Goal: Information Seeking & Learning: Compare options

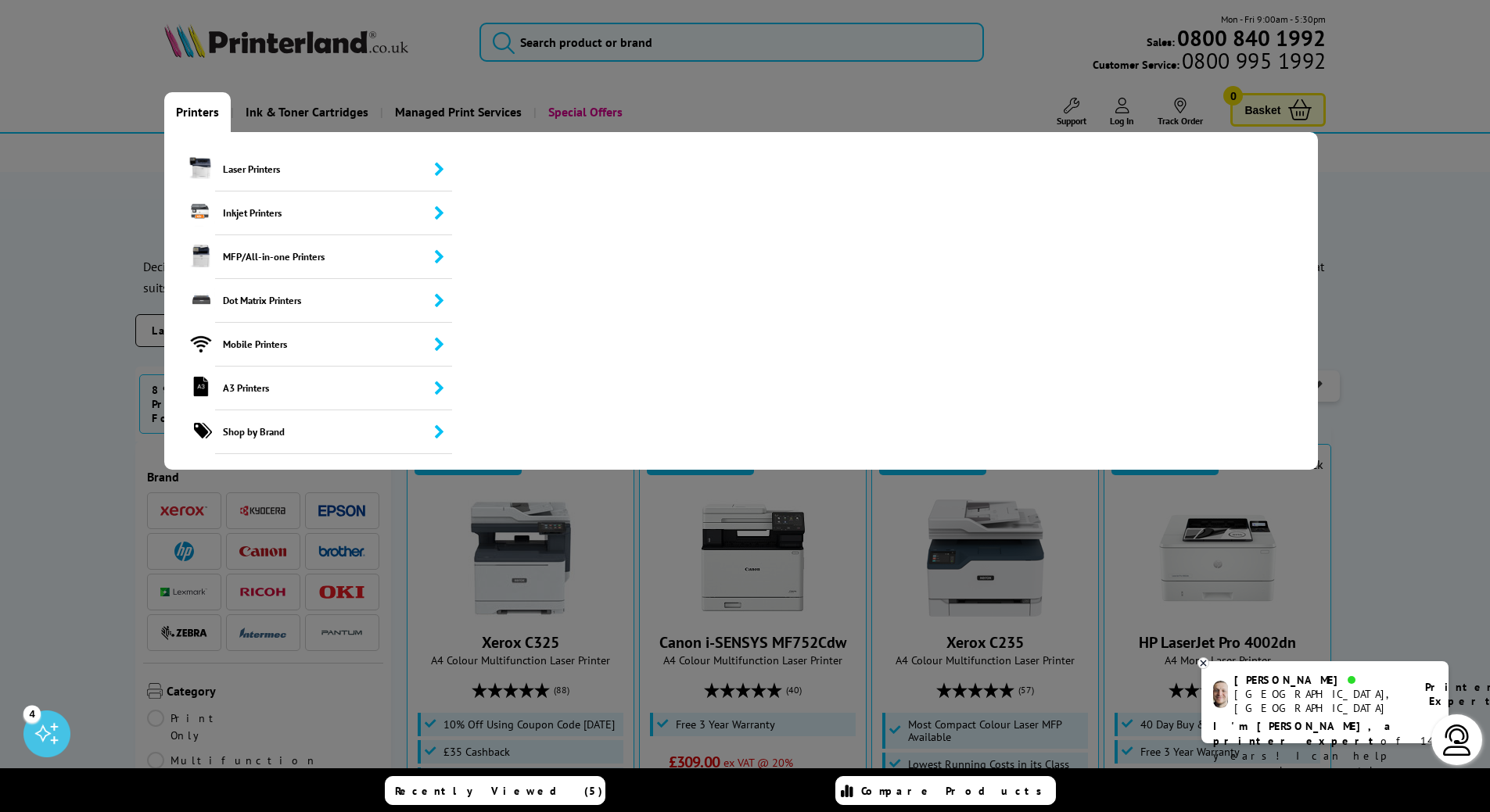
click at [187, 112] on link "Printers" at bounding box center [197, 111] width 66 height 40
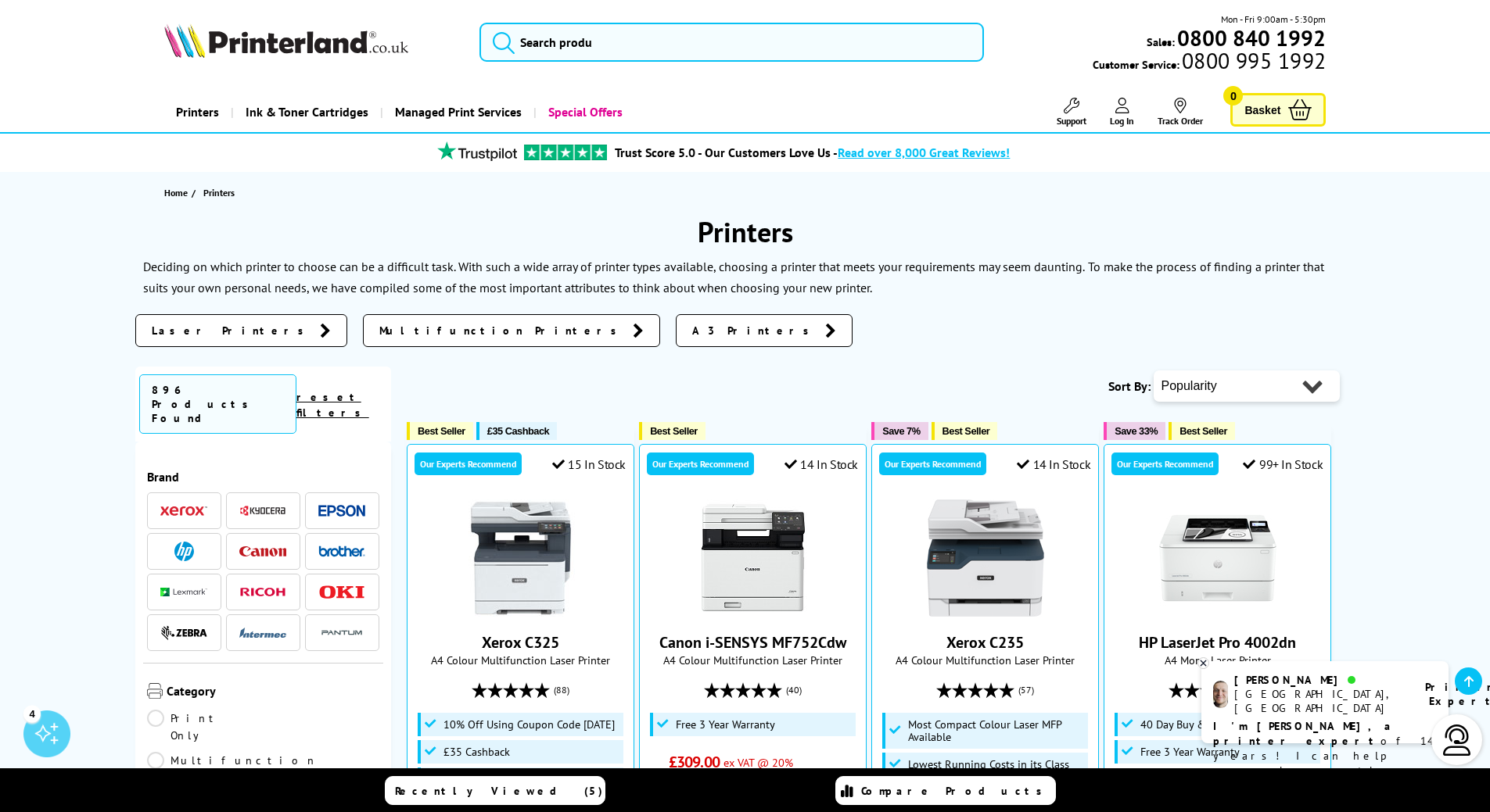
scroll to position [453, 0]
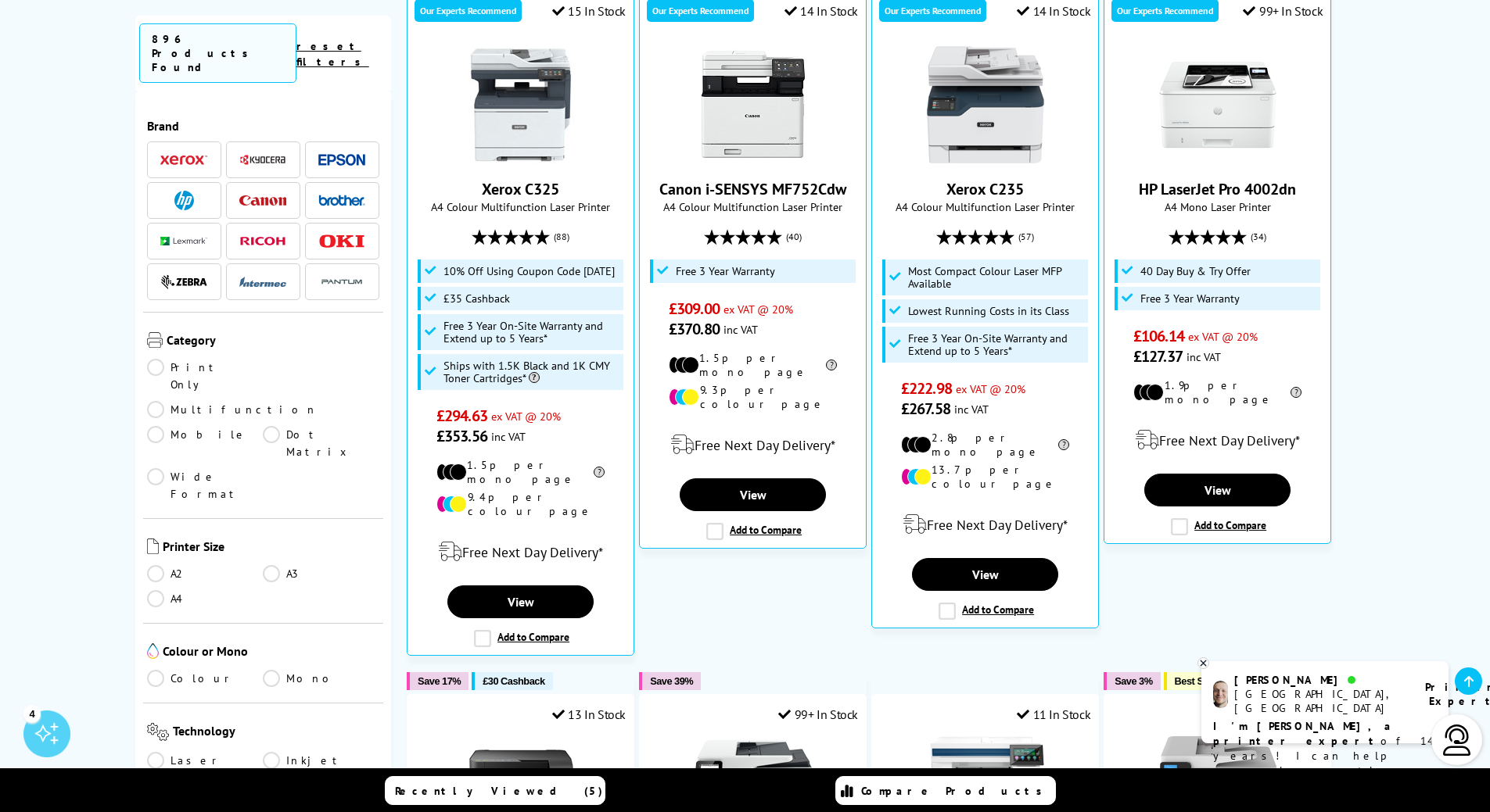
click at [153, 590] on link "A4" at bounding box center [205, 599] width 116 height 18
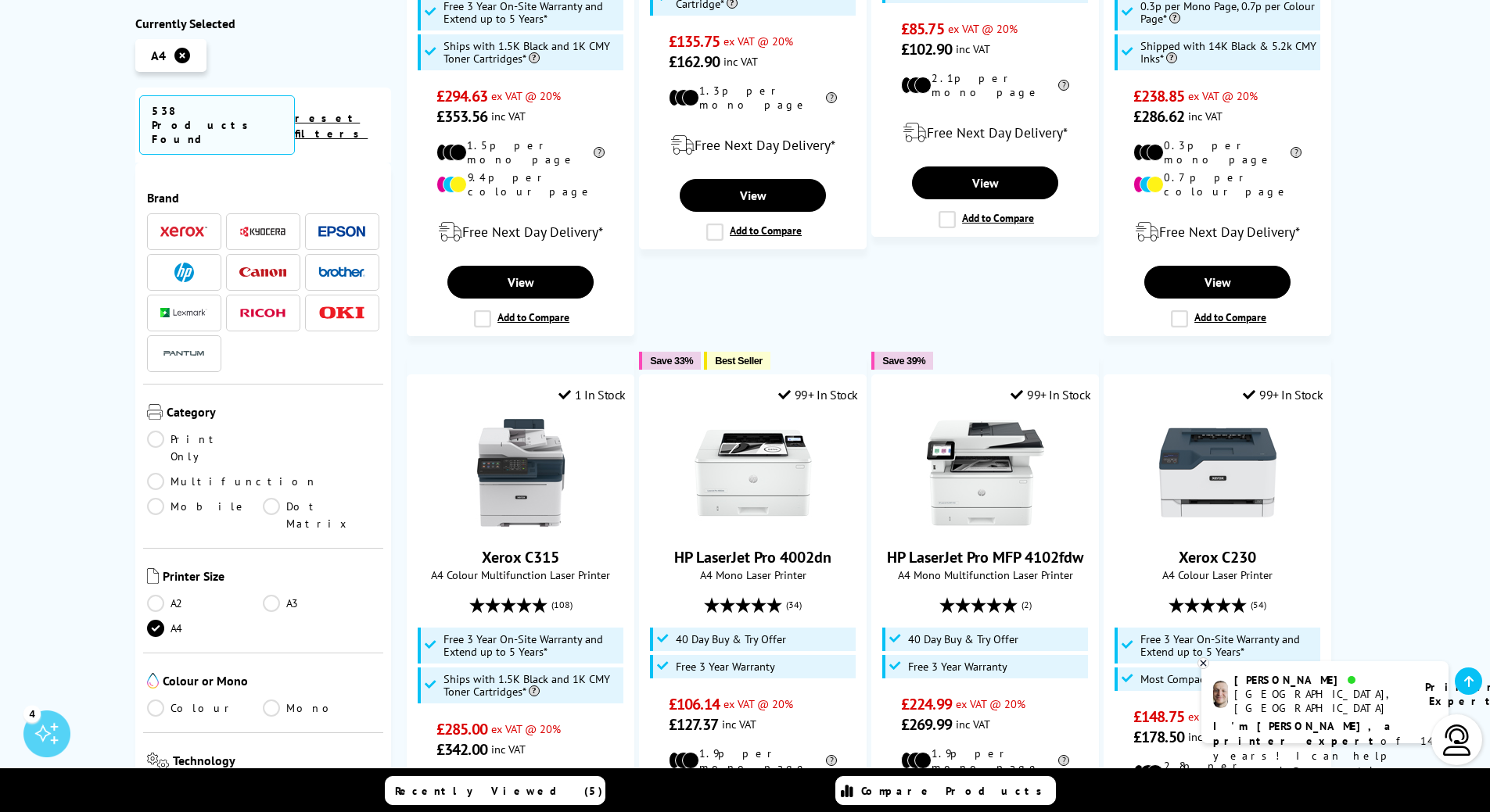
scroll to position [672, 0]
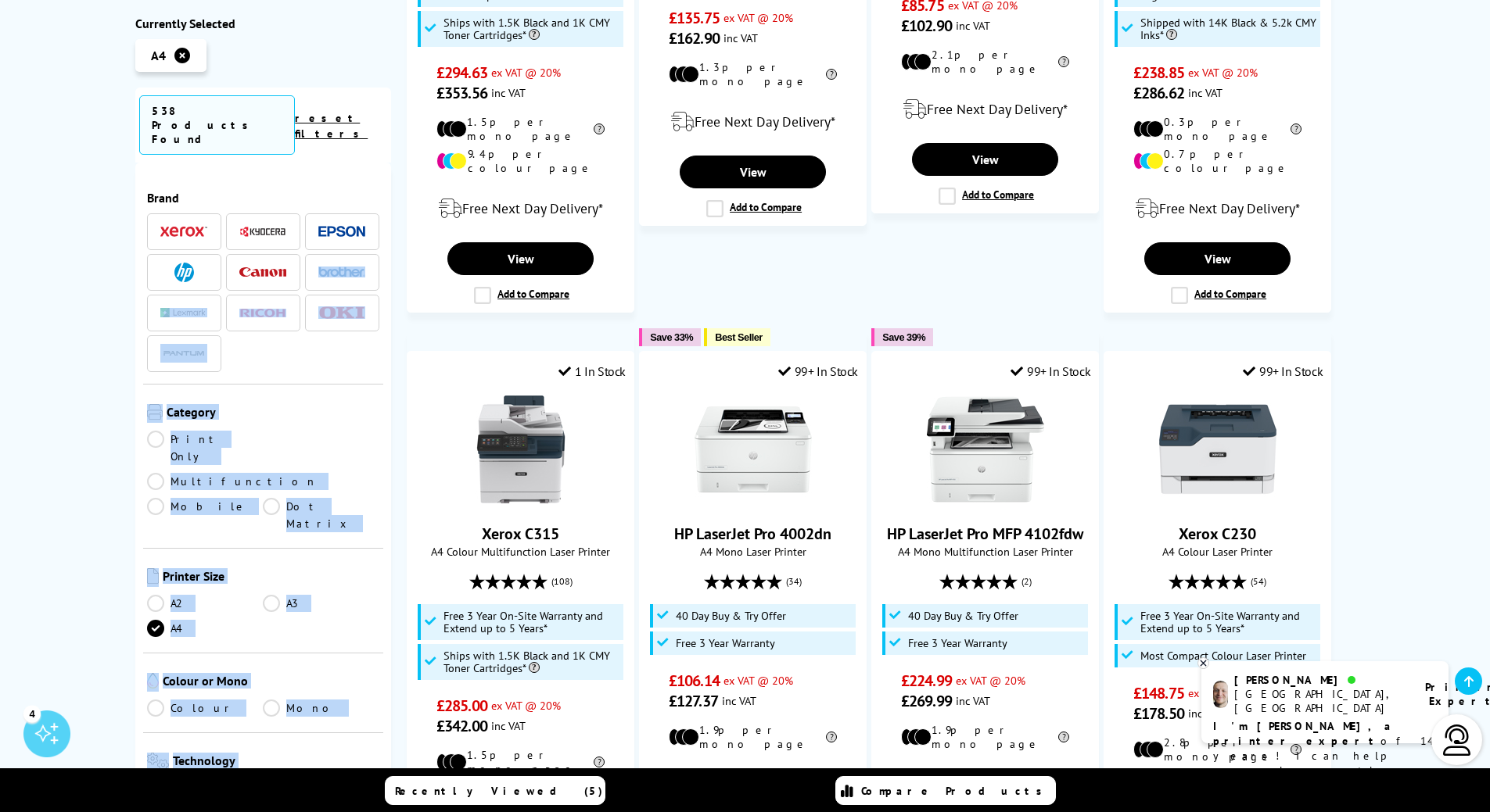
click at [390, 236] on div "Currently Selected A4 538 Products Found reset filters Brand" at bounding box center [745, 648] width 1220 height 2125
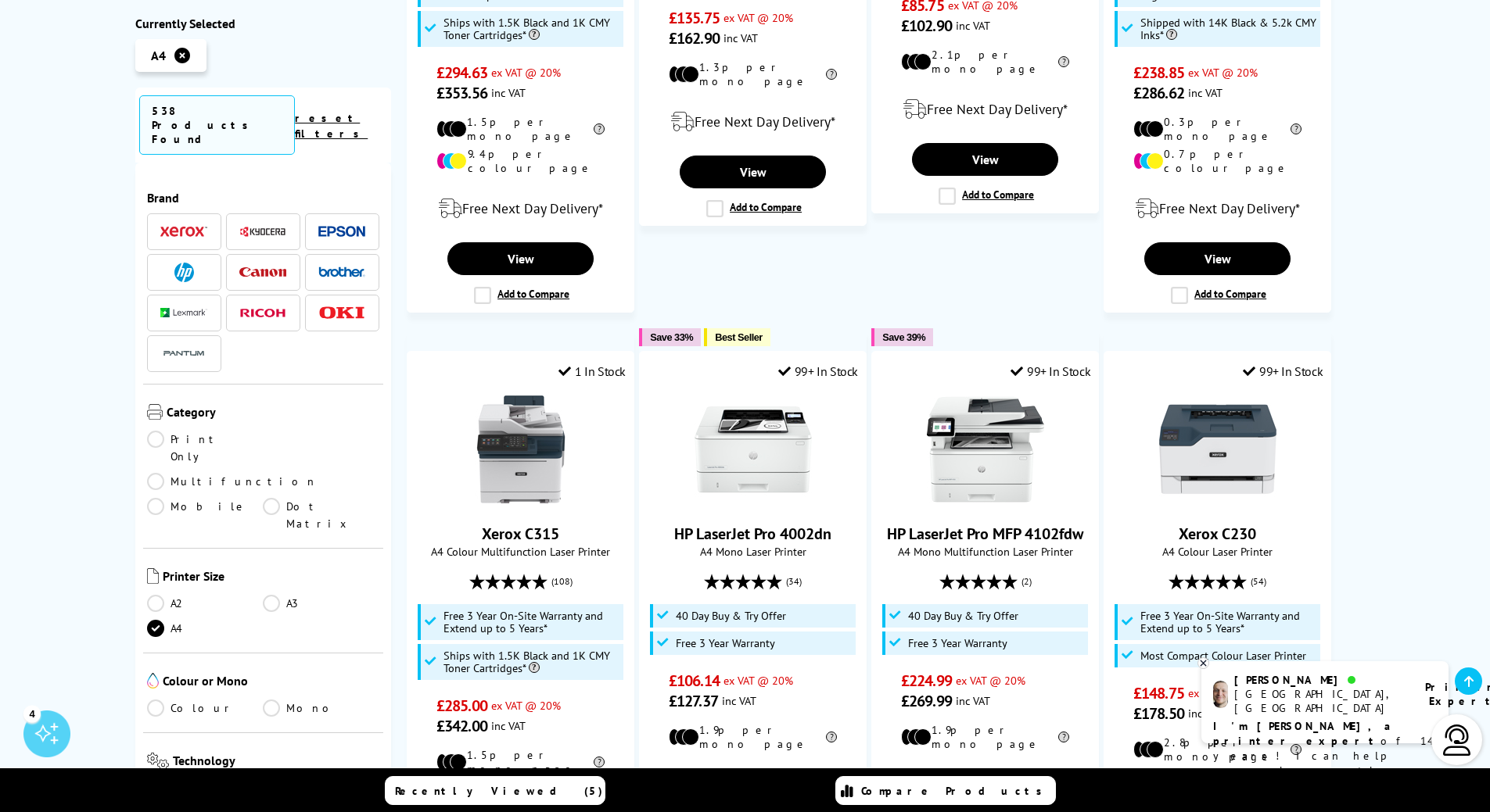
click at [724, 263] on ul "Best Seller £35 Cashback 15 In Stock Xerox C325 A4 Colour Multifunction Laser P…" at bounding box center [880, 629] width 948 height 2009
drag, startPoint x: 391, startPoint y: 219, endPoint x: 389, endPoint y: 289, distance: 70.0
click at [389, 289] on div "Brand" at bounding box center [264, 530] width 257 height 734
drag, startPoint x: 382, startPoint y: 403, endPoint x: 393, endPoint y: 509, distance: 106.6
click at [380, 426] on div "Brand" at bounding box center [264, 530] width 257 height 734
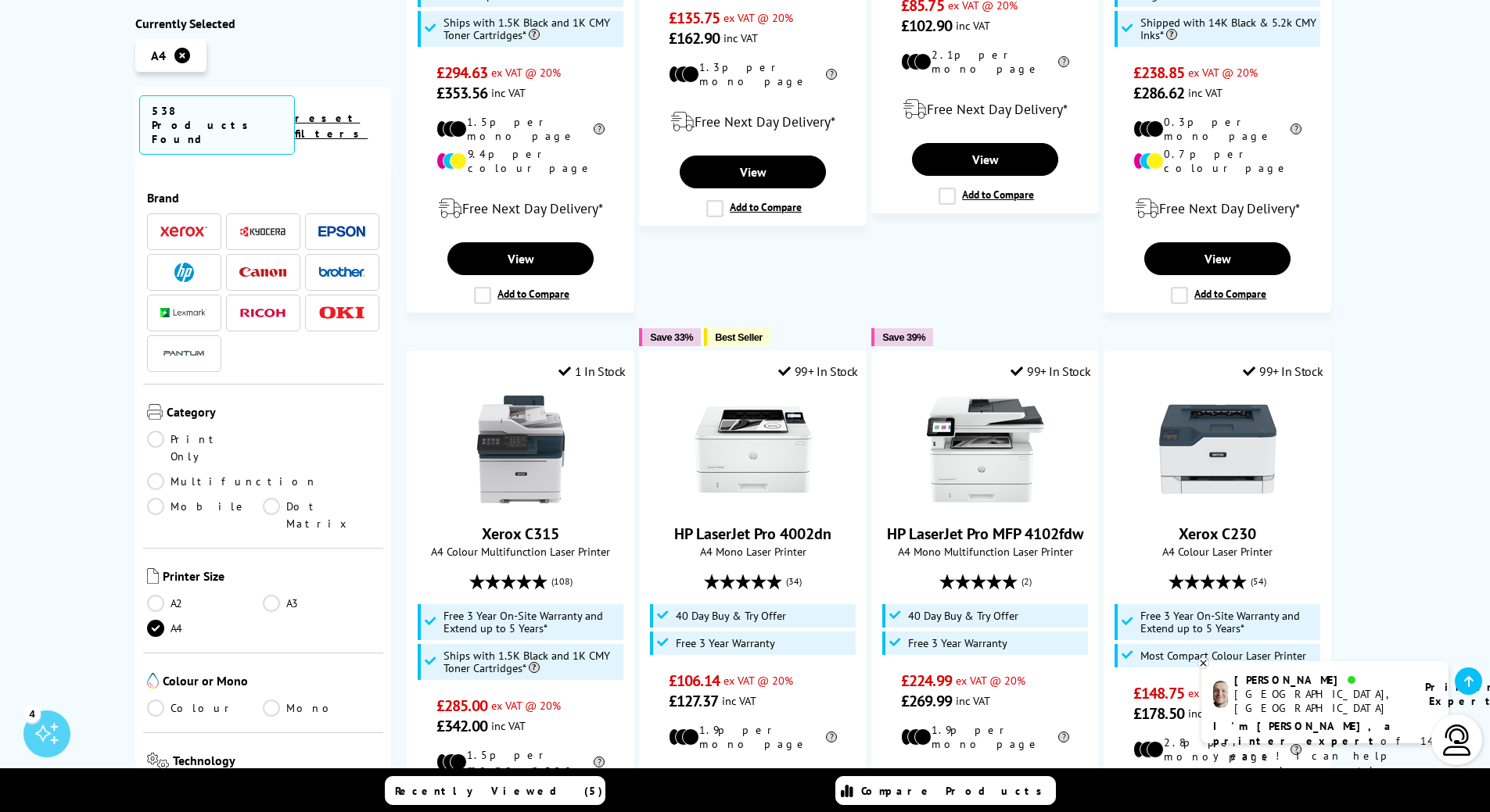
click at [392, 554] on div "Popularity Rating Price - Low to High Price - High to Low Running Costs - Low t…" at bounding box center [872, 648] width 964 height 2125
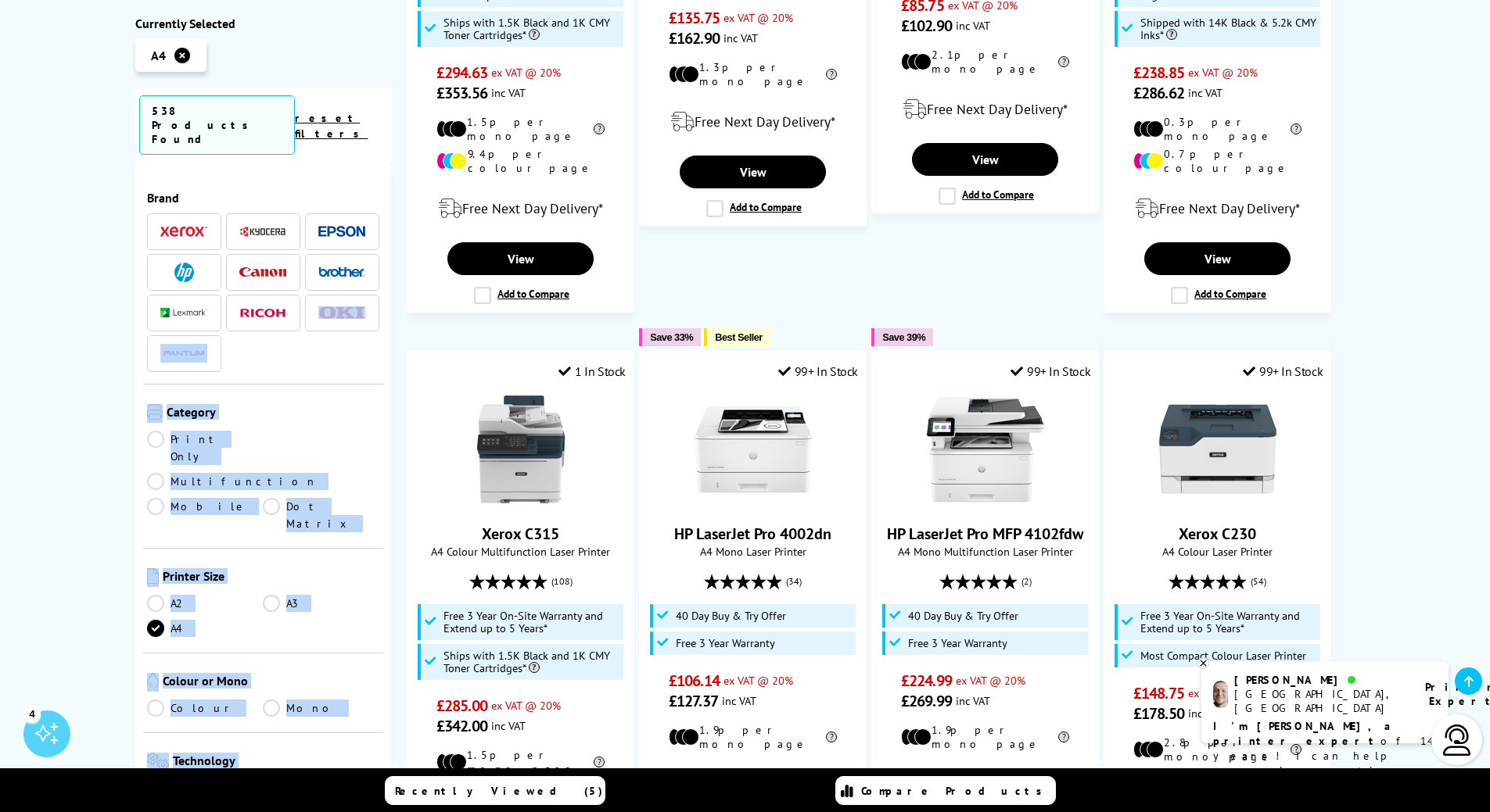
drag, startPoint x: 391, startPoint y: 293, endPoint x: 393, endPoint y: 358, distance: 65.0
click at [393, 358] on div "Currently Selected A4 538 Products Found reset filters Brand" at bounding box center [745, 648] width 1220 height 2125
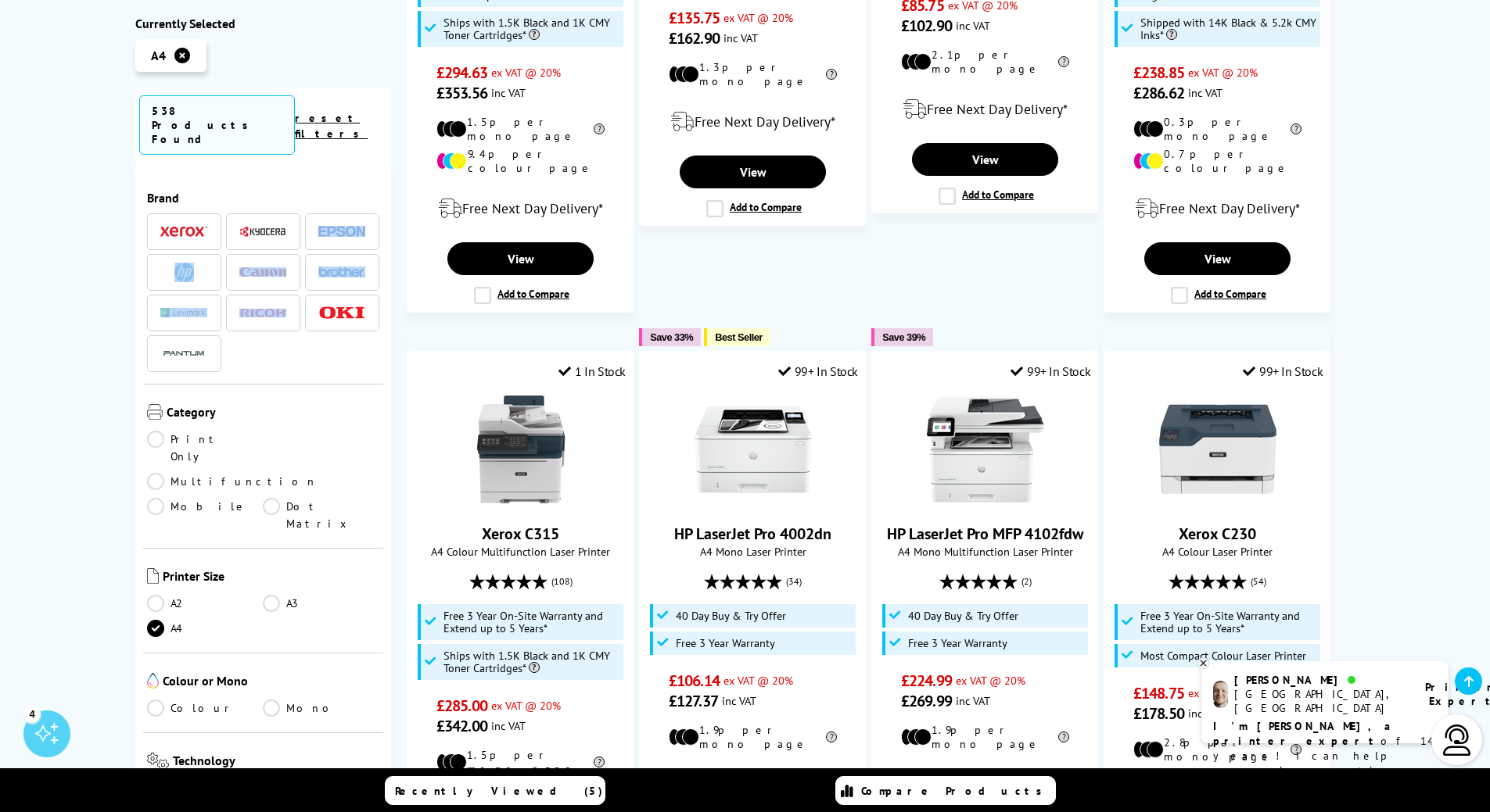
drag, startPoint x: 391, startPoint y: 222, endPoint x: 389, endPoint y: 265, distance: 43.0
click at [389, 265] on div "Brand" at bounding box center [264, 530] width 257 height 734
click at [83, 318] on div "A4 Printers Currently Selected A4 538 Products Found reset filters Brand" at bounding box center [745, 626] width 1490 height 2169
drag, startPoint x: 391, startPoint y: 258, endPoint x: 386, endPoint y: 313, distance: 55.2
click at [386, 313] on div "Brand" at bounding box center [264, 530] width 257 height 734
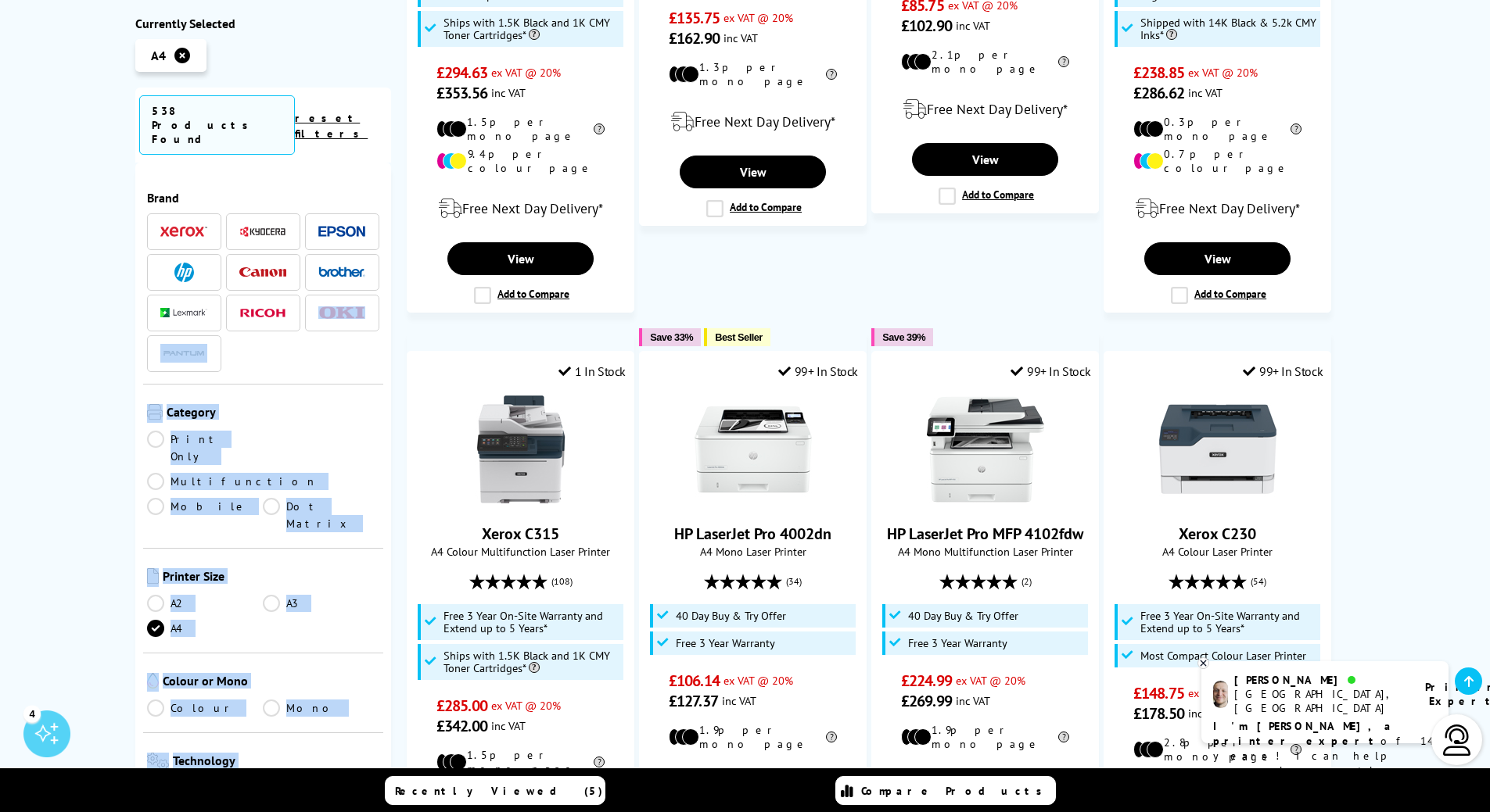
drag, startPoint x: 393, startPoint y: 308, endPoint x: 387, endPoint y: 355, distance: 47.4
click at [385, 320] on div "Currently Selected A4 538 Products Found reset filters Brand" at bounding box center [745, 648] width 1220 height 2125
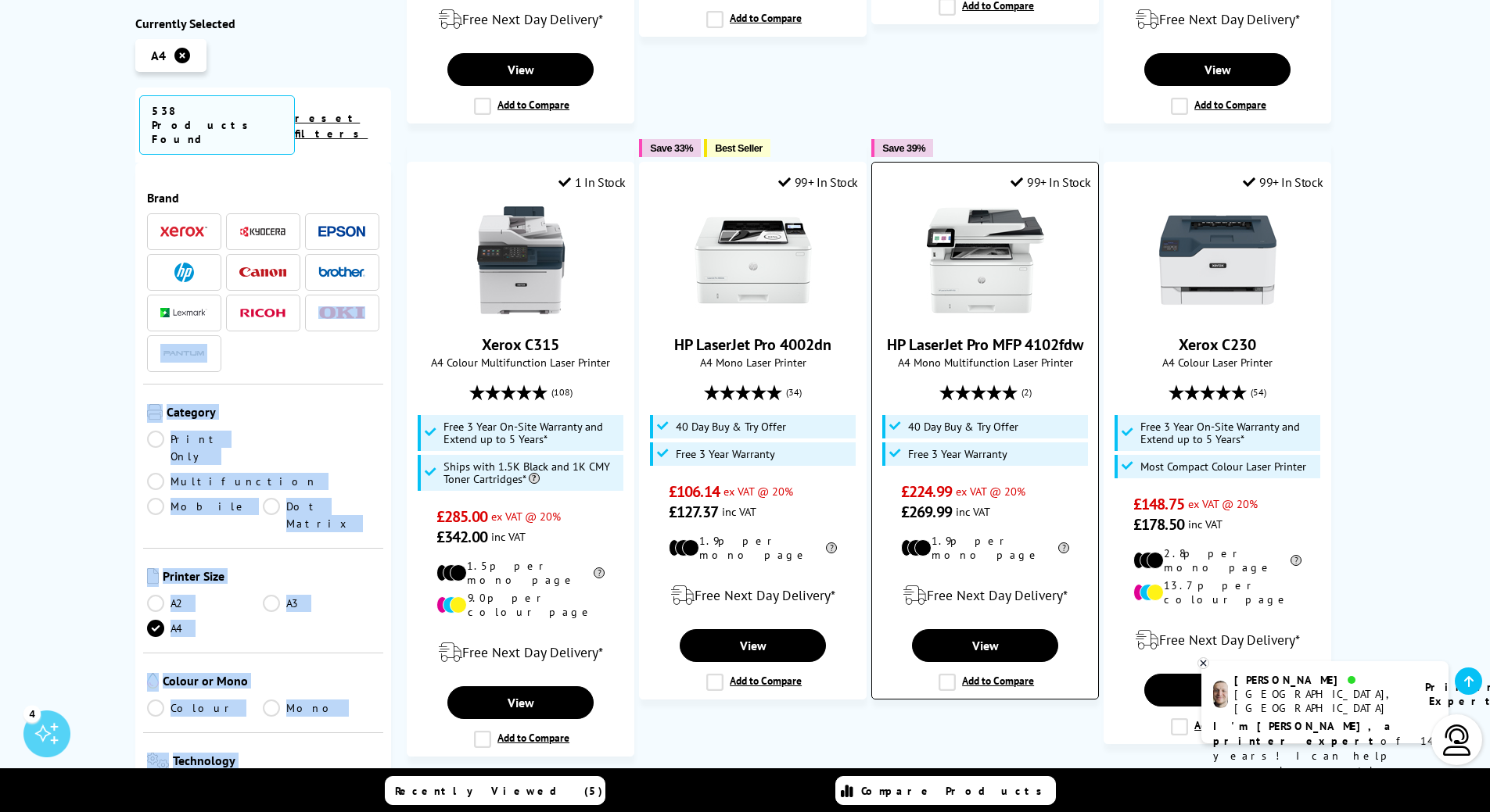
scroll to position [868, 0]
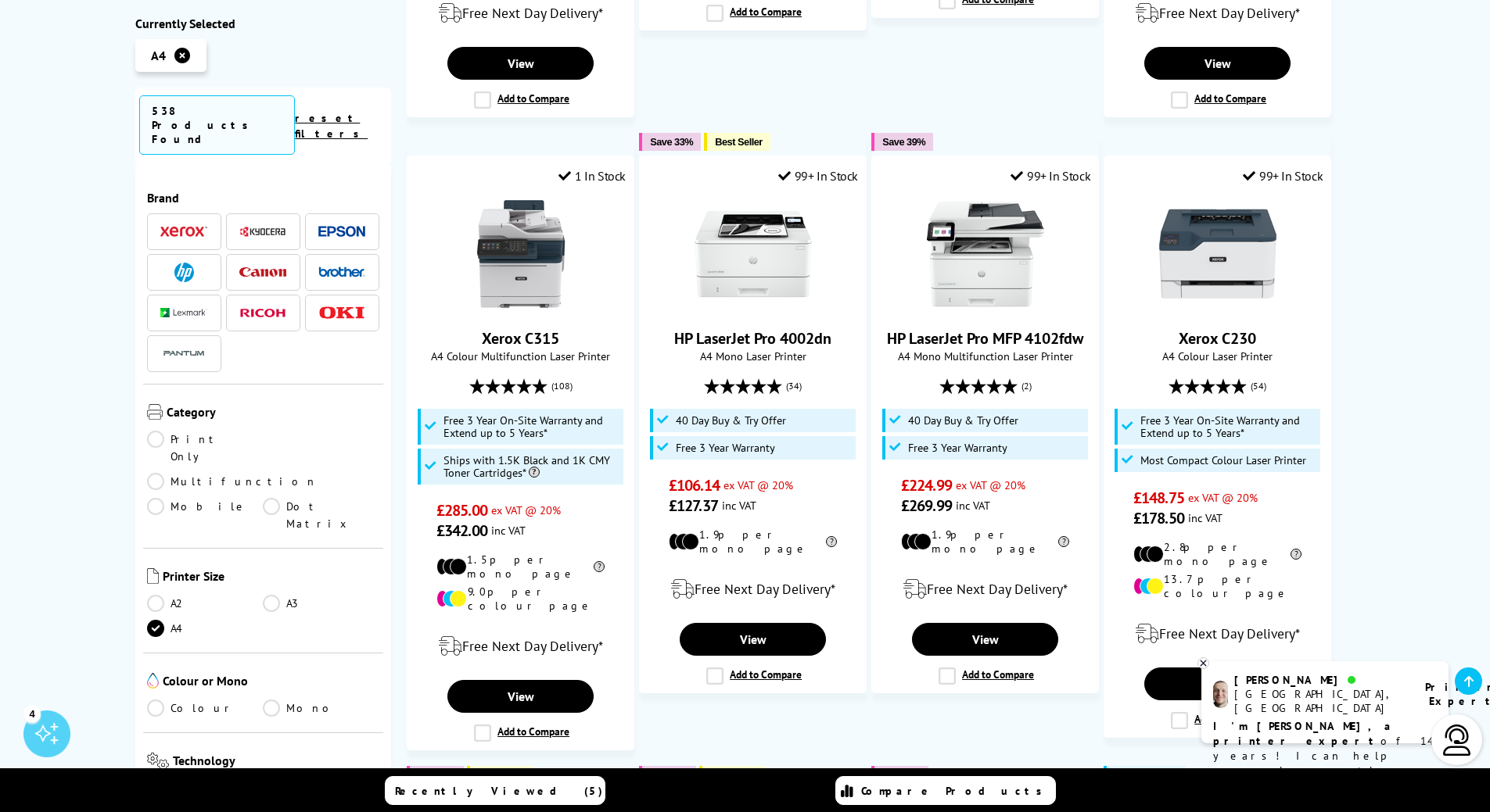
click at [384, 163] on div "Brand" at bounding box center [264, 530] width 257 height 734
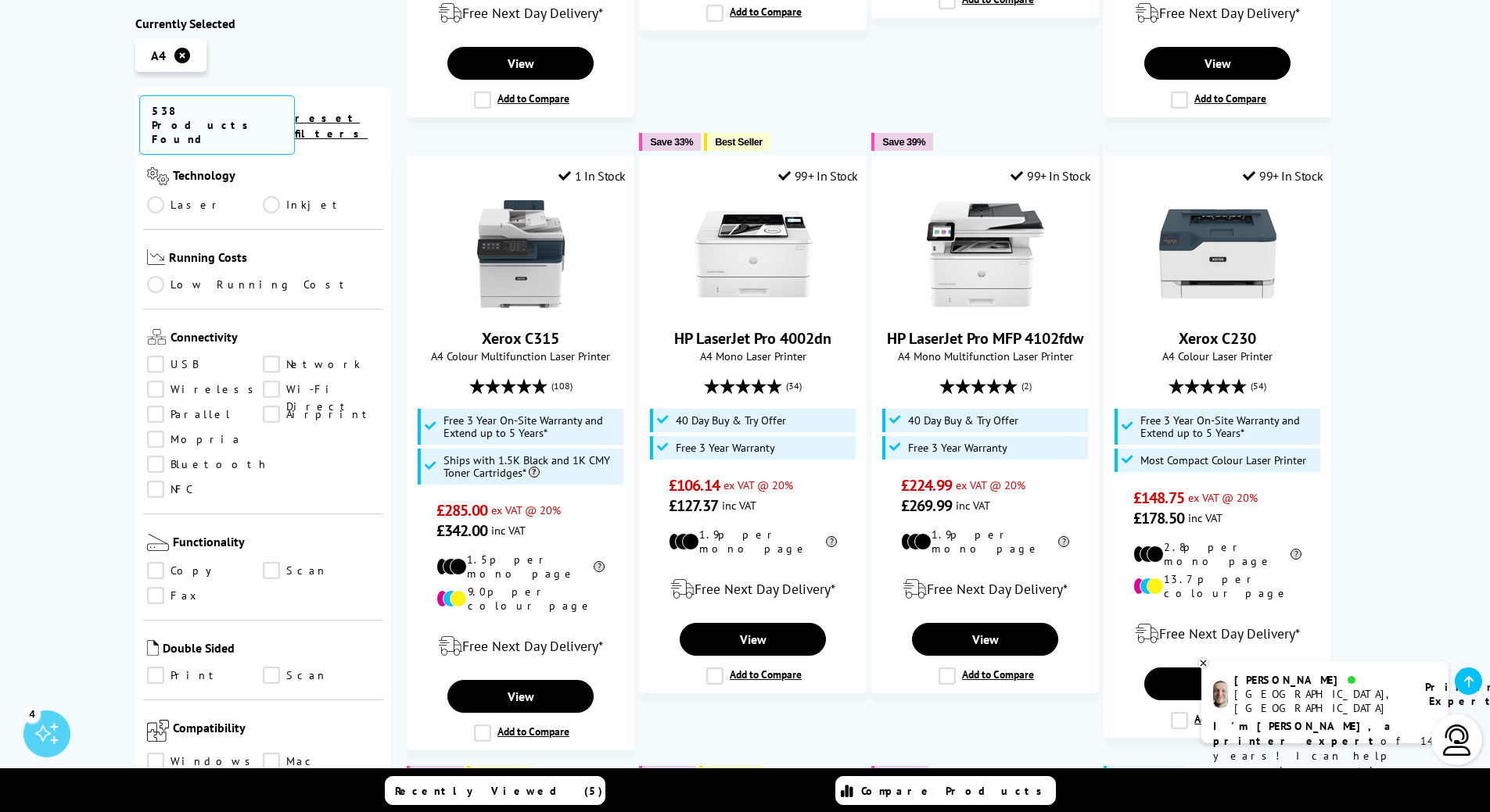
scroll to position [673, 0]
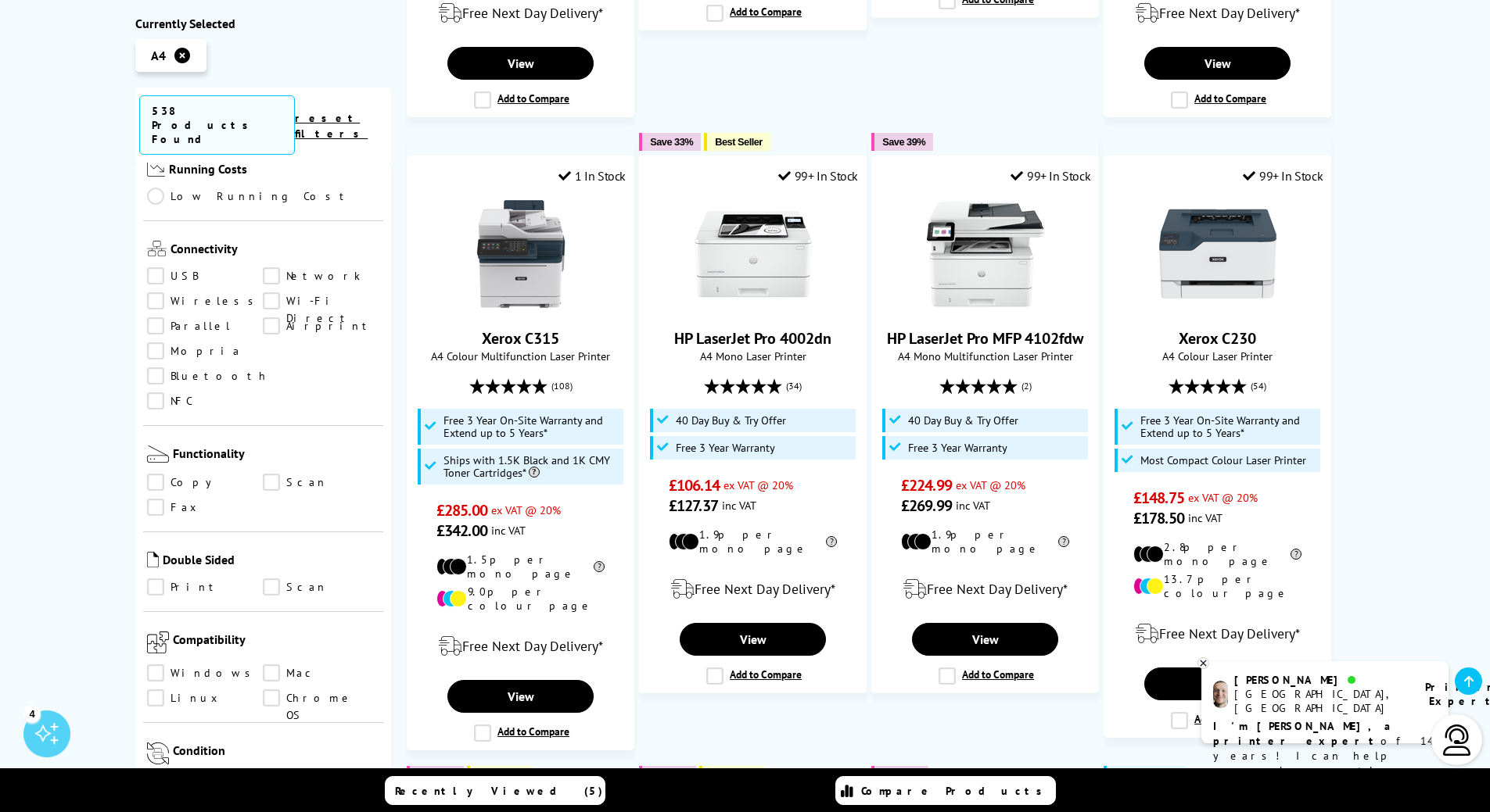
click at [156, 474] on link "Copy" at bounding box center [205, 483] width 116 height 18
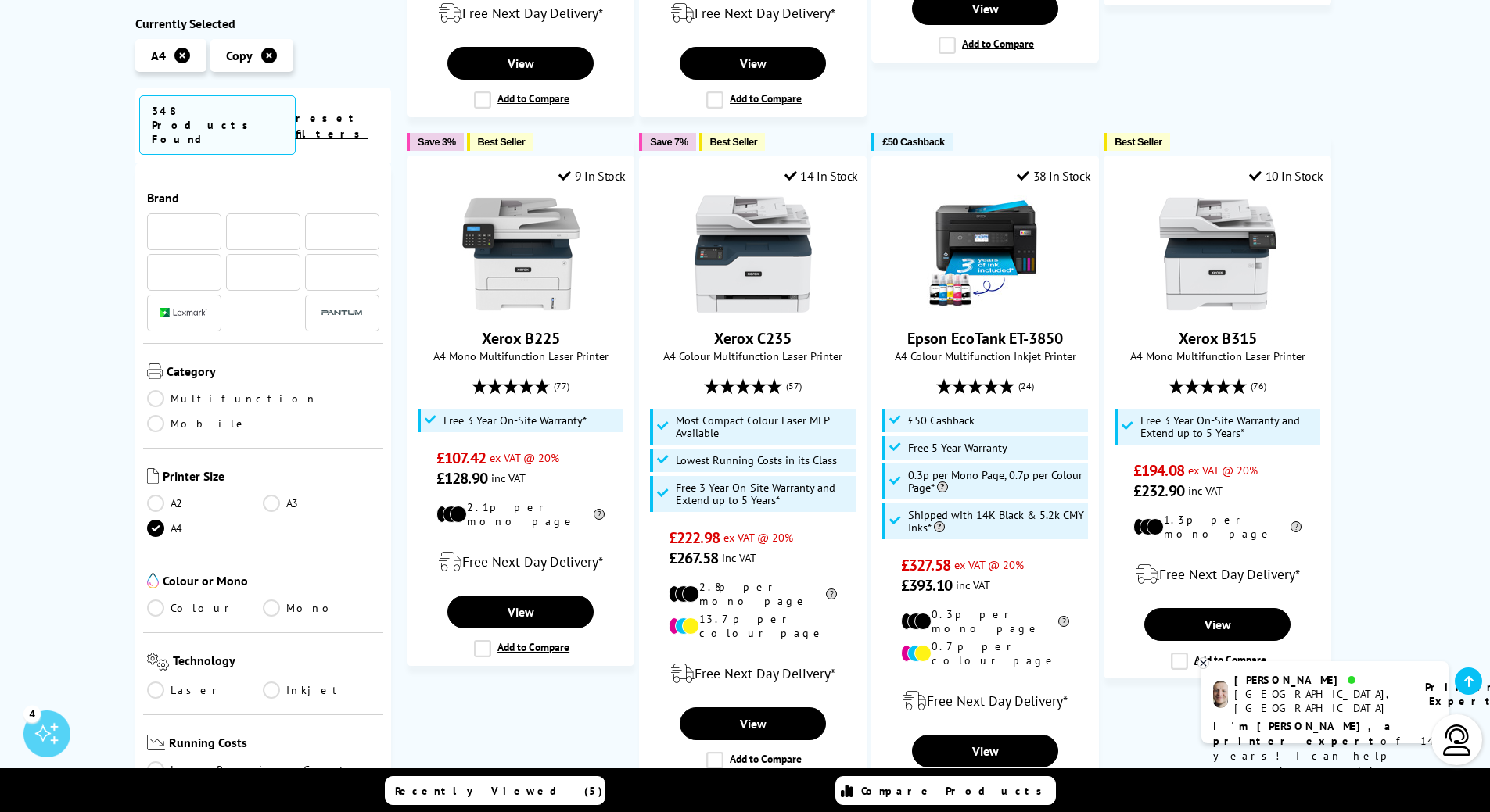
scroll to position [673, 0]
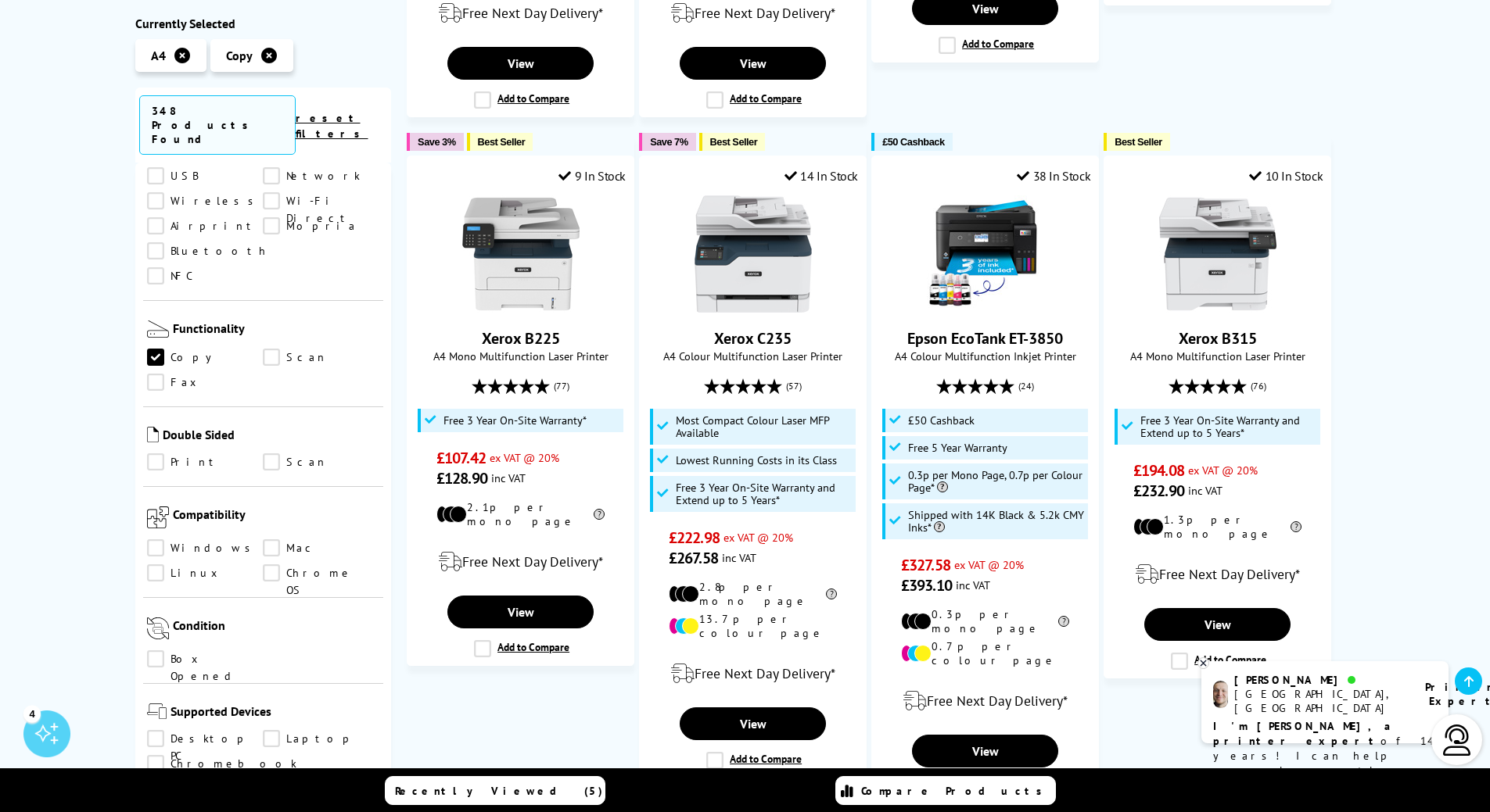
click at [155, 454] on link "Print" at bounding box center [205, 463] width 116 height 18
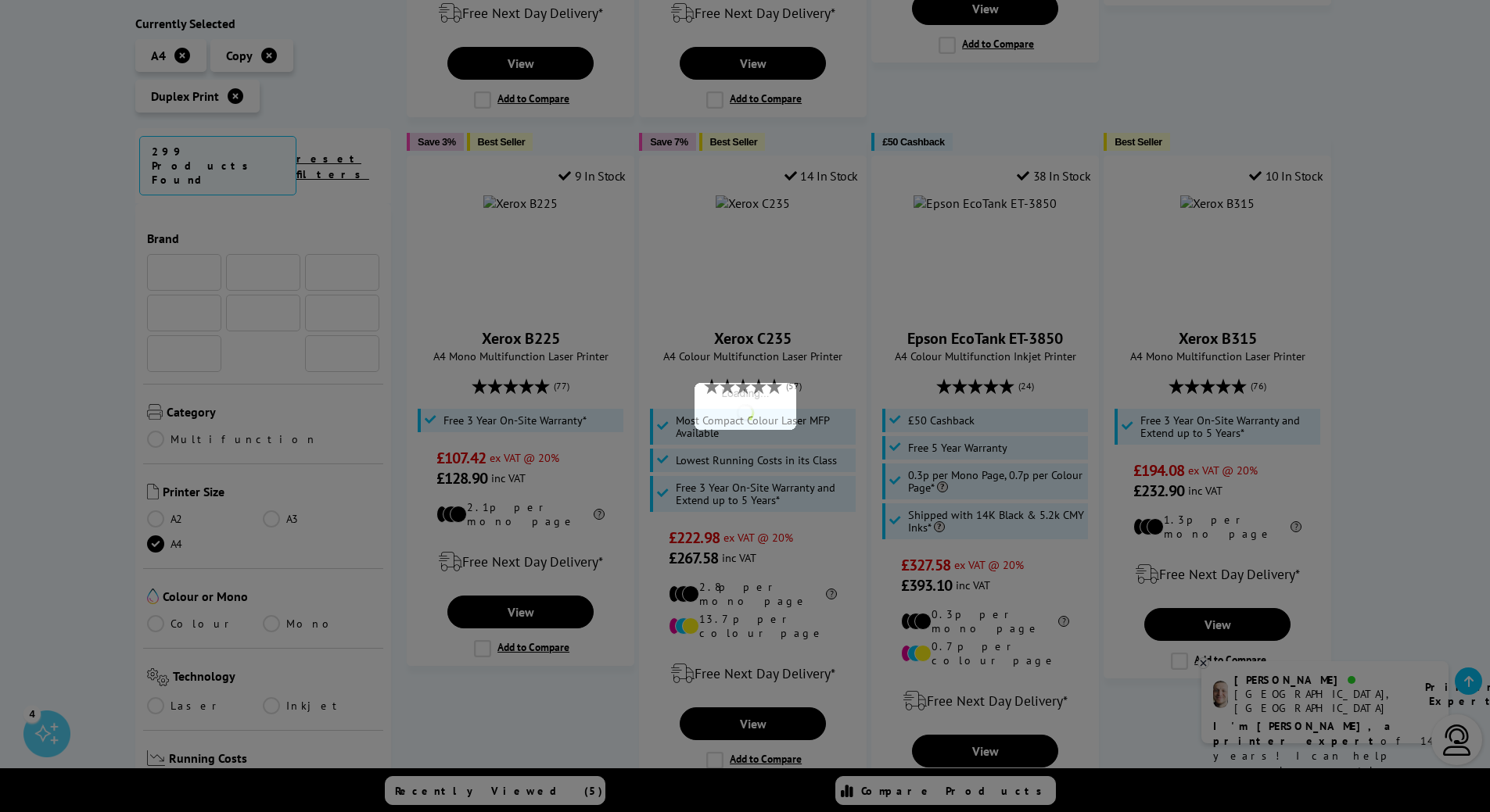
scroll to position [673, 0]
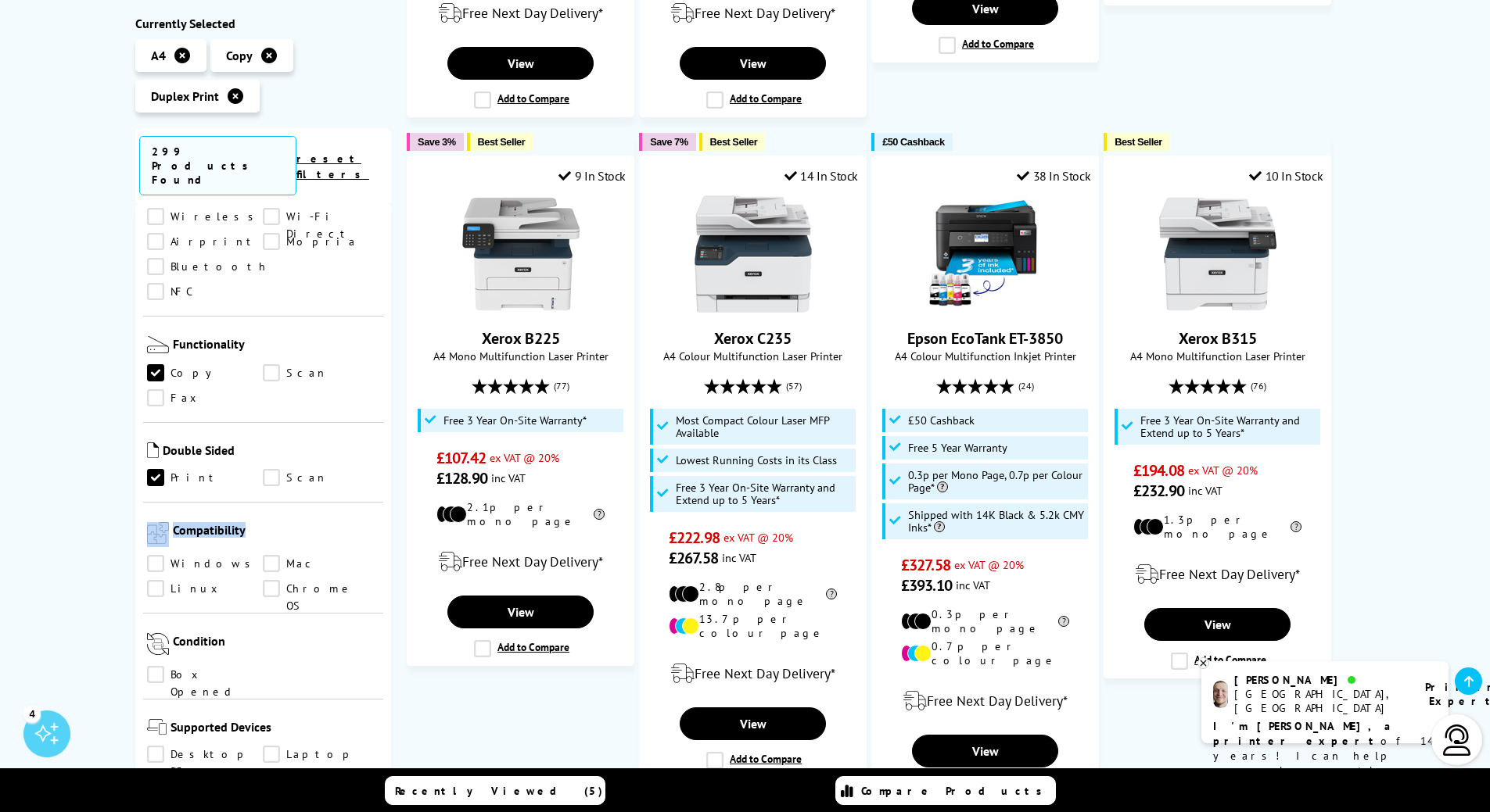
drag, startPoint x: 392, startPoint y: 410, endPoint x: 386, endPoint y: 485, distance: 75.2
click at [386, 485] on div "Brand" at bounding box center [264, 570] width 257 height 734
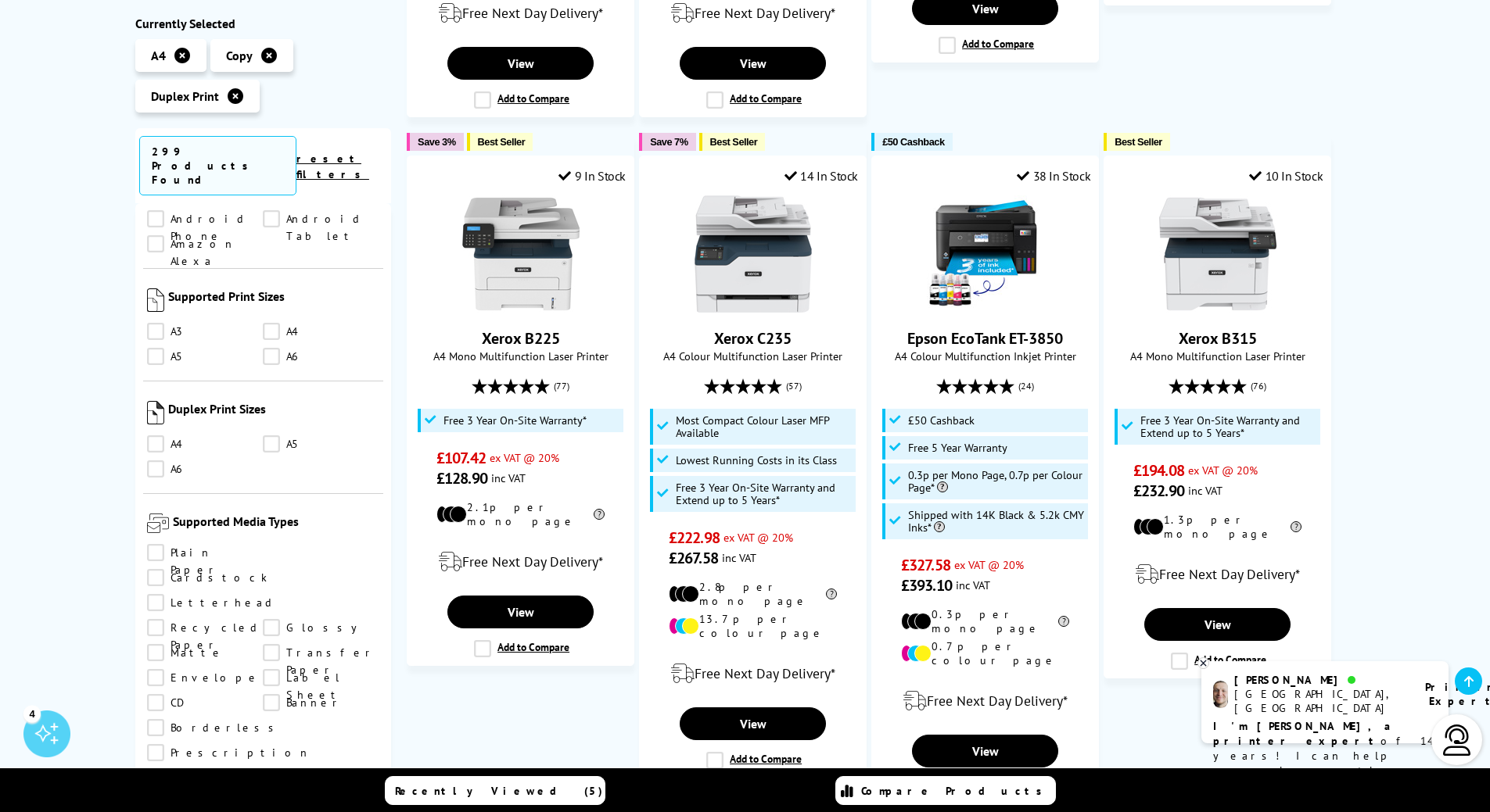
scroll to position [1335, 0]
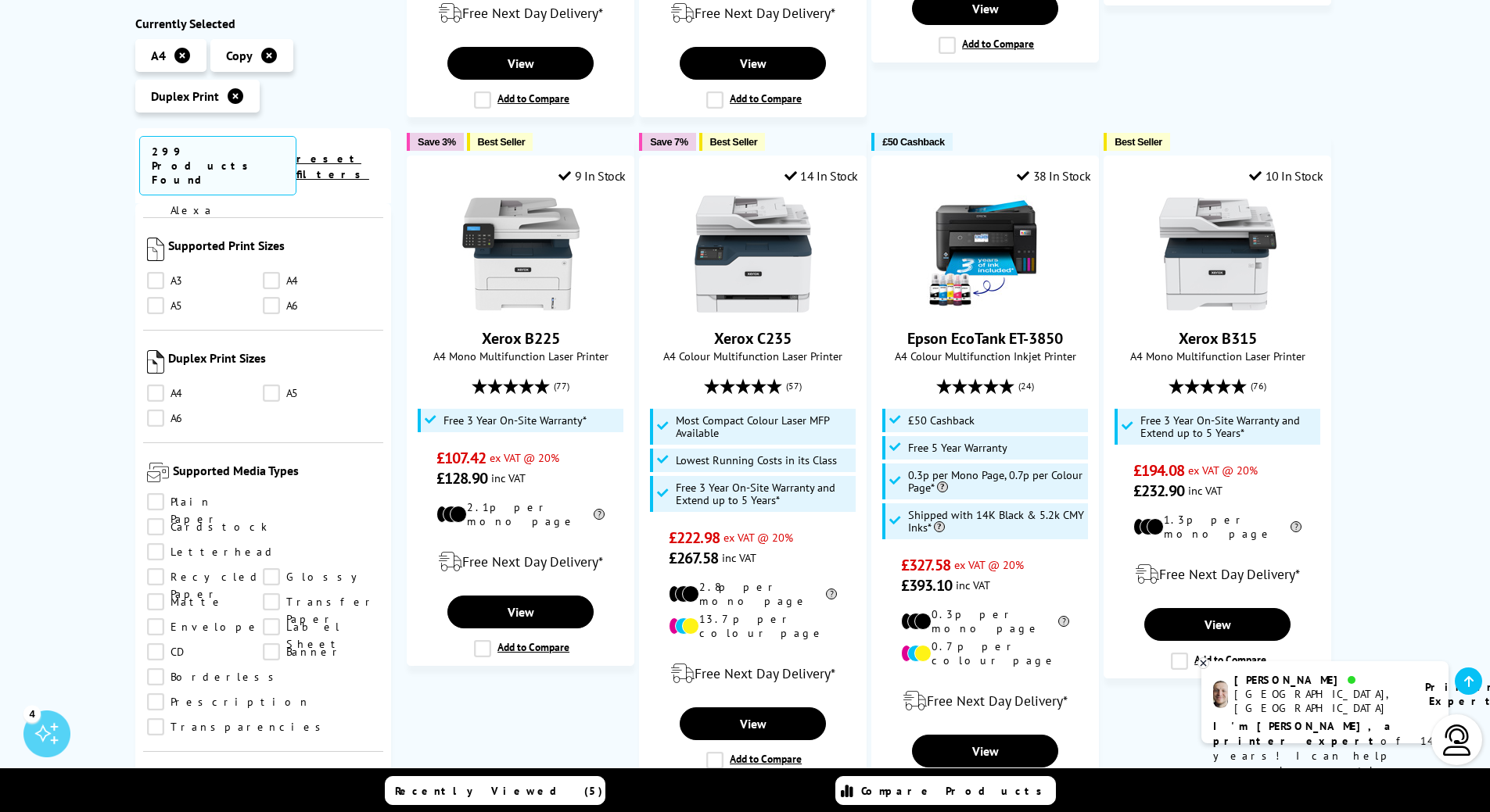
drag, startPoint x: 269, startPoint y: 425, endPoint x: 293, endPoint y: 443, distance: 30.0
click at [268, 518] on link "Cardstock" at bounding box center [207, 527] width 120 height 18
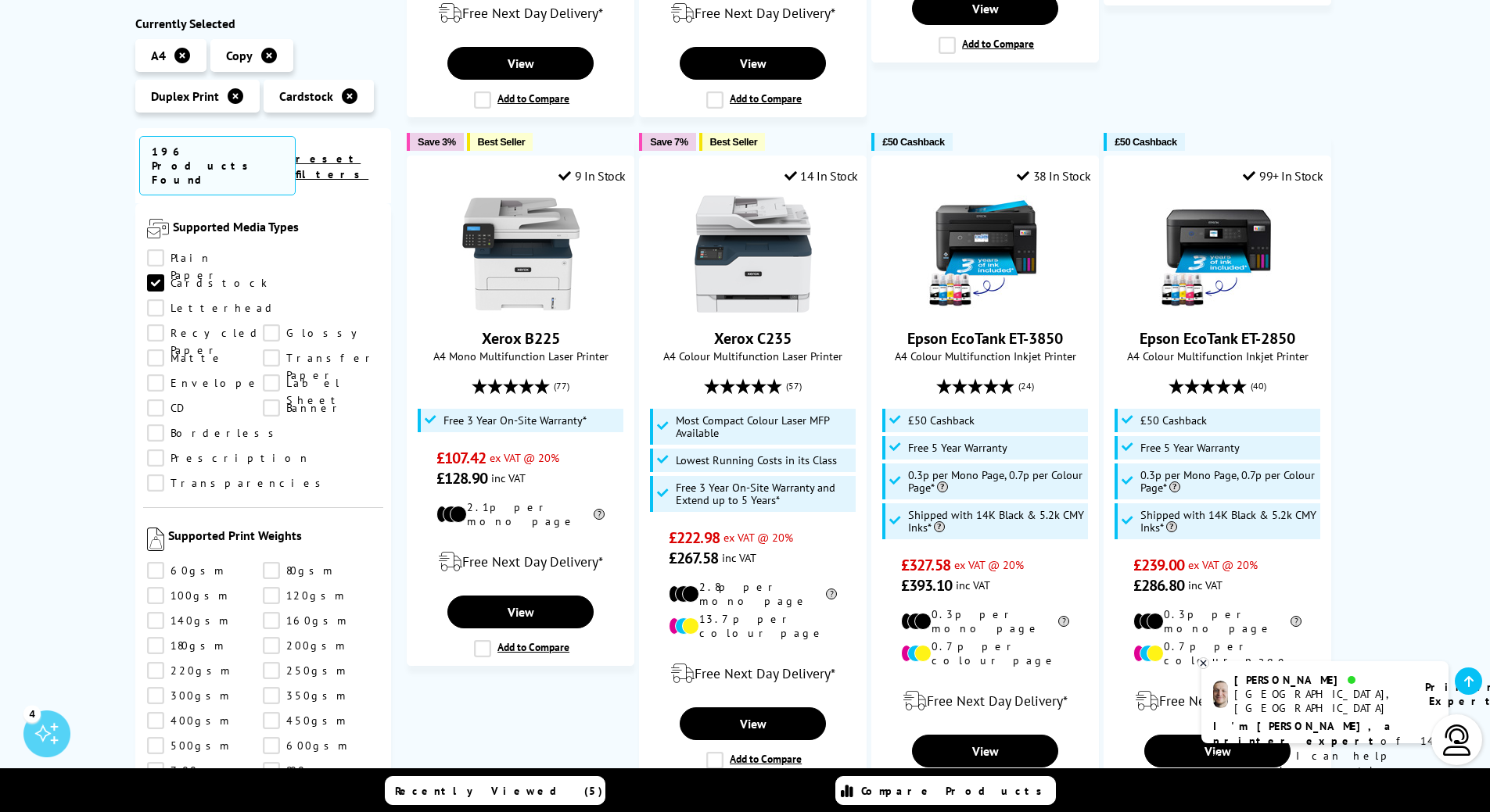
scroll to position [1587, 0]
click at [270, 678] on link "350gsm" at bounding box center [320, 687] width 116 height 18
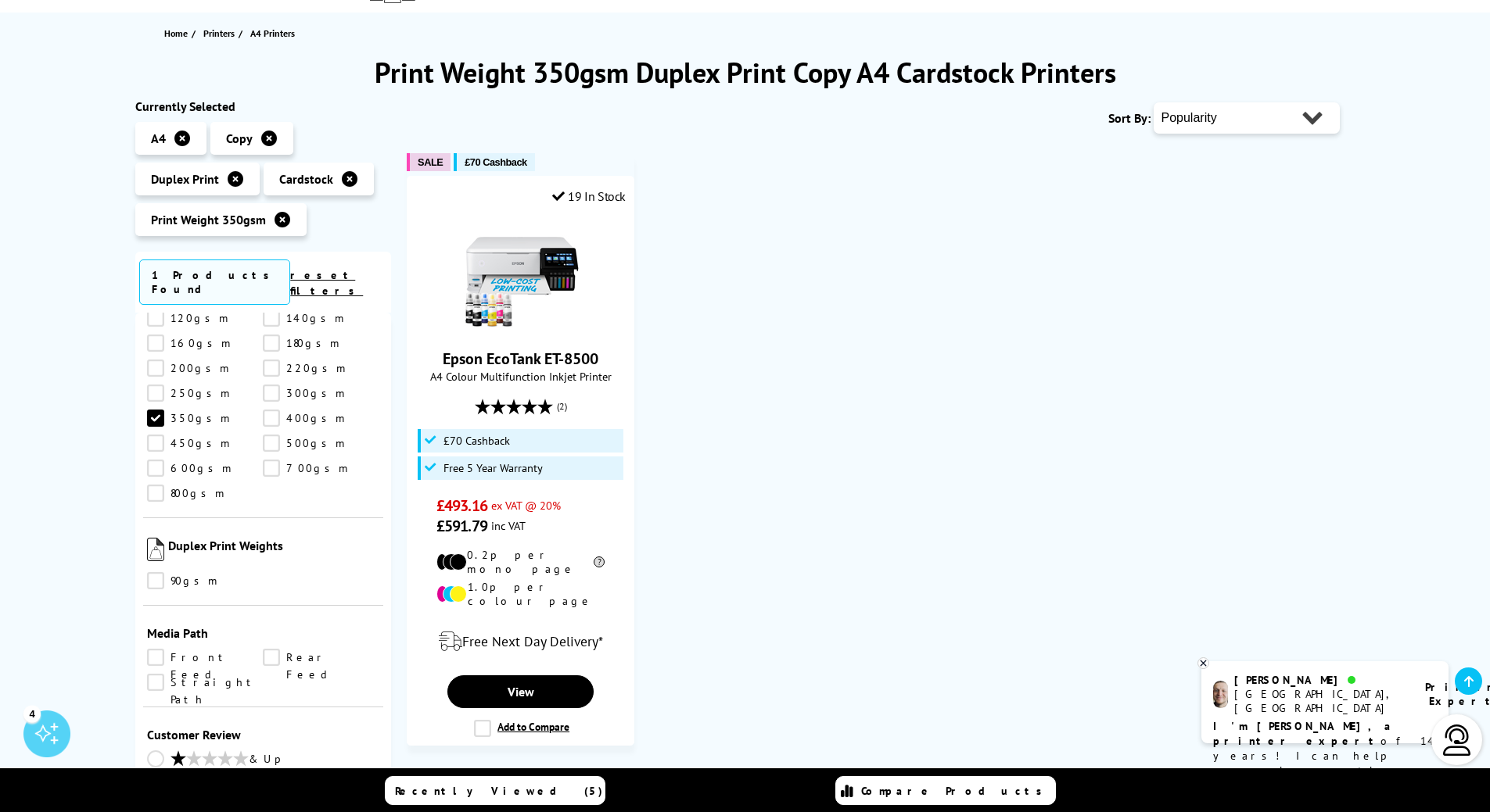
scroll to position [155, 0]
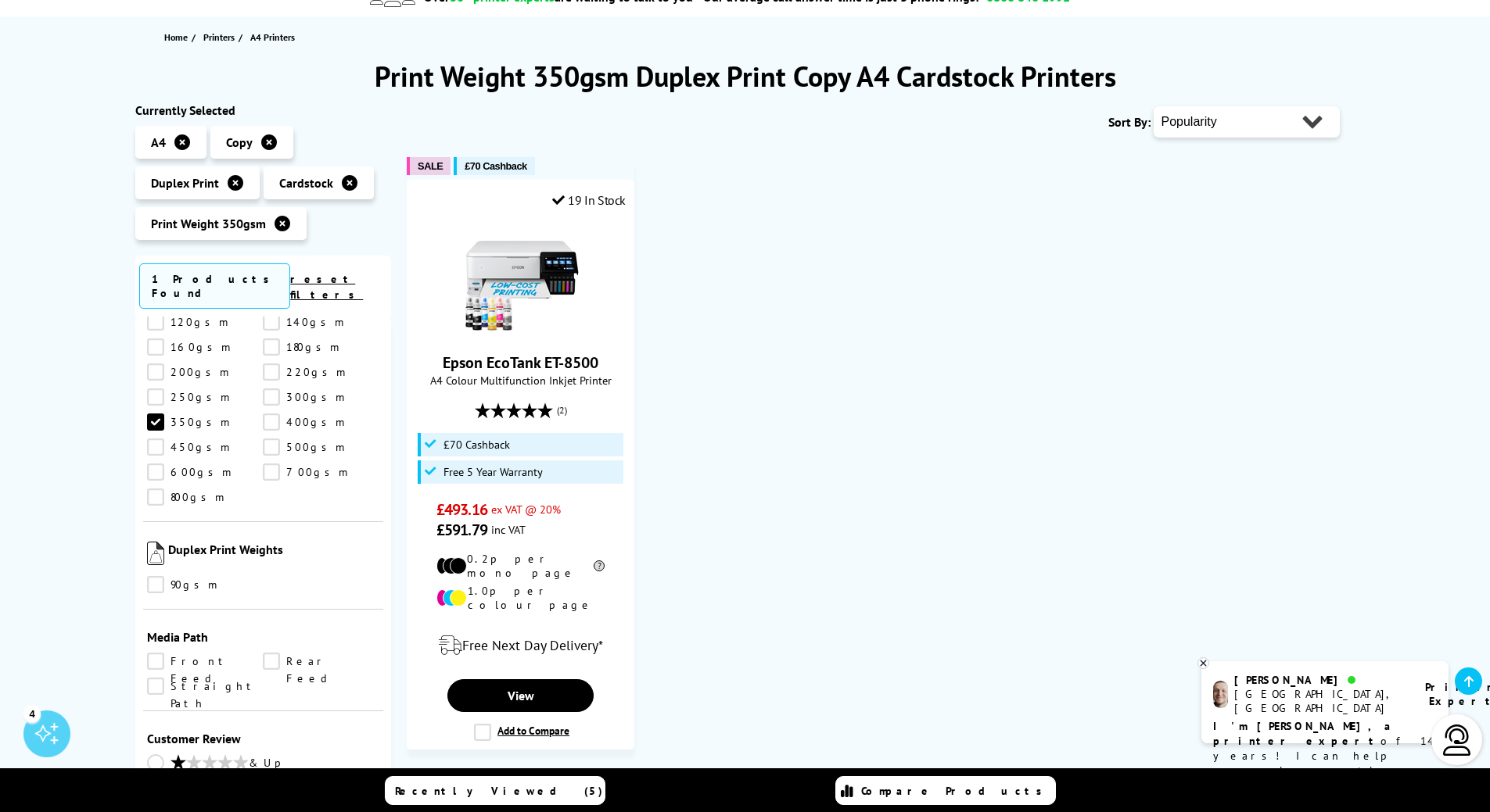
click at [269, 388] on link "300gsm" at bounding box center [320, 397] width 116 height 18
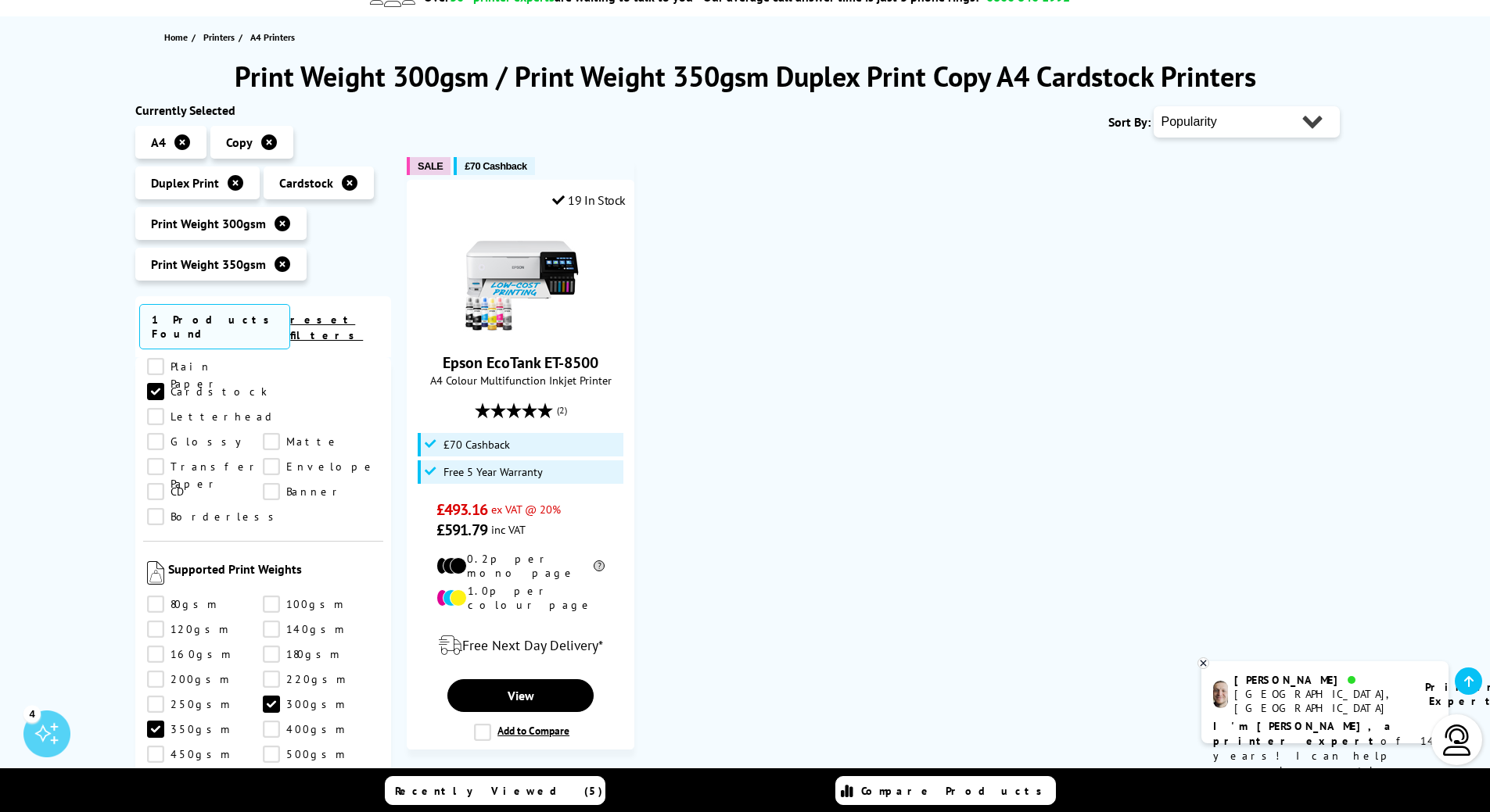
scroll to position [1320, 0]
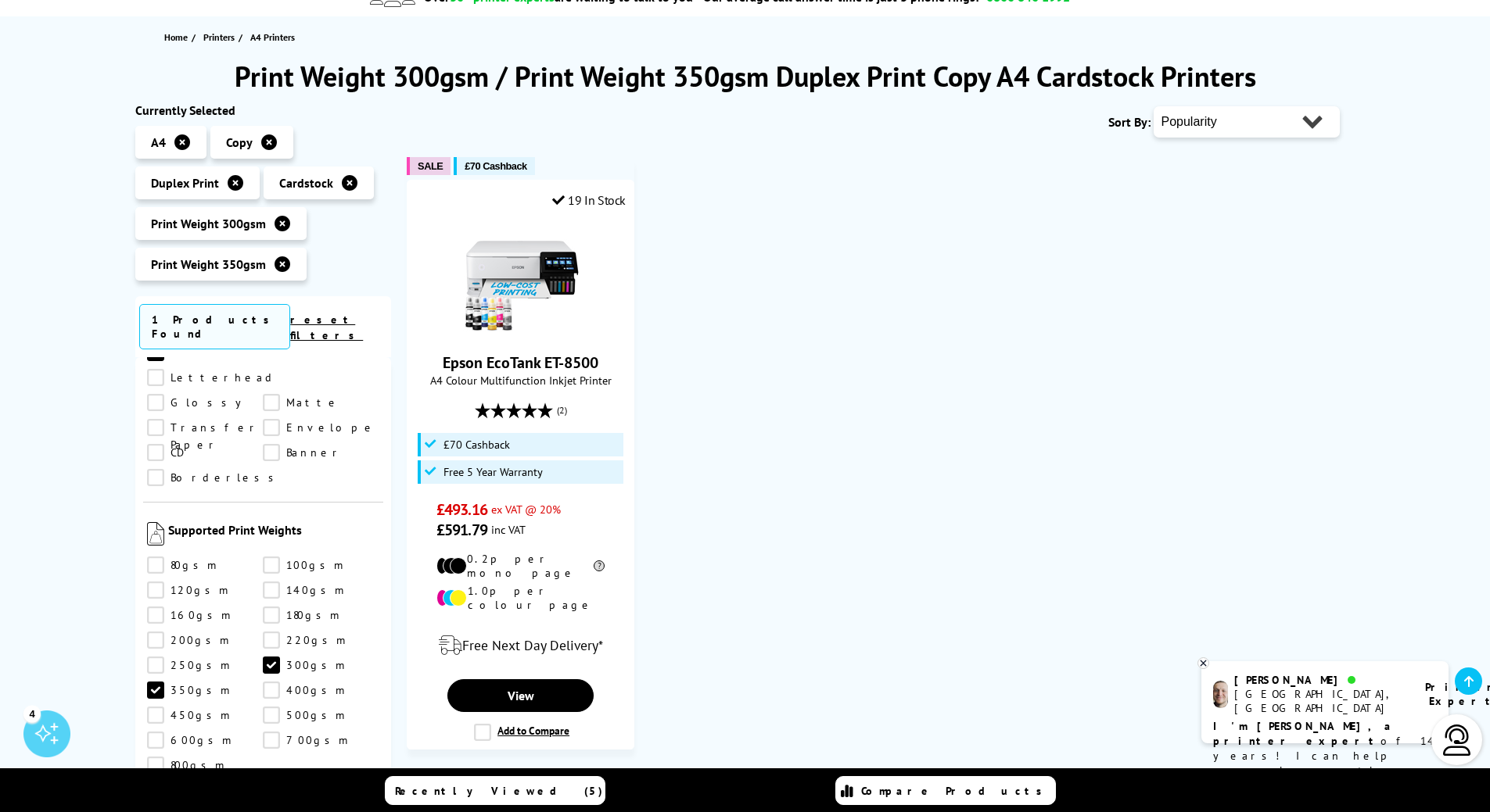
click at [163, 681] on link "350gsm" at bounding box center [205, 690] width 116 height 18
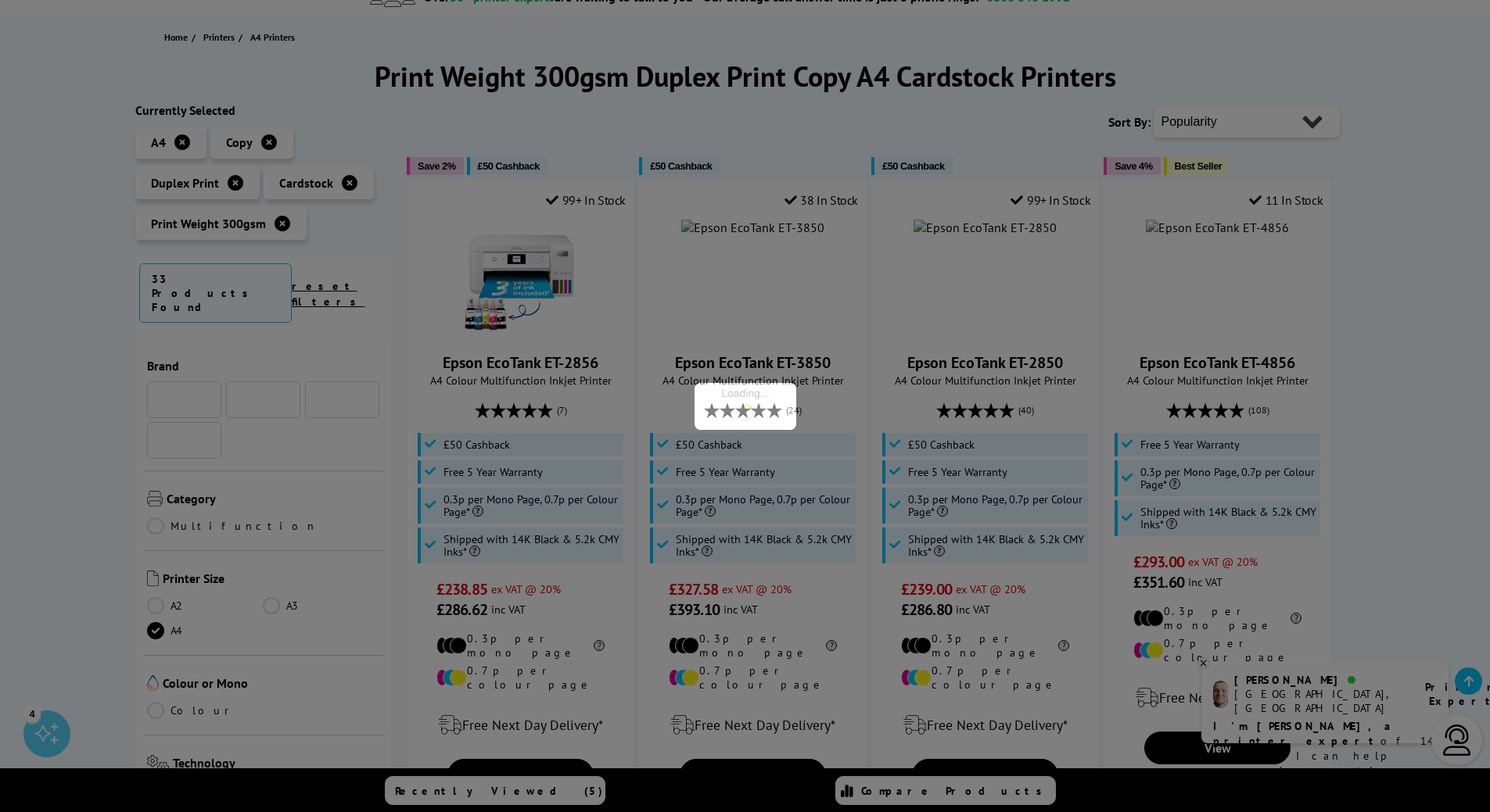
scroll to position [1320, 0]
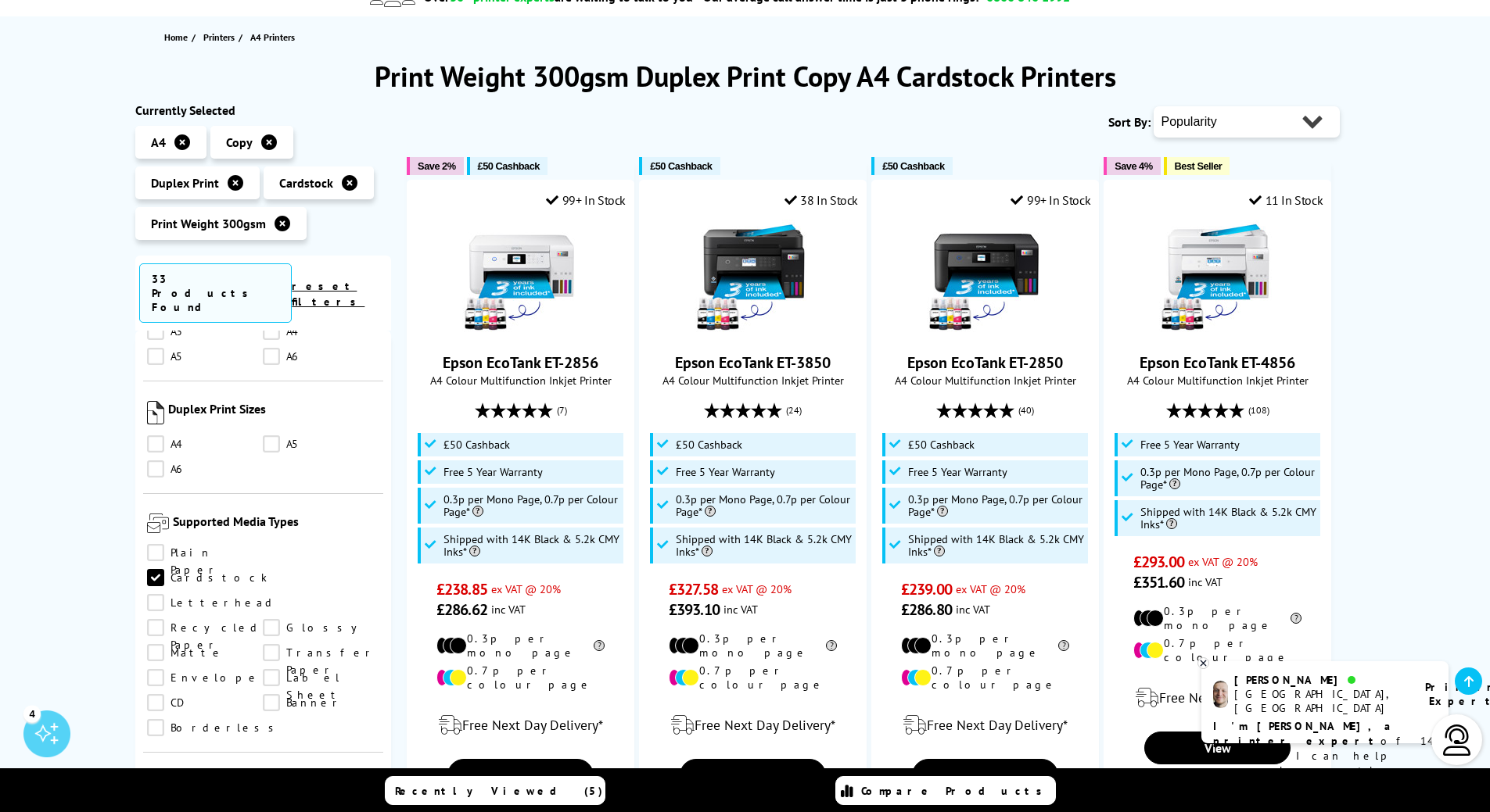
drag, startPoint x: 391, startPoint y: 682, endPoint x: 389, endPoint y: 730, distance: 48.0
click at [389, 730] on div "Brand" at bounding box center [264, 698] width 257 height 734
click at [268, 569] on link "Cardstock" at bounding box center [207, 578] width 120 height 18
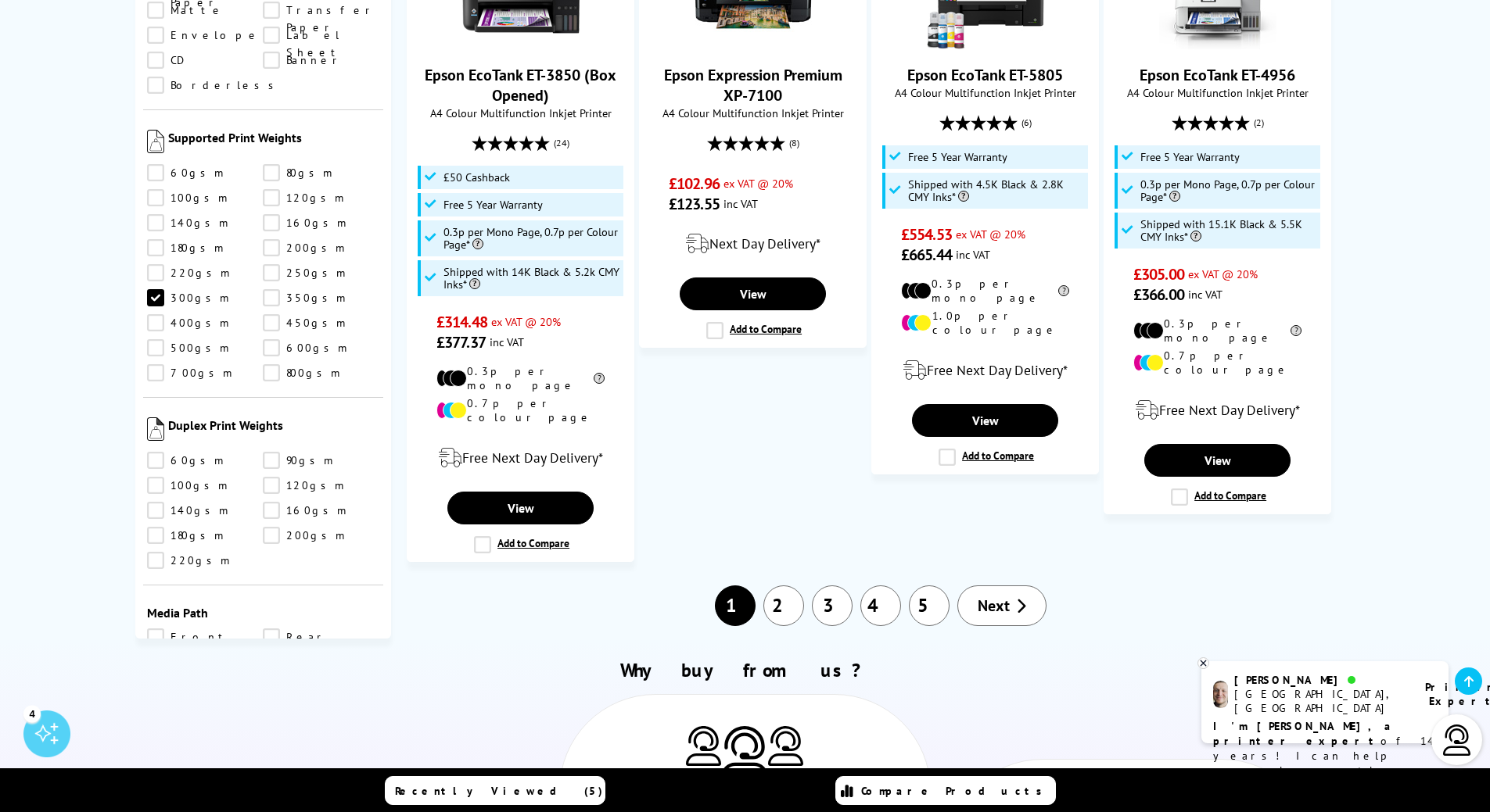
scroll to position [1738, 0]
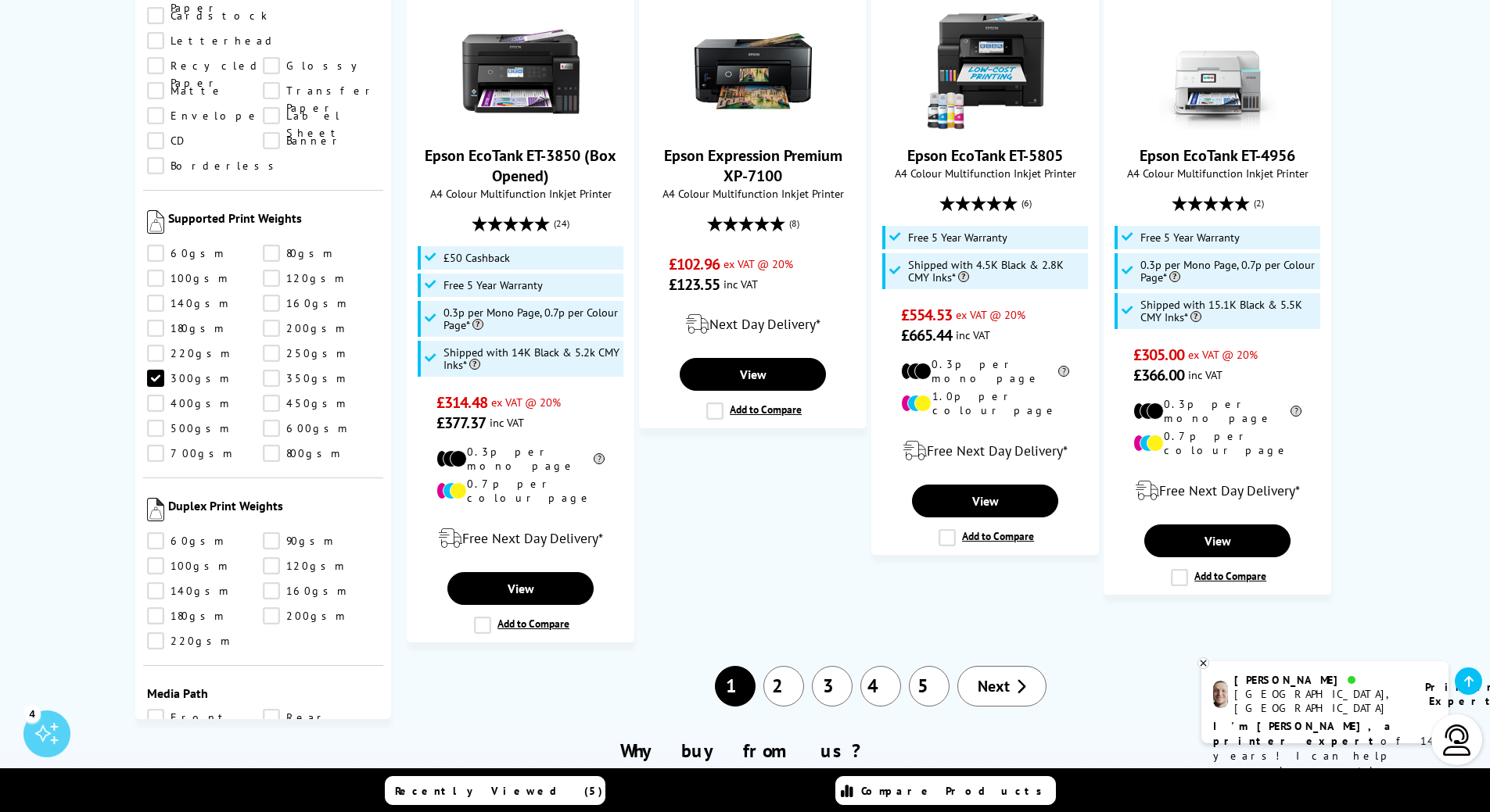
click at [276, 370] on link "350gsm" at bounding box center [320, 379] width 116 height 18
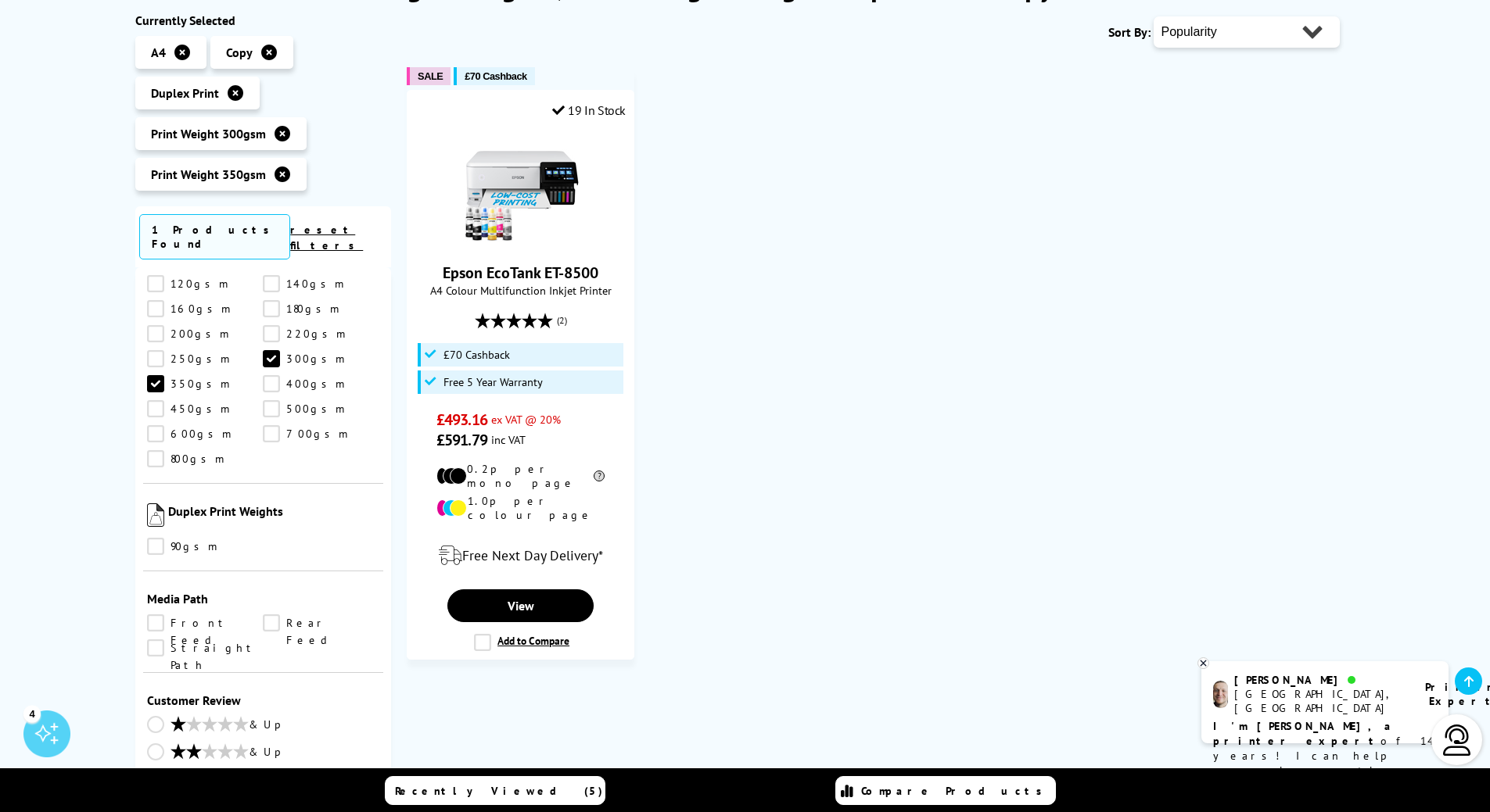
scroll to position [195, 0]
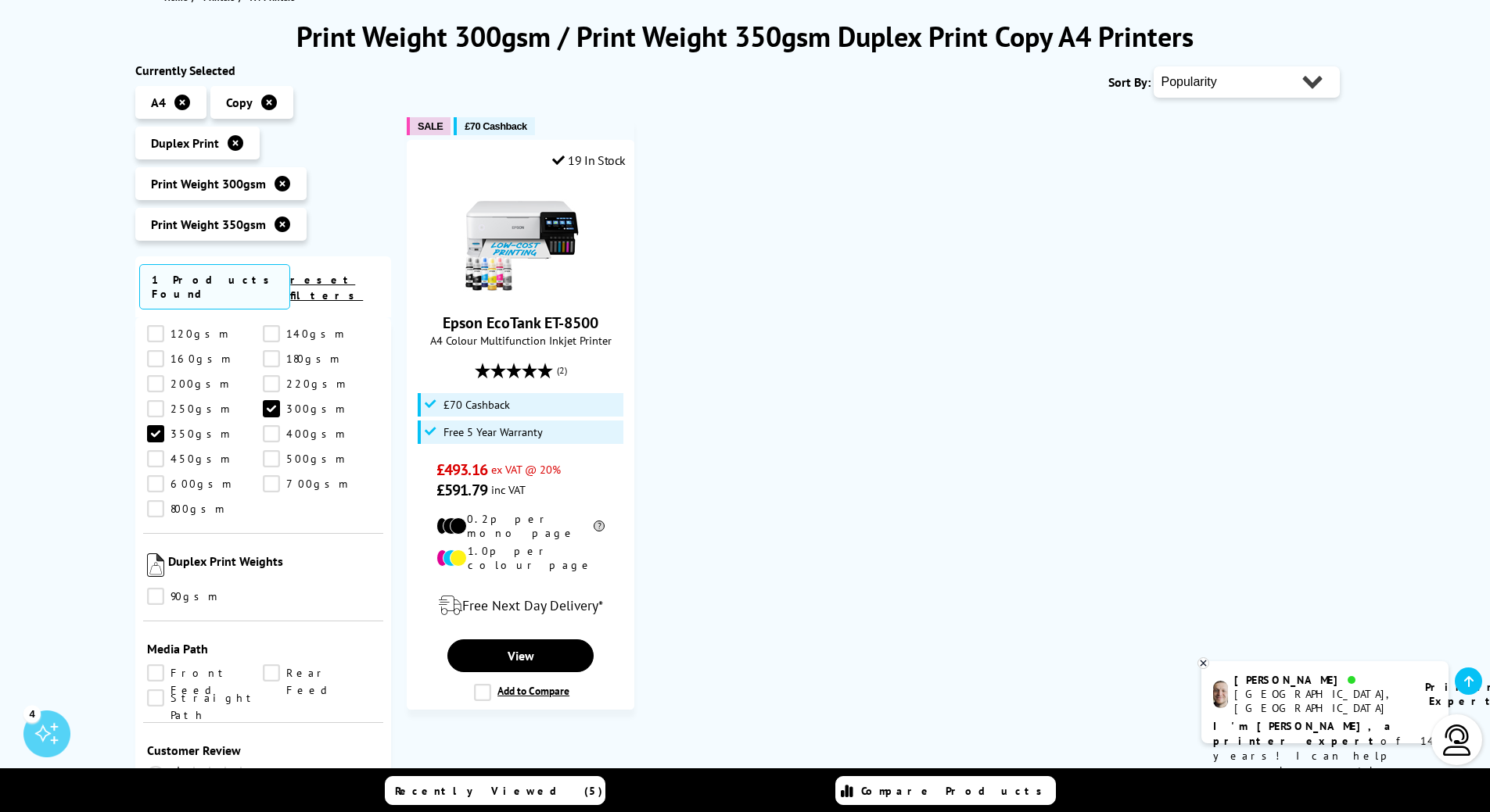
click at [152, 426] on link "350gsm" at bounding box center [205, 434] width 116 height 18
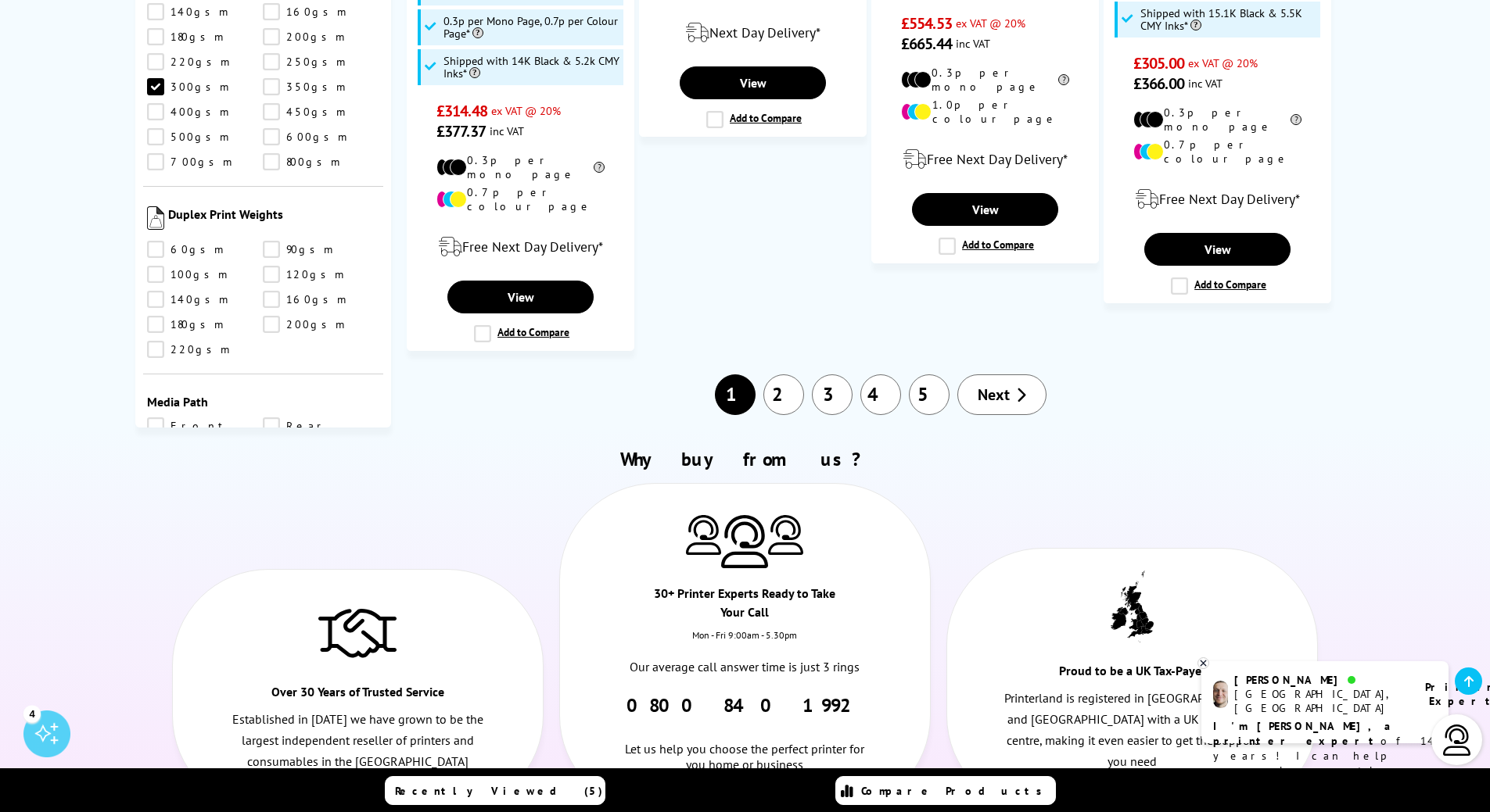
scroll to position [2033, 0]
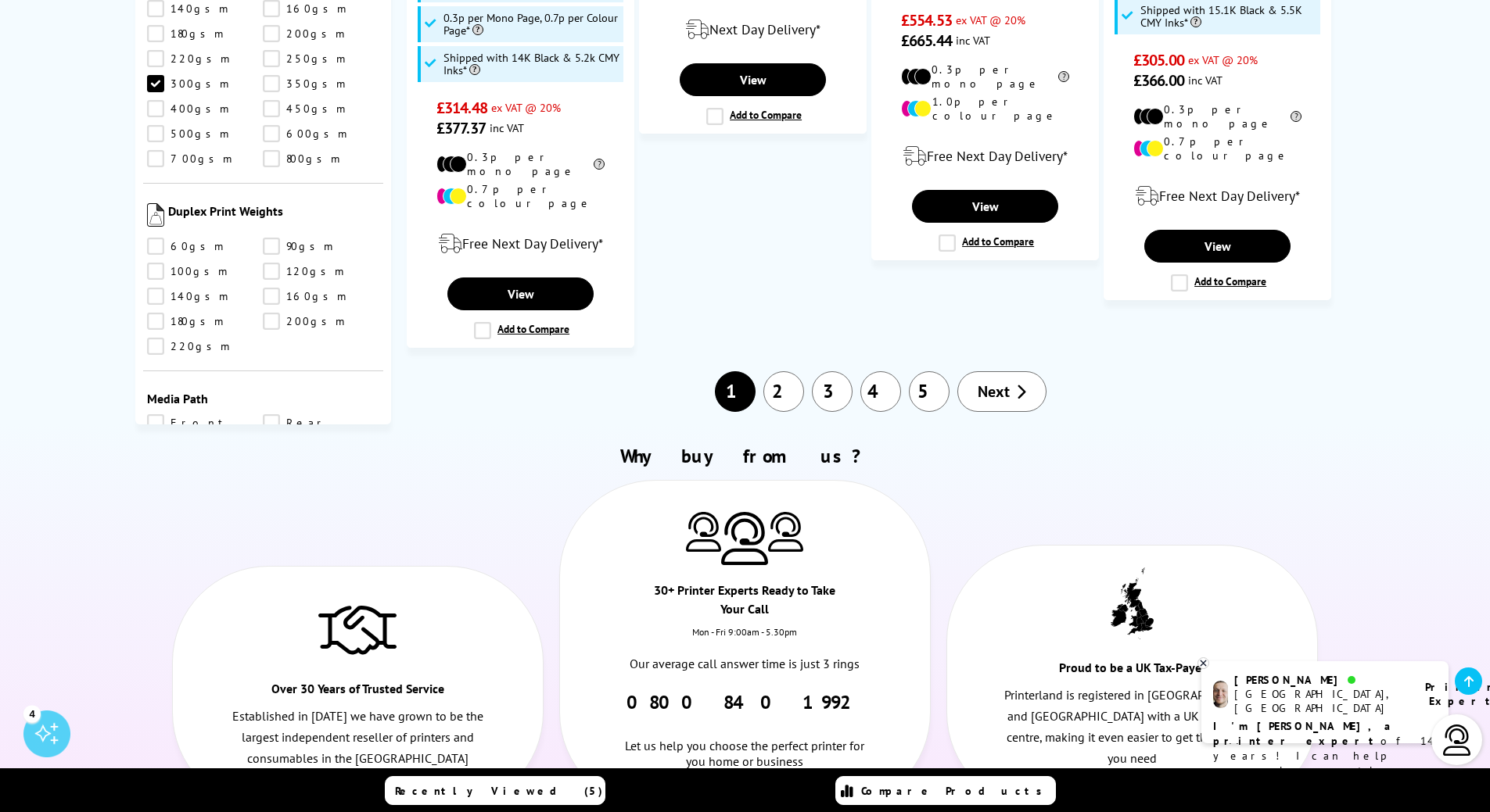
click at [782, 371] on link "2" at bounding box center [784, 391] width 41 height 41
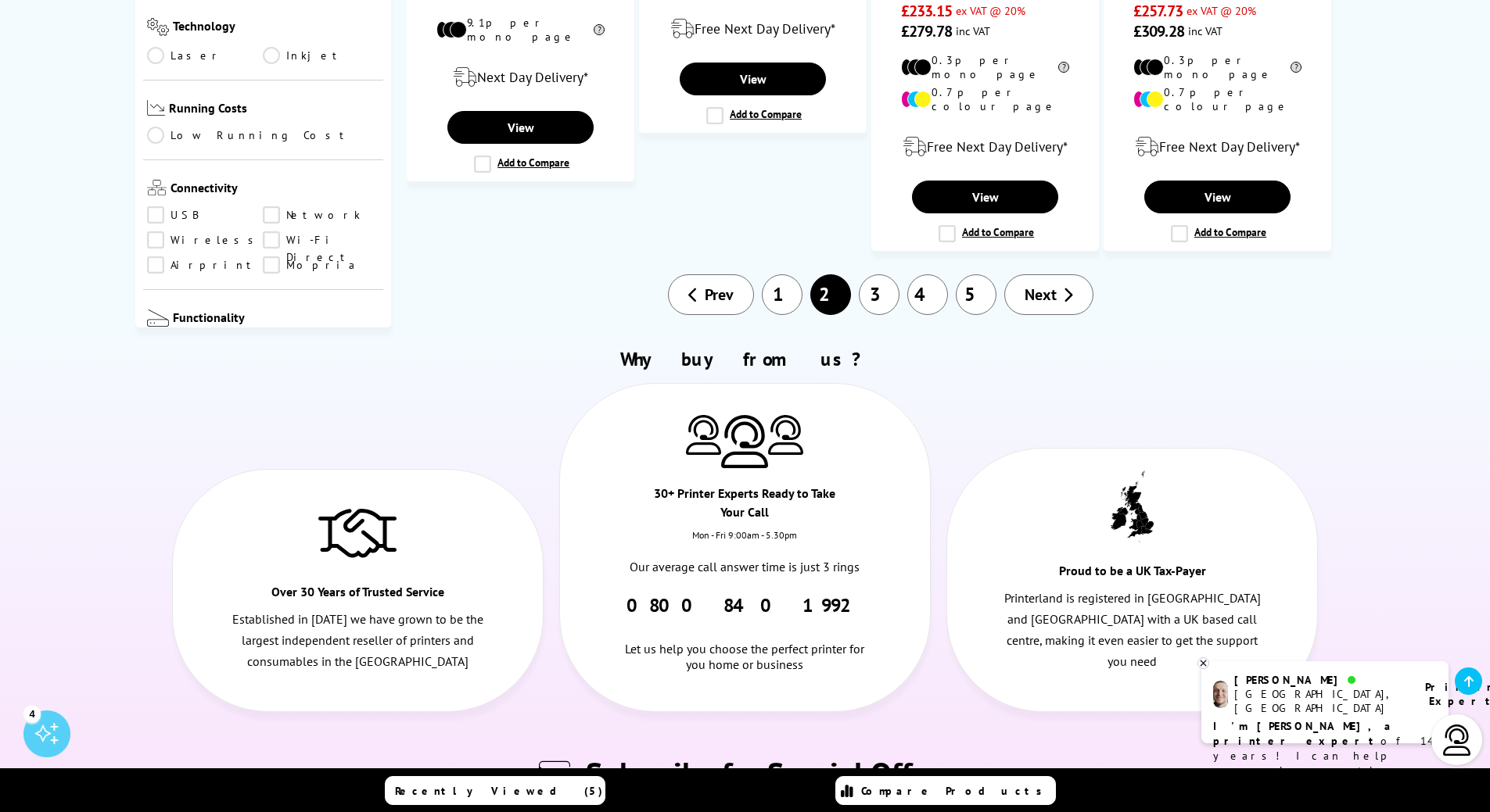
scroll to position [2050, 0]
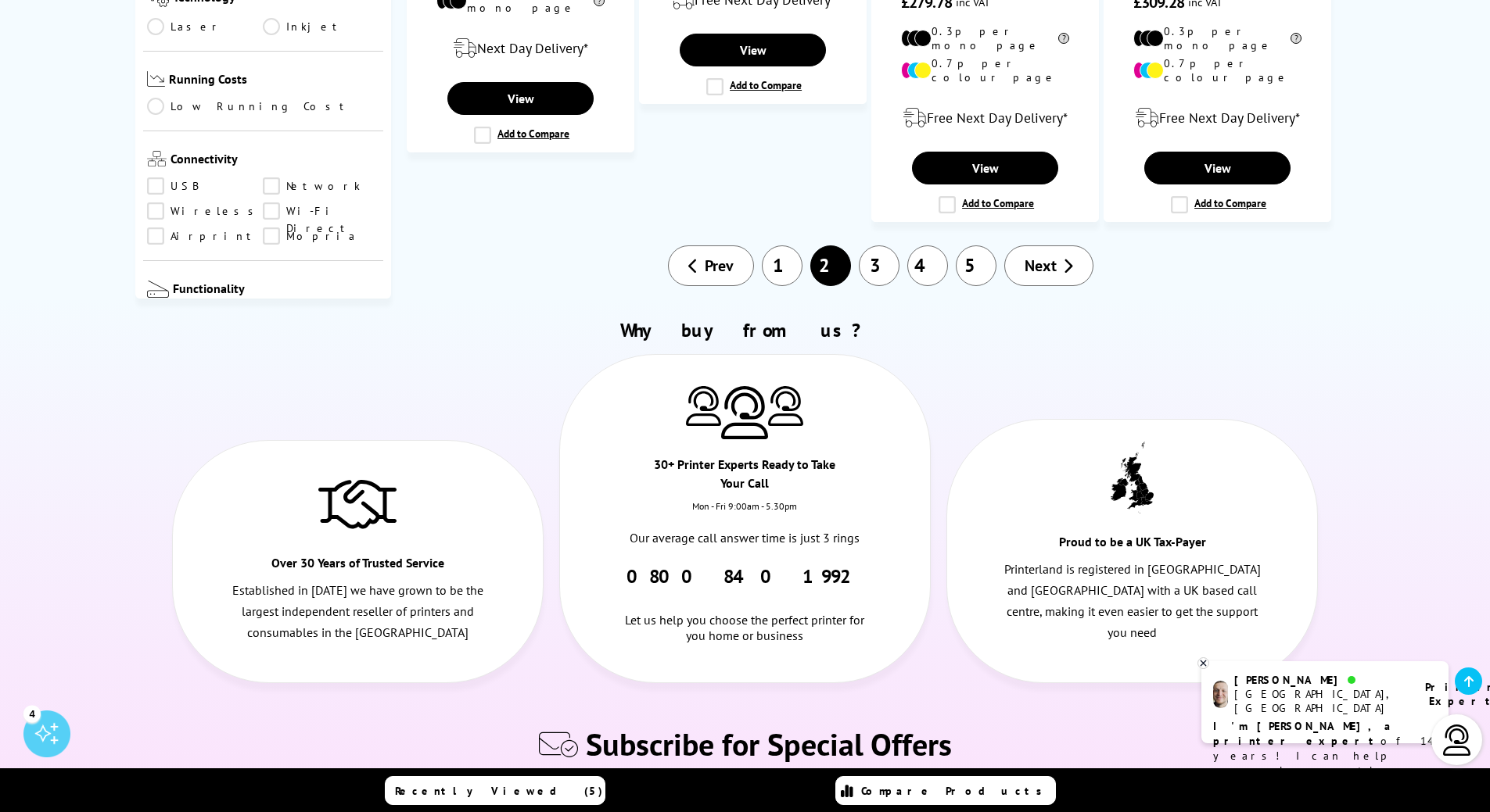
click at [874, 245] on link "3" at bounding box center [879, 265] width 41 height 41
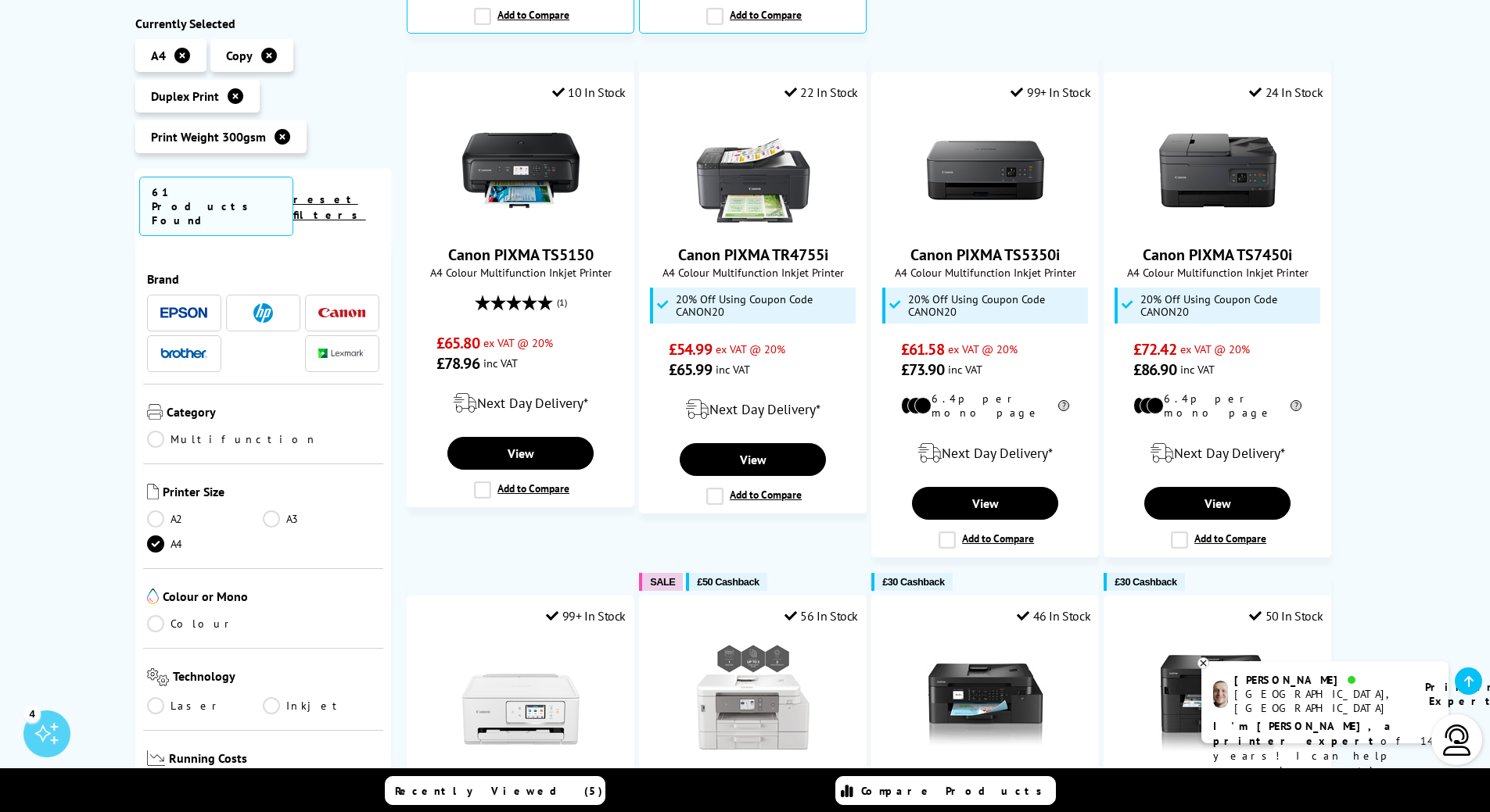
scroll to position [932, 0]
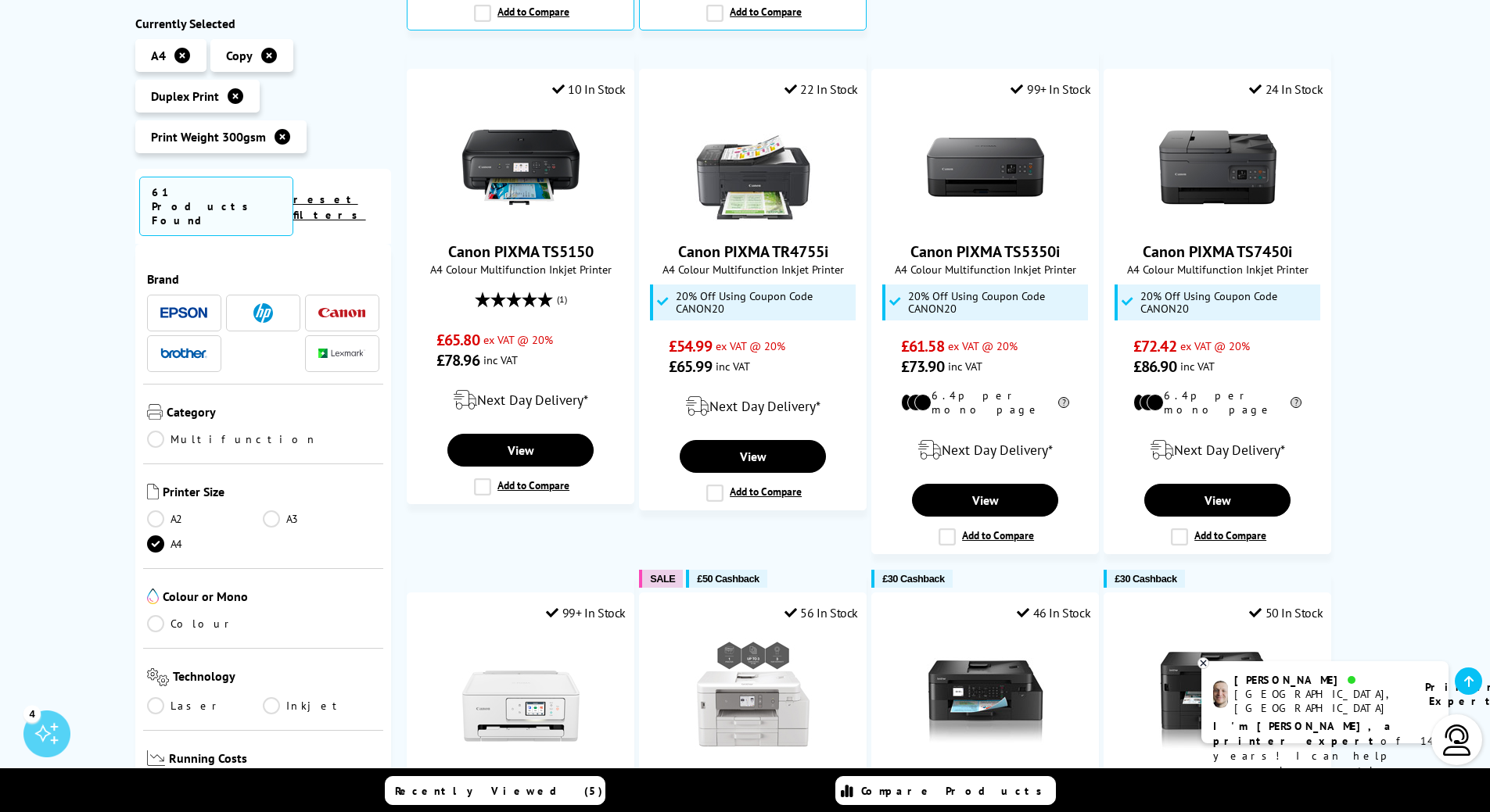
click at [167, 347] on img at bounding box center [184, 352] width 47 height 11
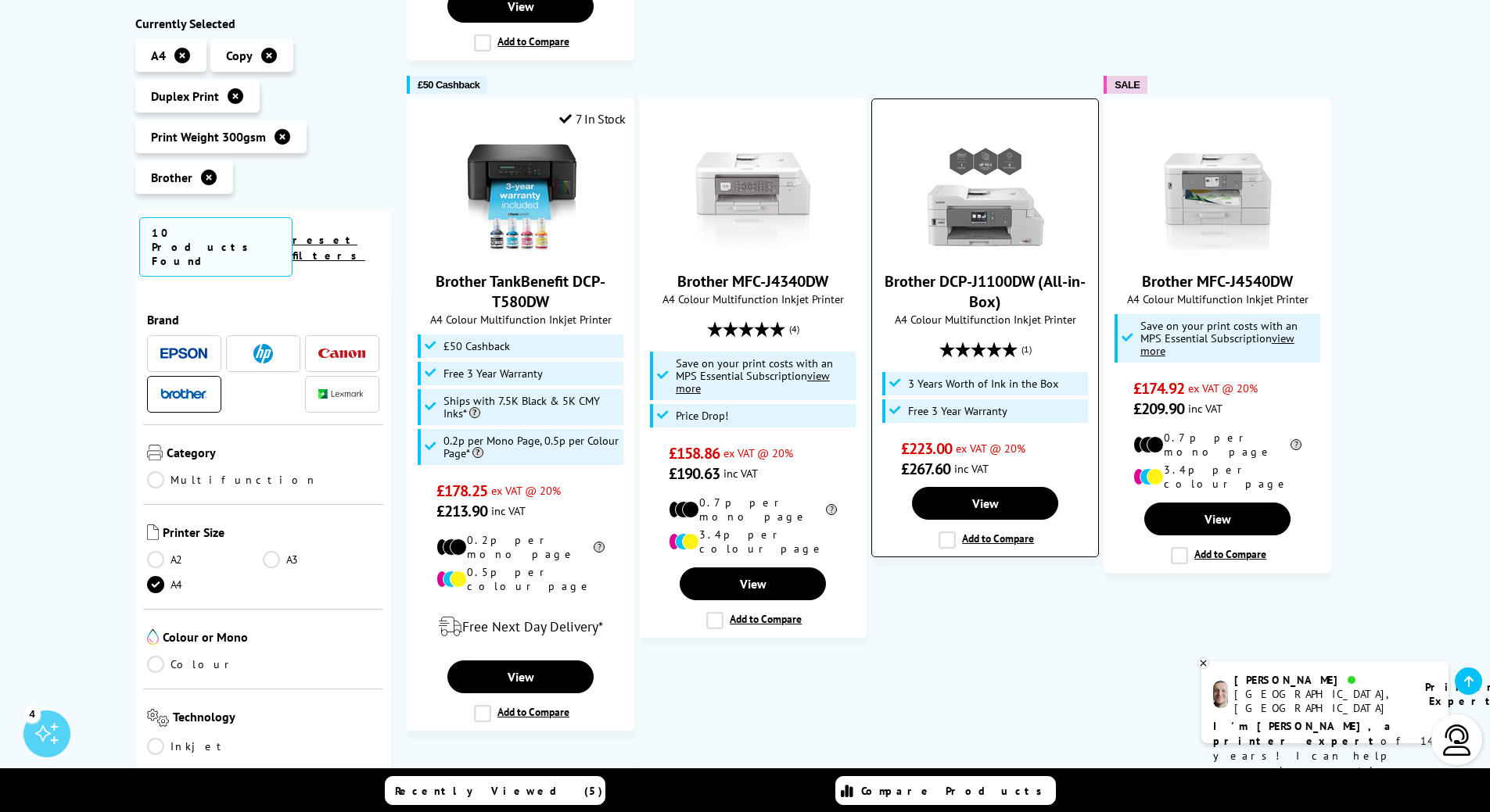
click at [995, 312] on span "A4 Colour Multifunction Inkjet Printer" at bounding box center [984, 319] width 210 height 15
click at [973, 271] on link "Brother DCP-J1100DW (All-in-Box)" at bounding box center [985, 292] width 201 height 41
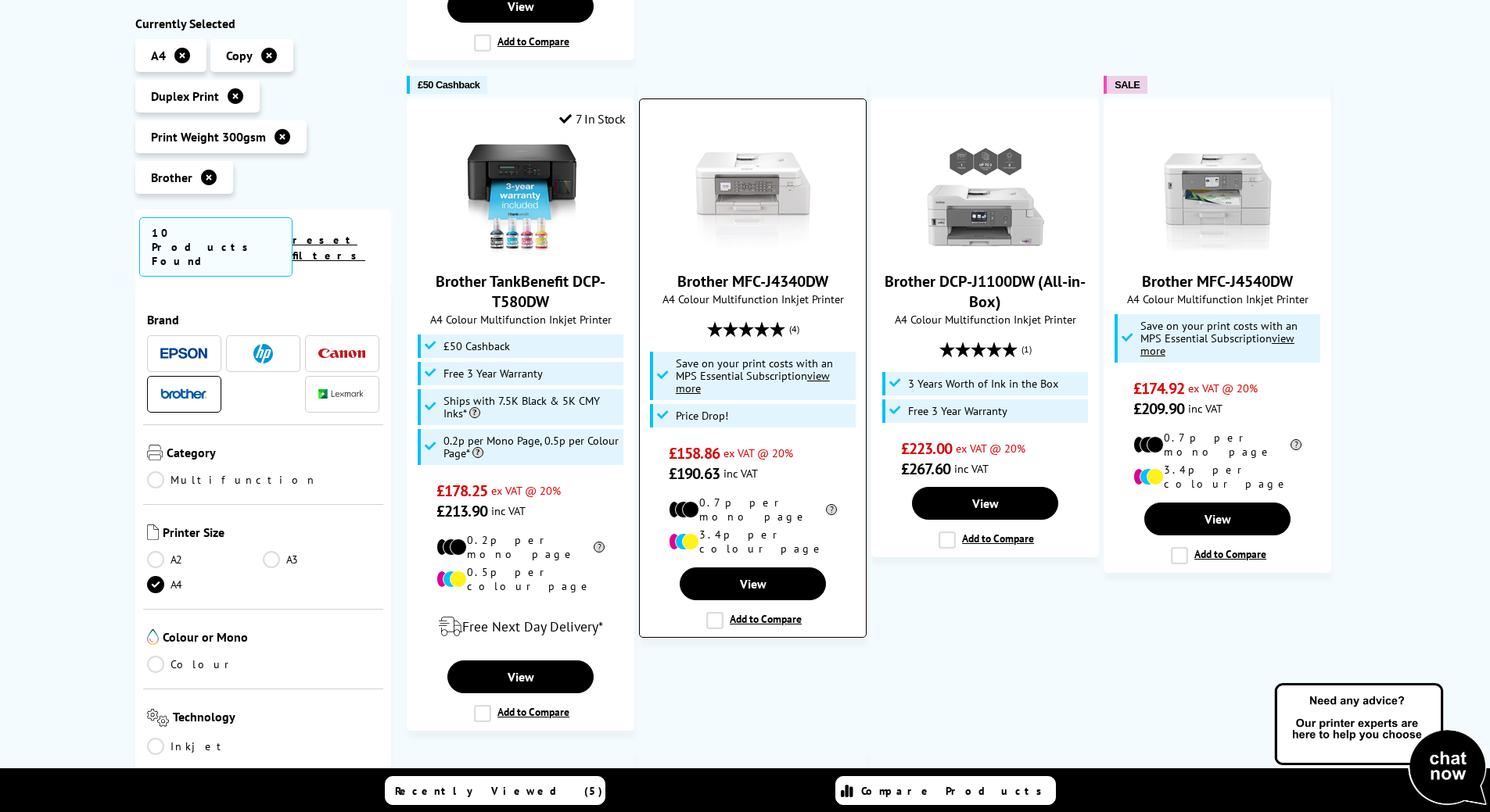
click at [732, 292] on span "A4 Colour Multifunction Inkjet Printer" at bounding box center [752, 299] width 210 height 15
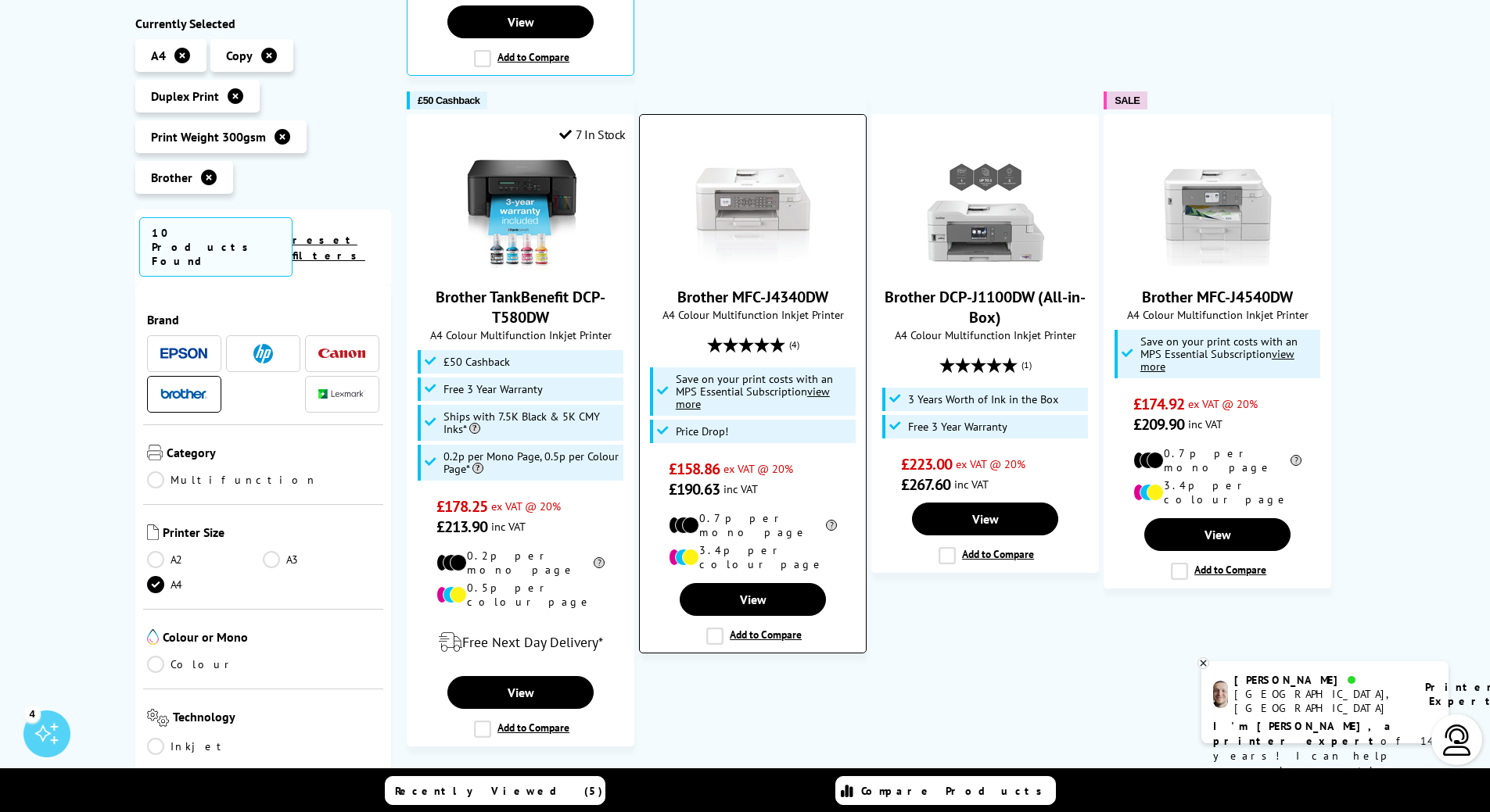
click at [746, 287] on link "Brother MFC-J4340DW" at bounding box center [753, 297] width 151 height 20
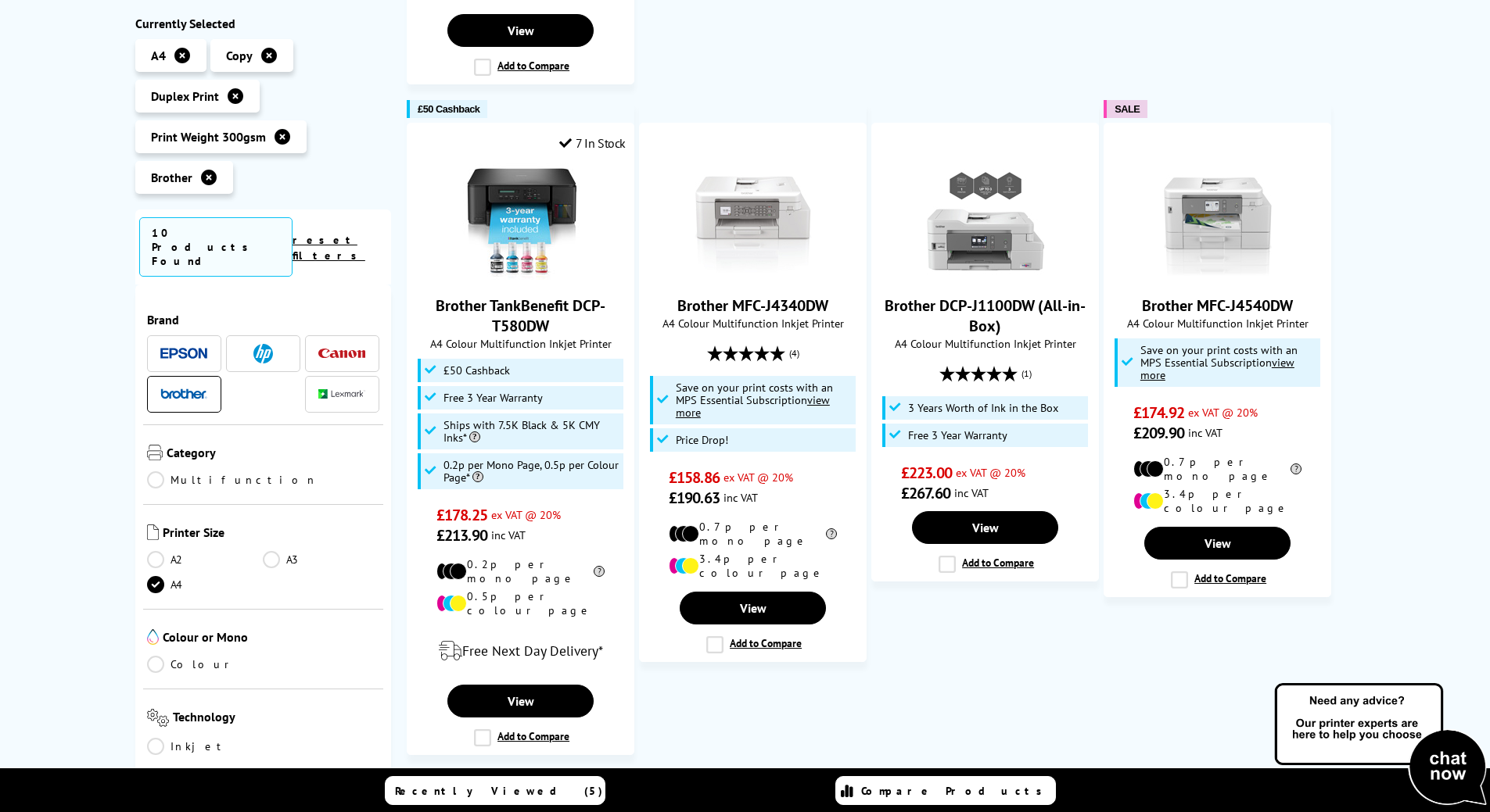
click at [1223, 316] on span "A4 Colour Multifunction Inkjet Printer" at bounding box center [1217, 323] width 210 height 15
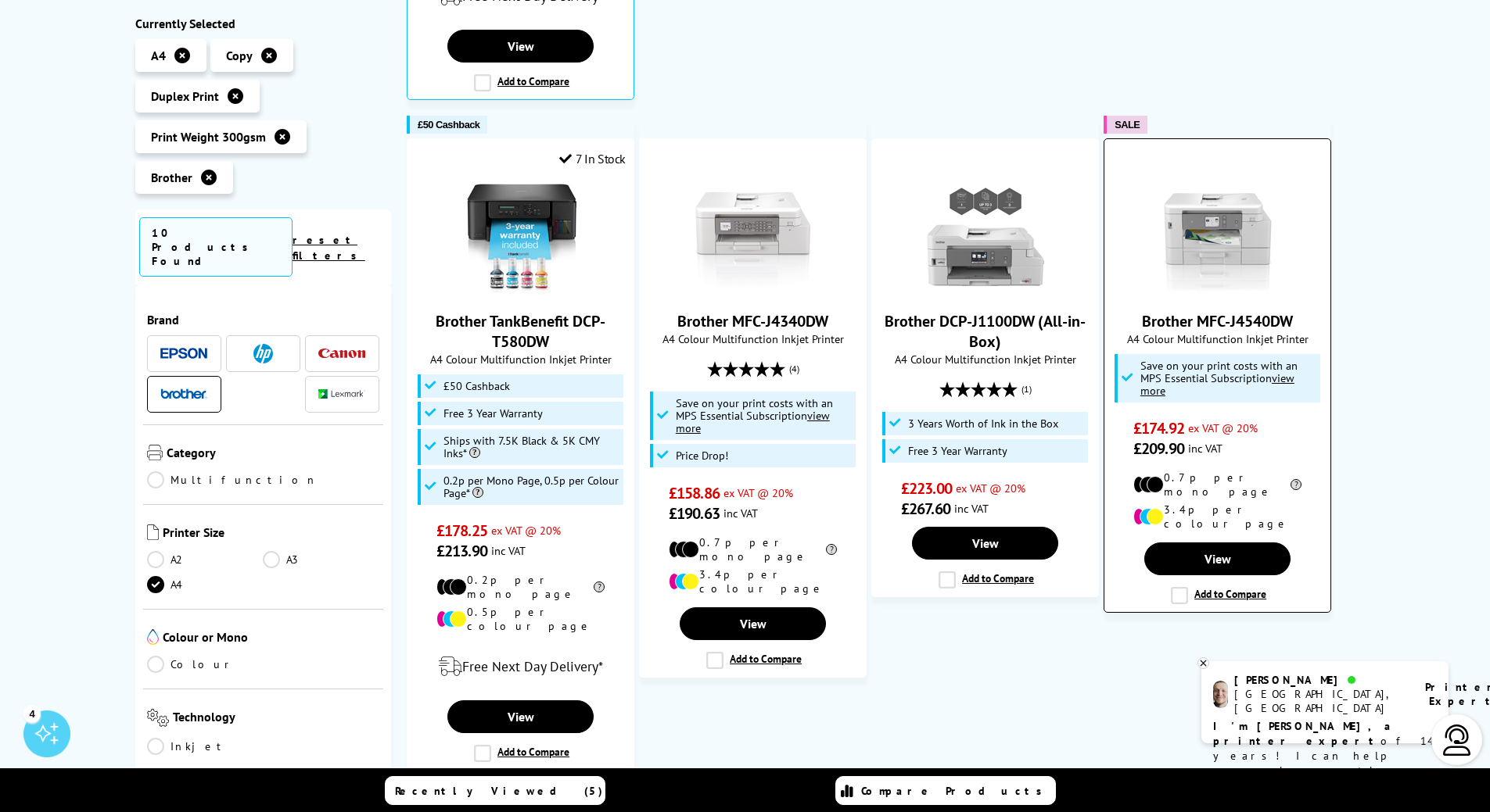
click at [1217, 311] on link "Brother MFC-J4540DW" at bounding box center [1217, 321] width 151 height 20
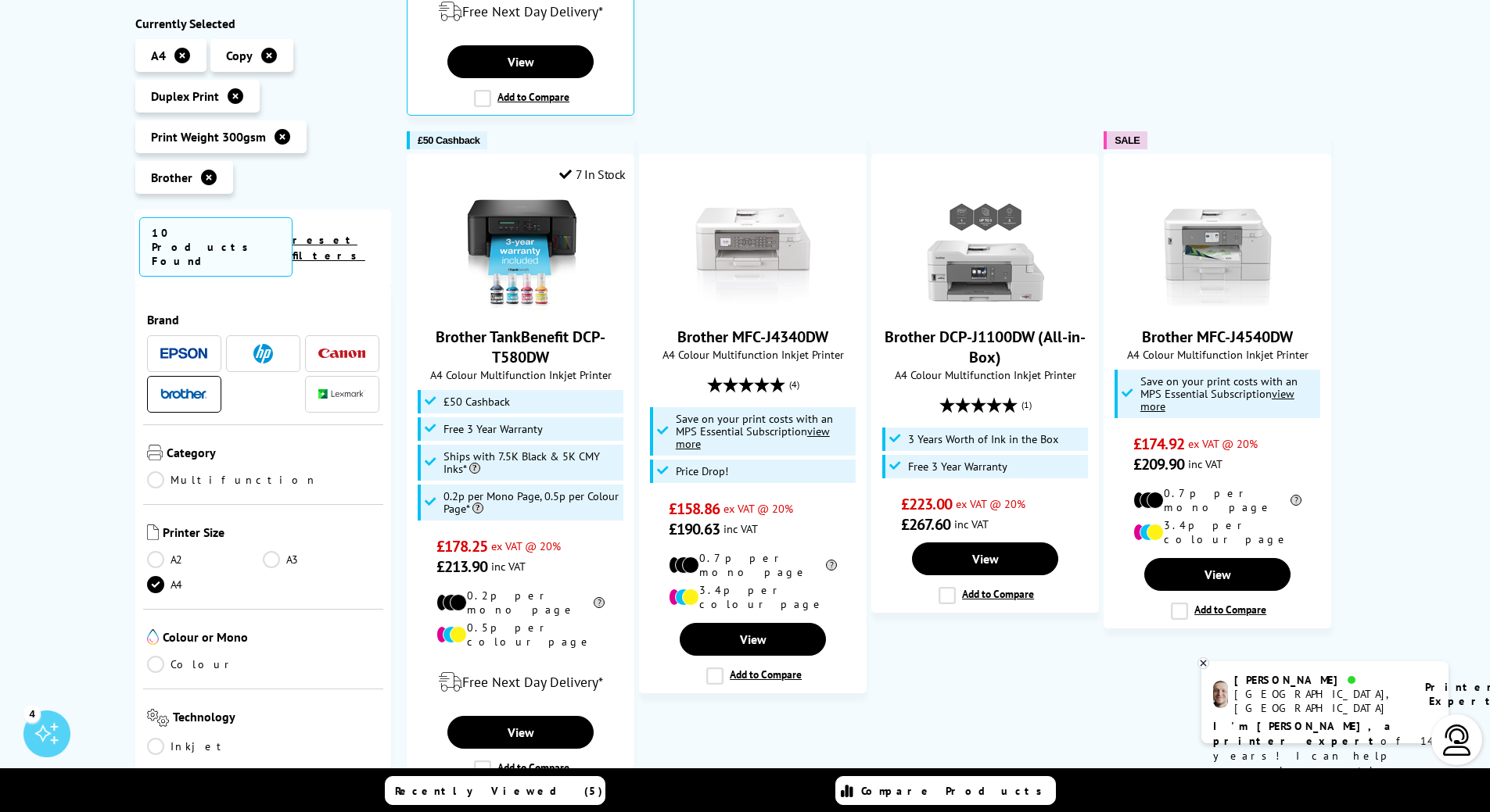
click at [170, 388] on img at bounding box center [184, 393] width 47 height 11
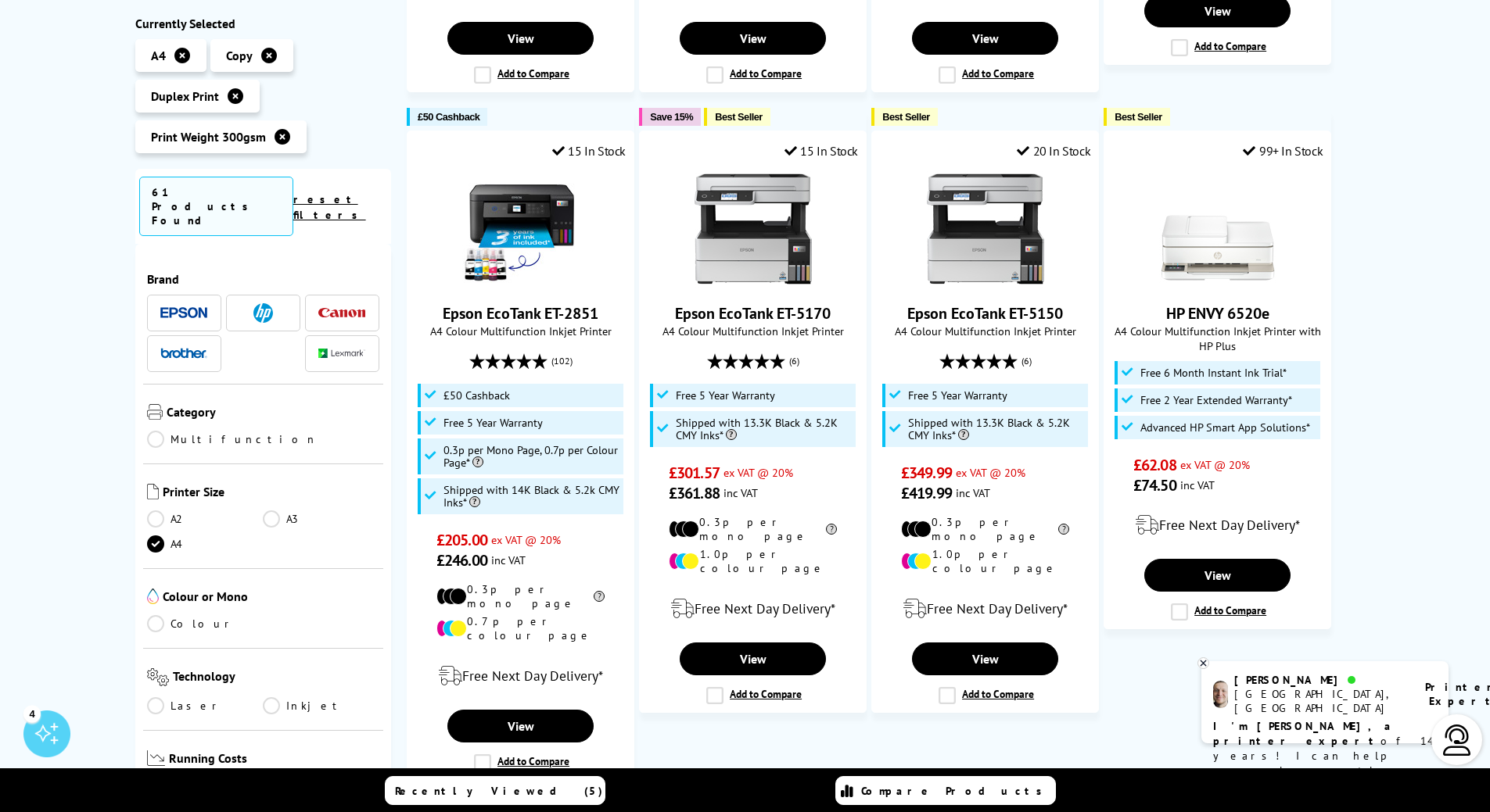
click at [357, 308] on img at bounding box center [342, 313] width 47 height 10
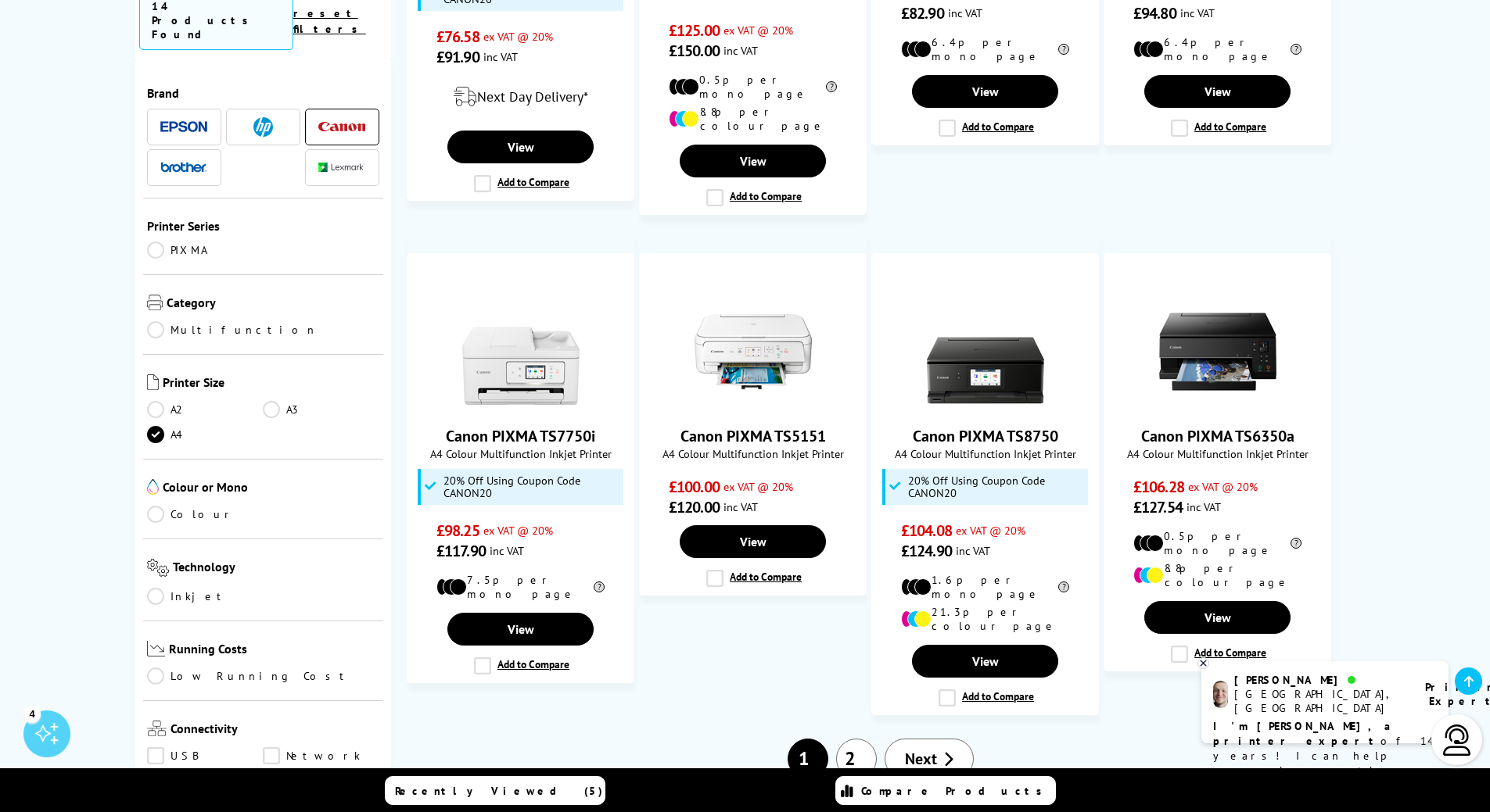
scroll to position [1116, 0]
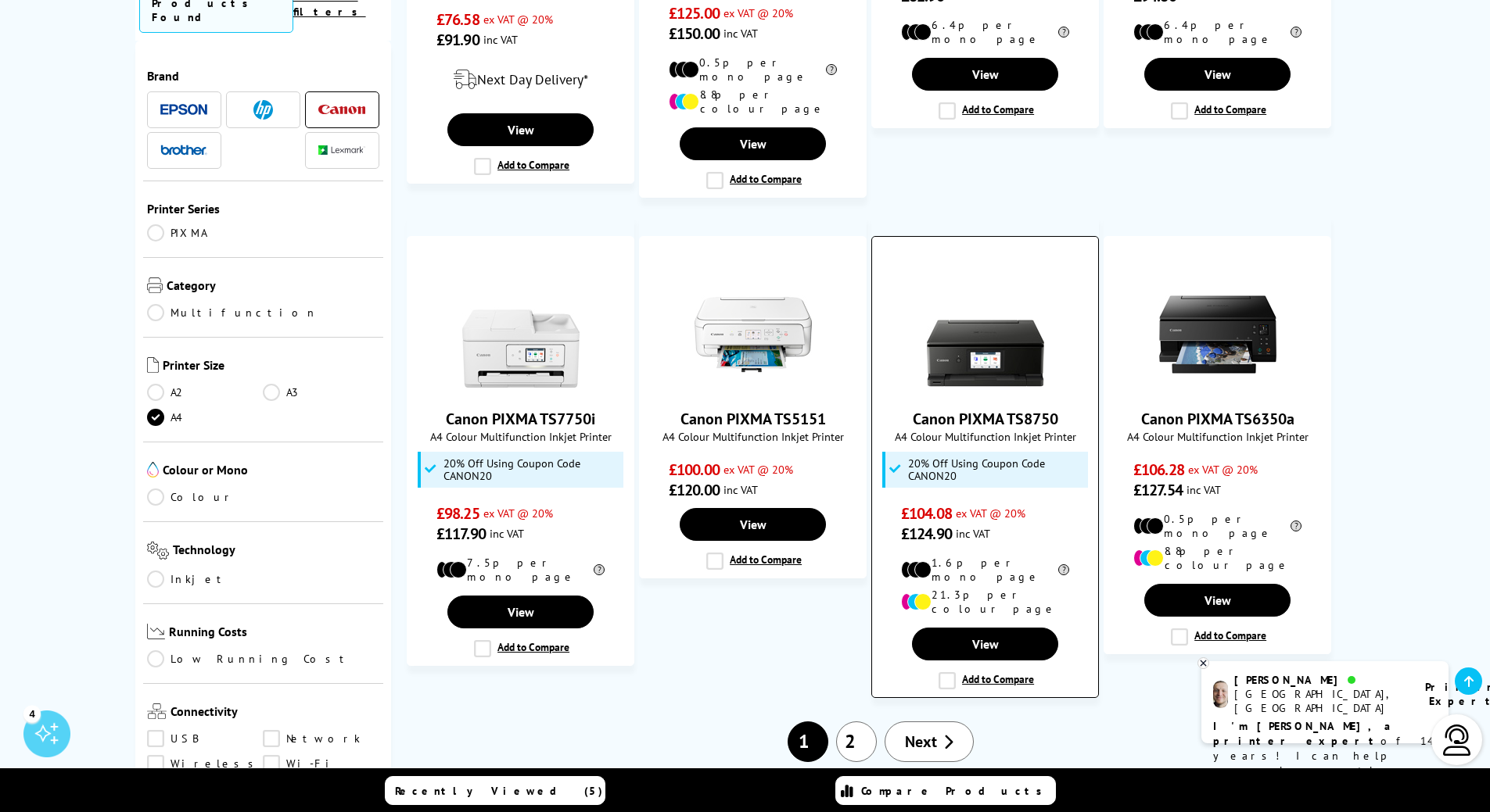
click at [956, 409] on link "Canon PIXMA TS8750" at bounding box center [985, 419] width 145 height 20
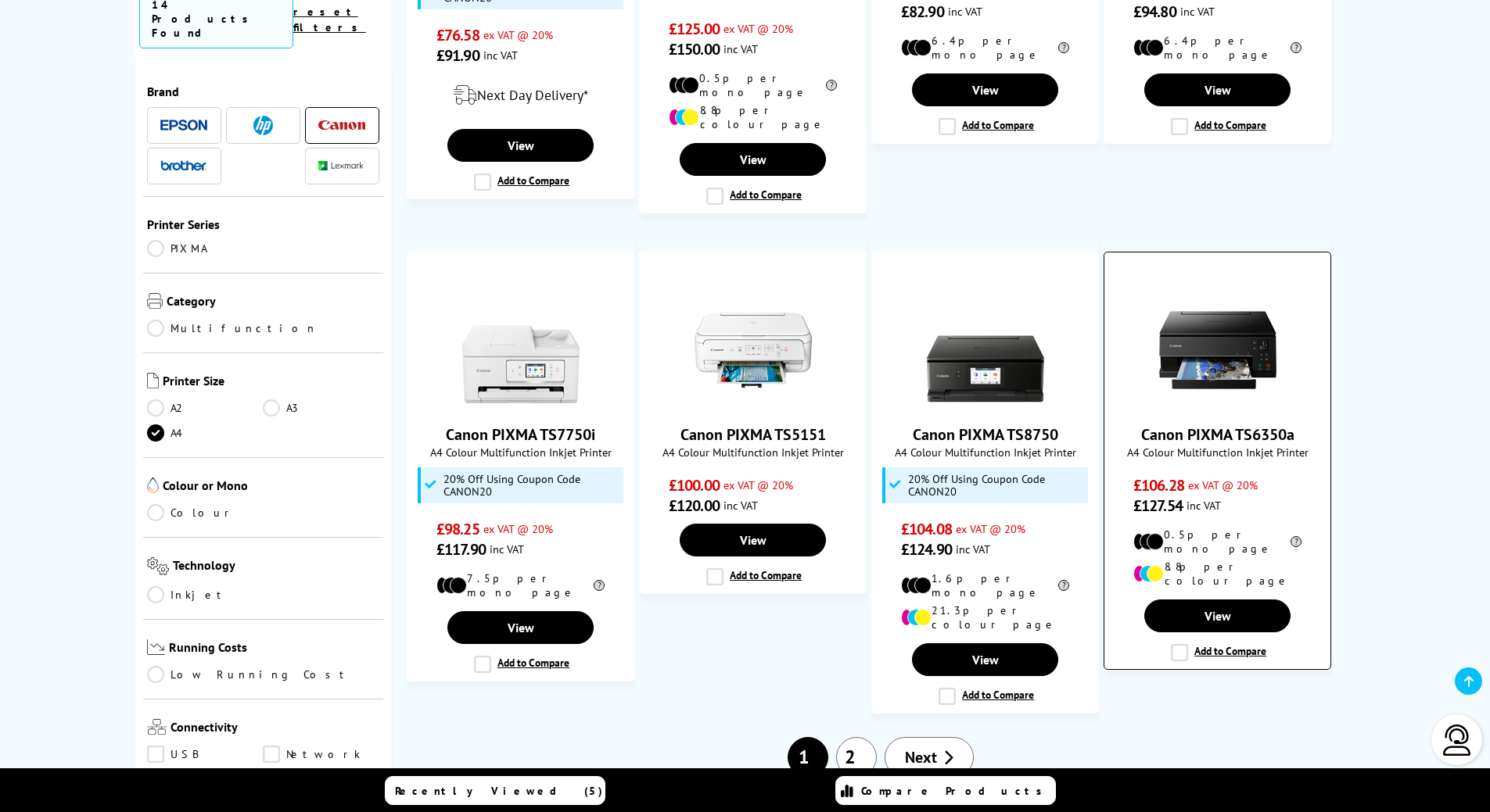
scroll to position [1132, 0]
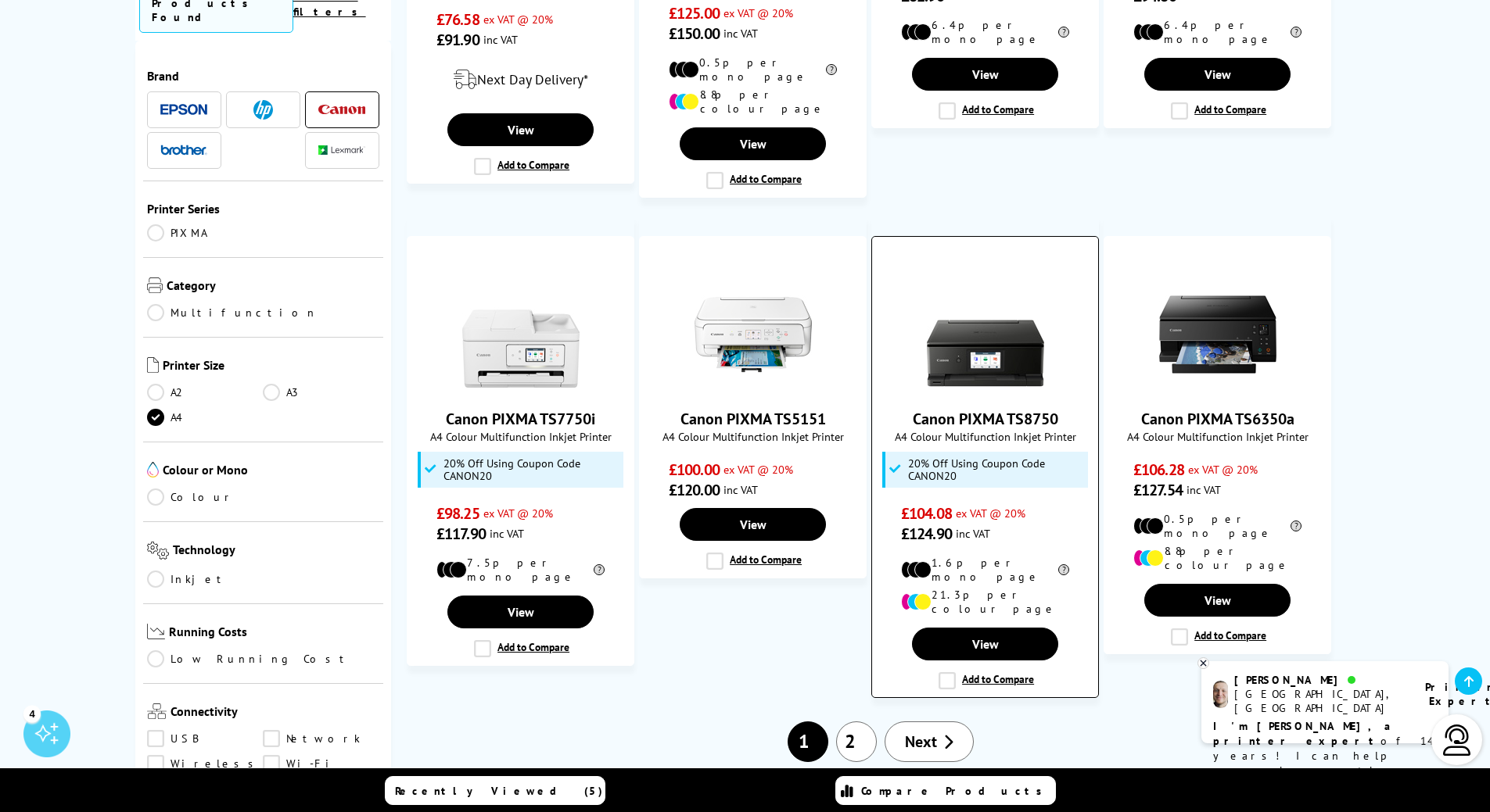
click at [988, 378] on div "Canon PIXMA TS8750 A4 Colour Multifunction Inkjet Printer 20% Off Using Coupon …" at bounding box center [984, 410] width 210 height 268
click at [986, 409] on link "Canon PIXMA TS8750" at bounding box center [985, 419] width 145 height 20
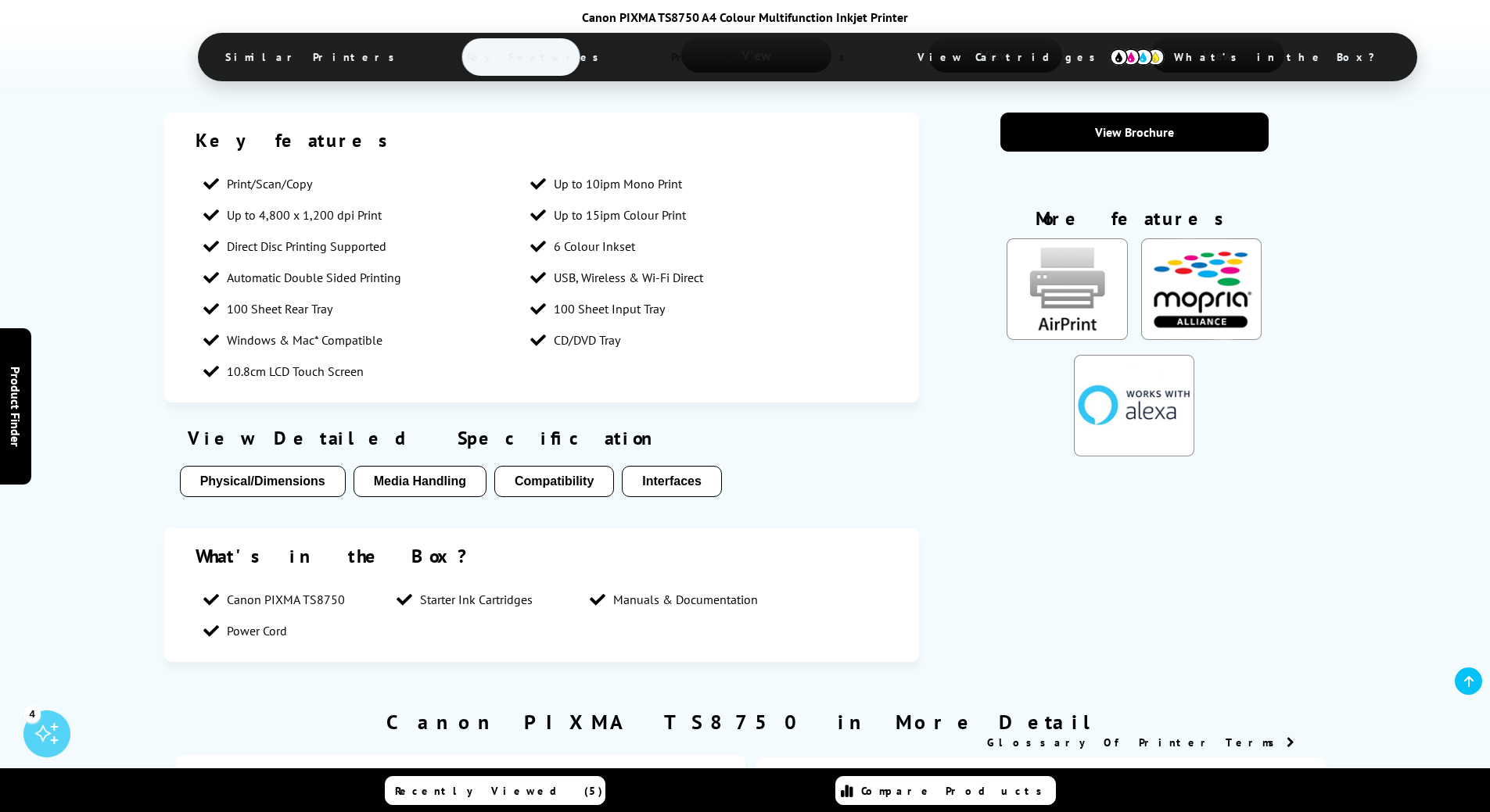
scroll to position [2063, 0]
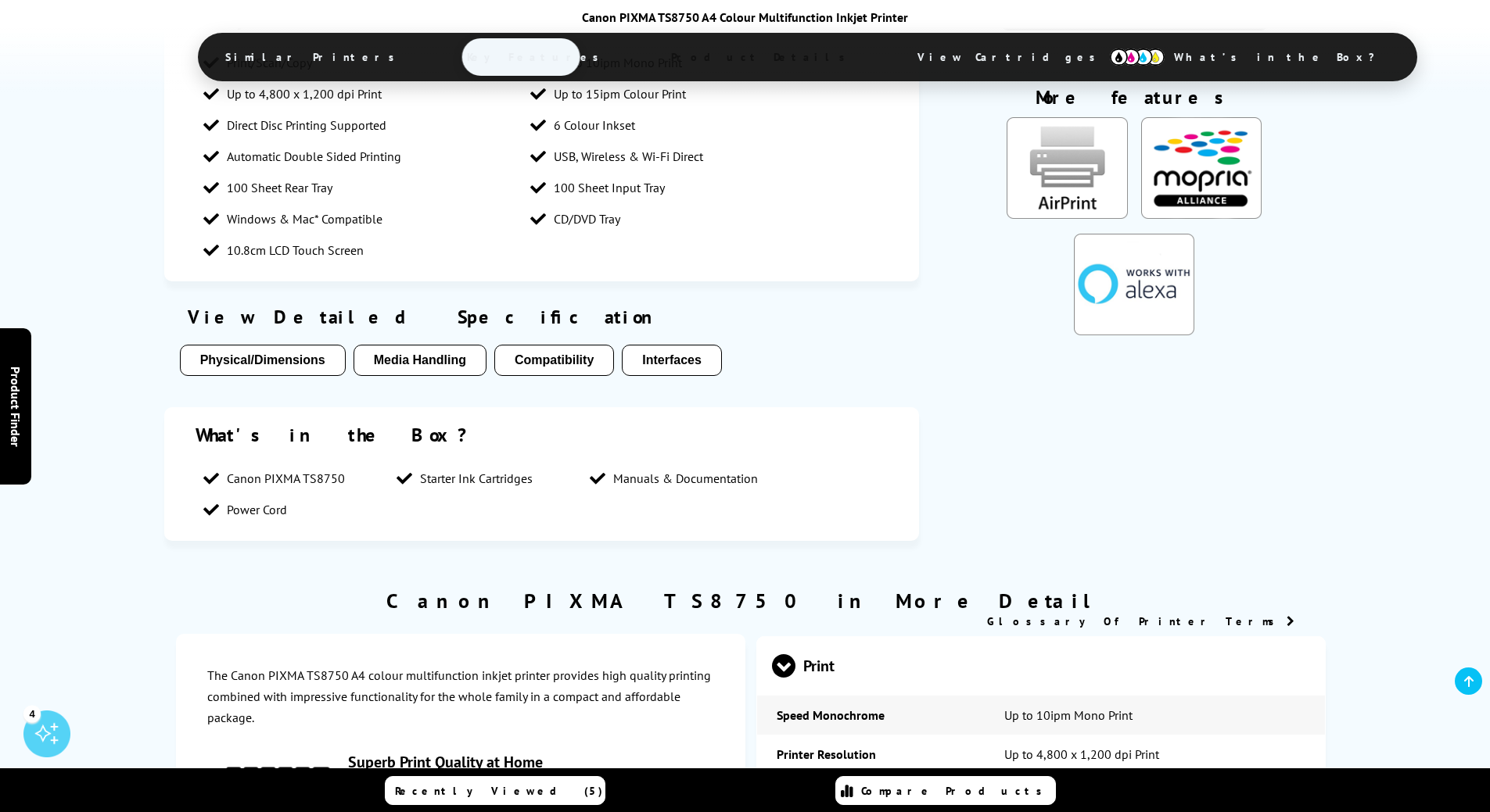
click at [425, 345] on button "Media Handling" at bounding box center [420, 360] width 133 height 31
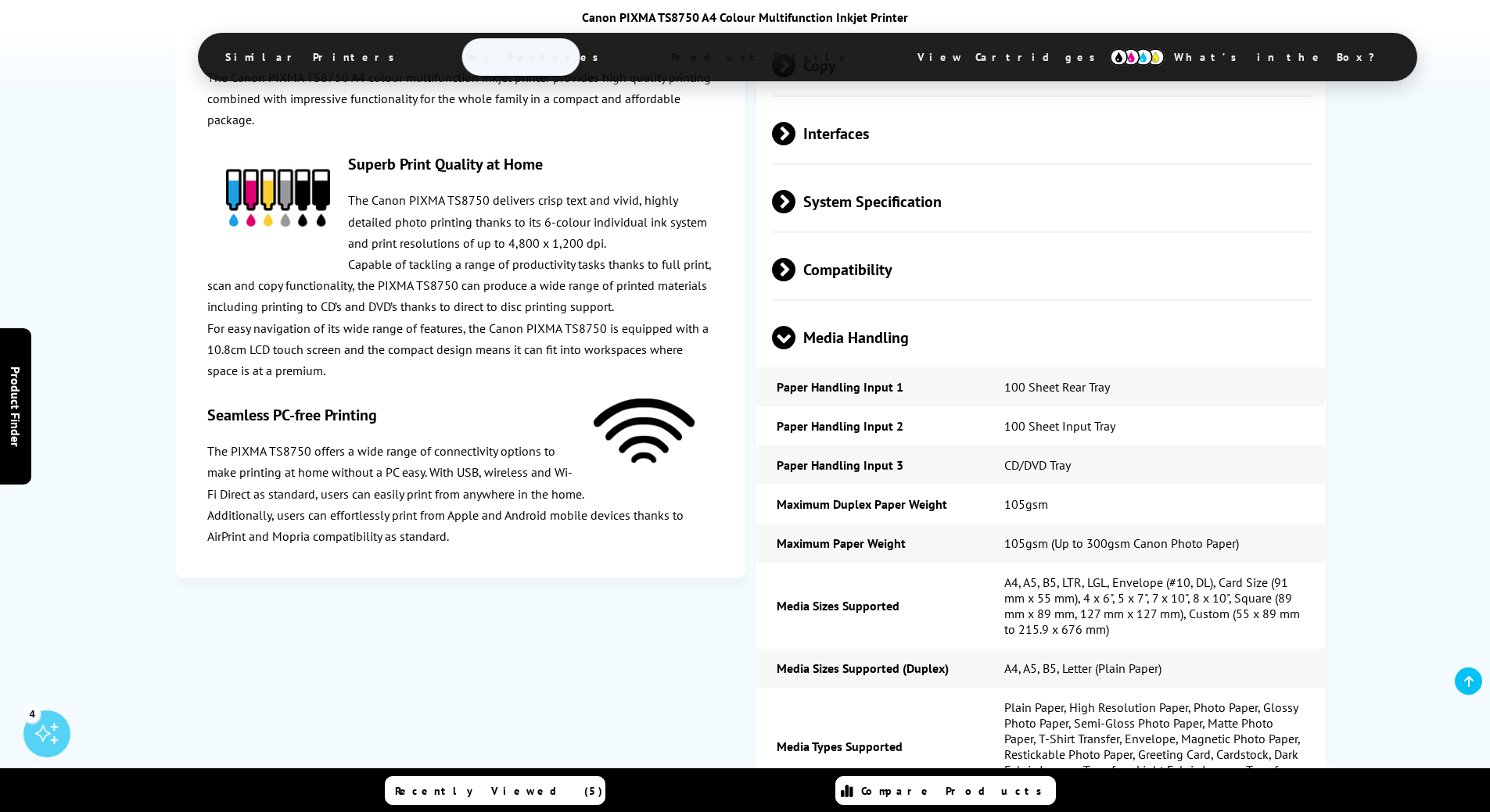
scroll to position [3216, 0]
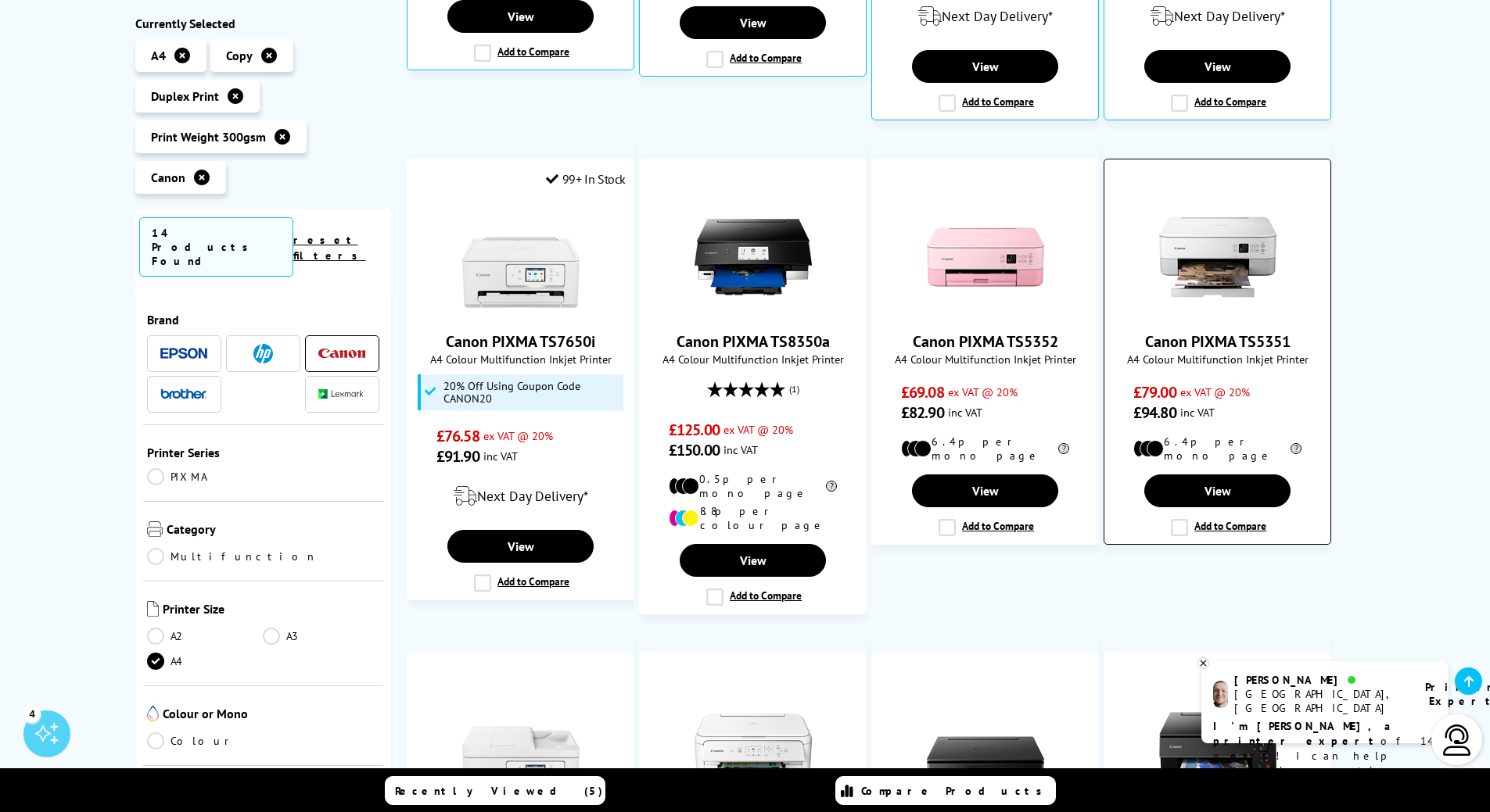
scroll to position [708, 0]
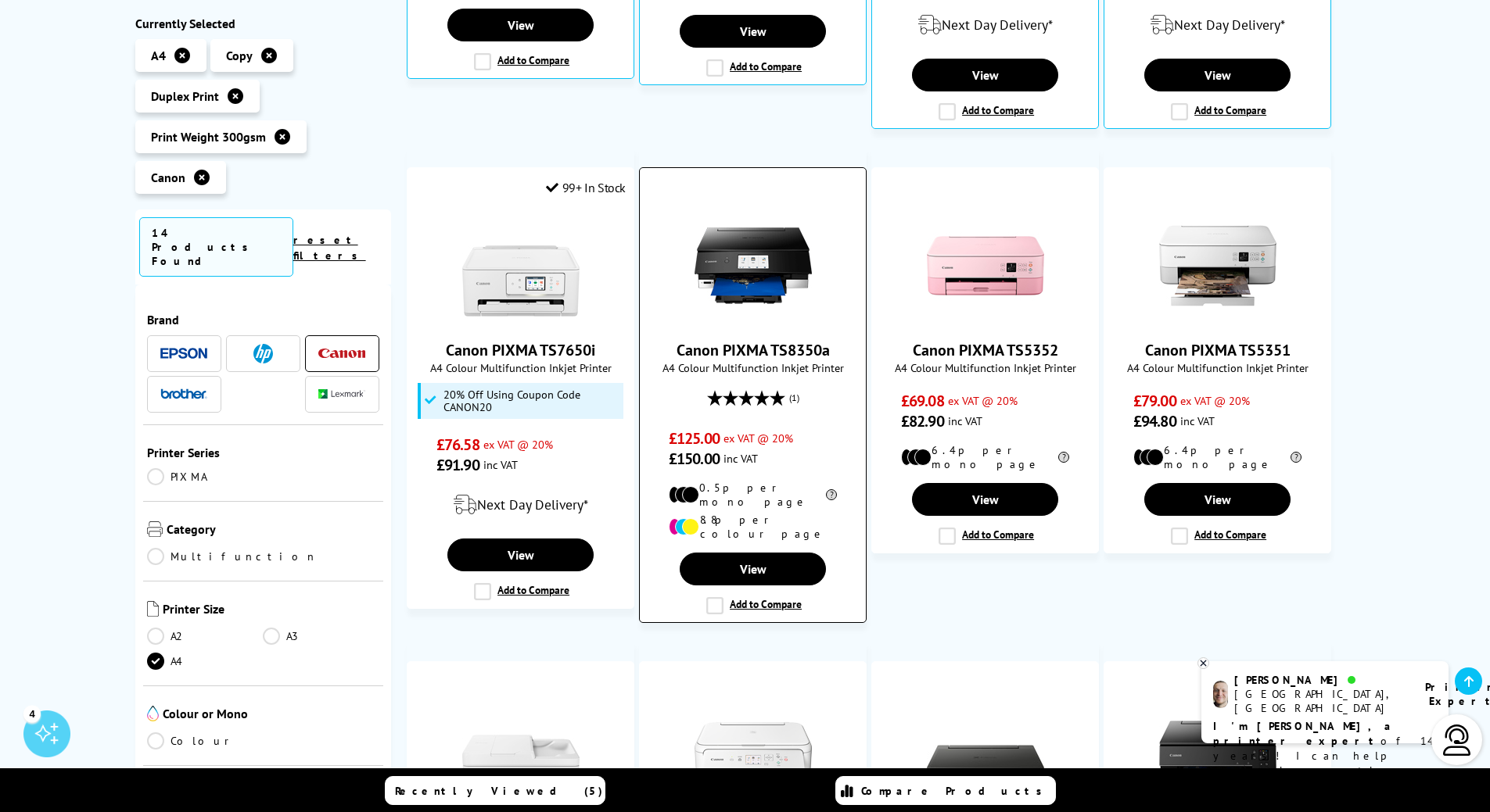
click at [701, 341] on link "Canon PIXMA TS8350a" at bounding box center [753, 349] width 153 height 20
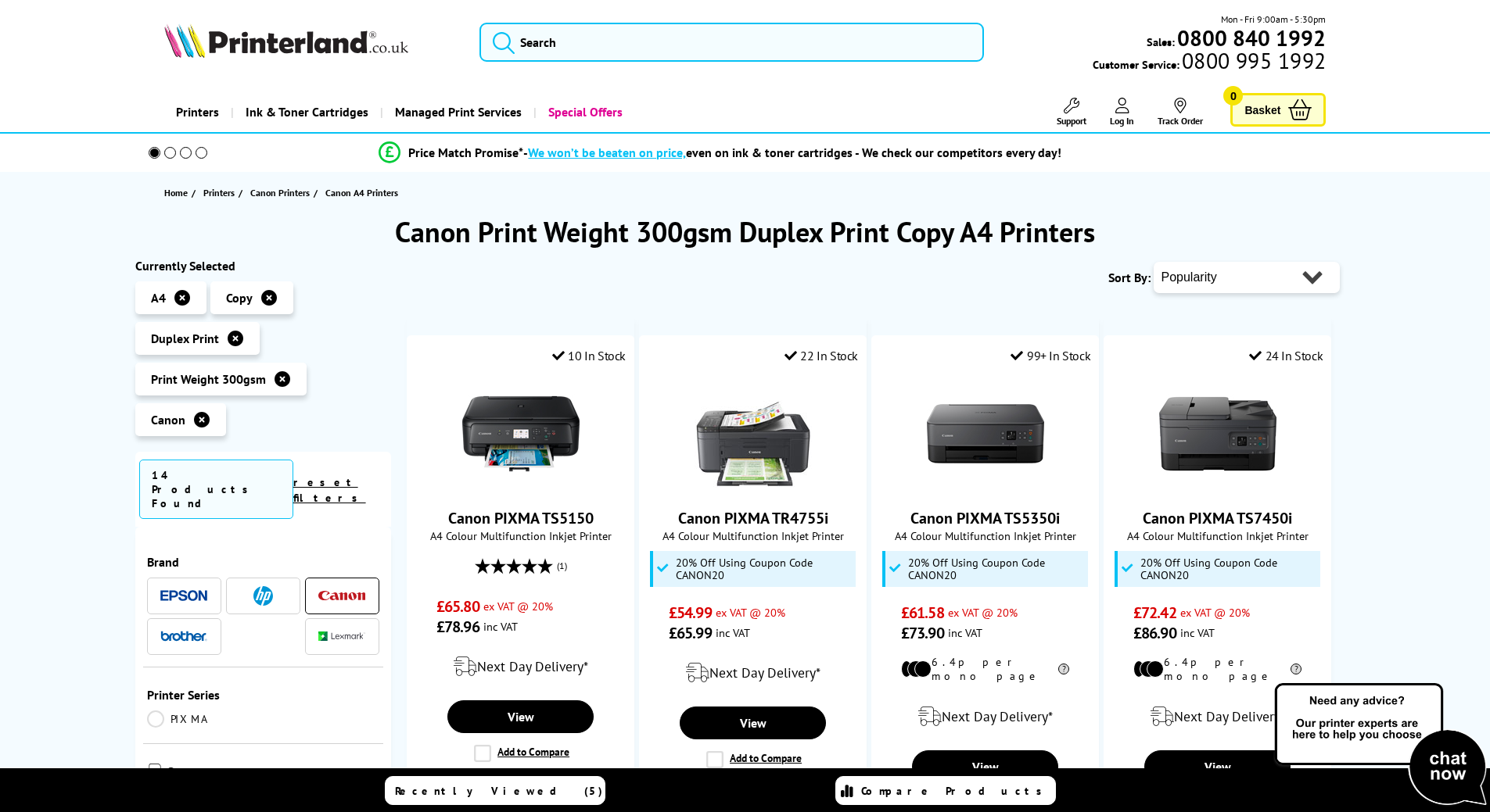
scroll to position [692, 0]
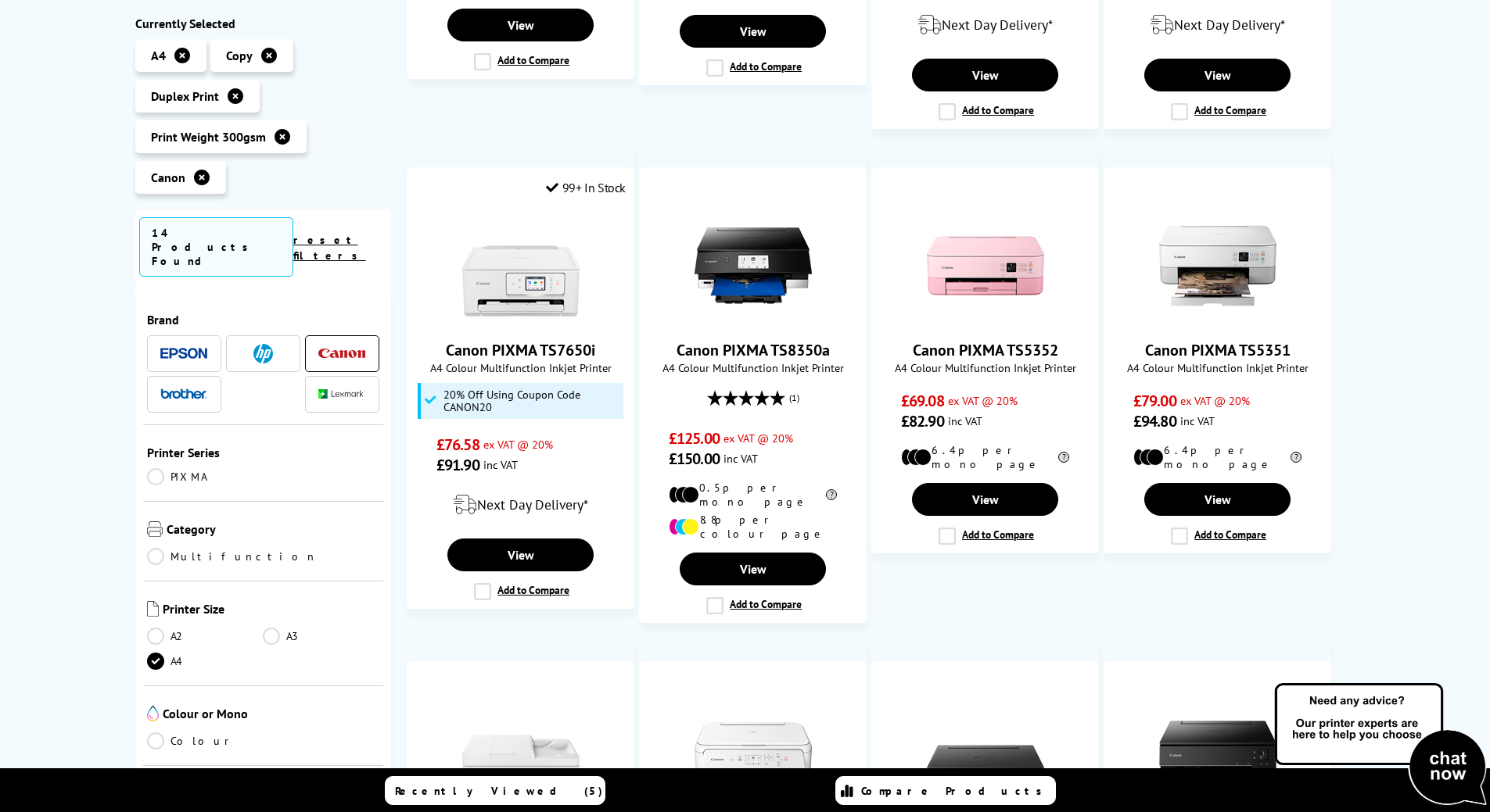
click at [490, 340] on link "Canon PIXMA TS7650i" at bounding box center [519, 349] width 149 height 20
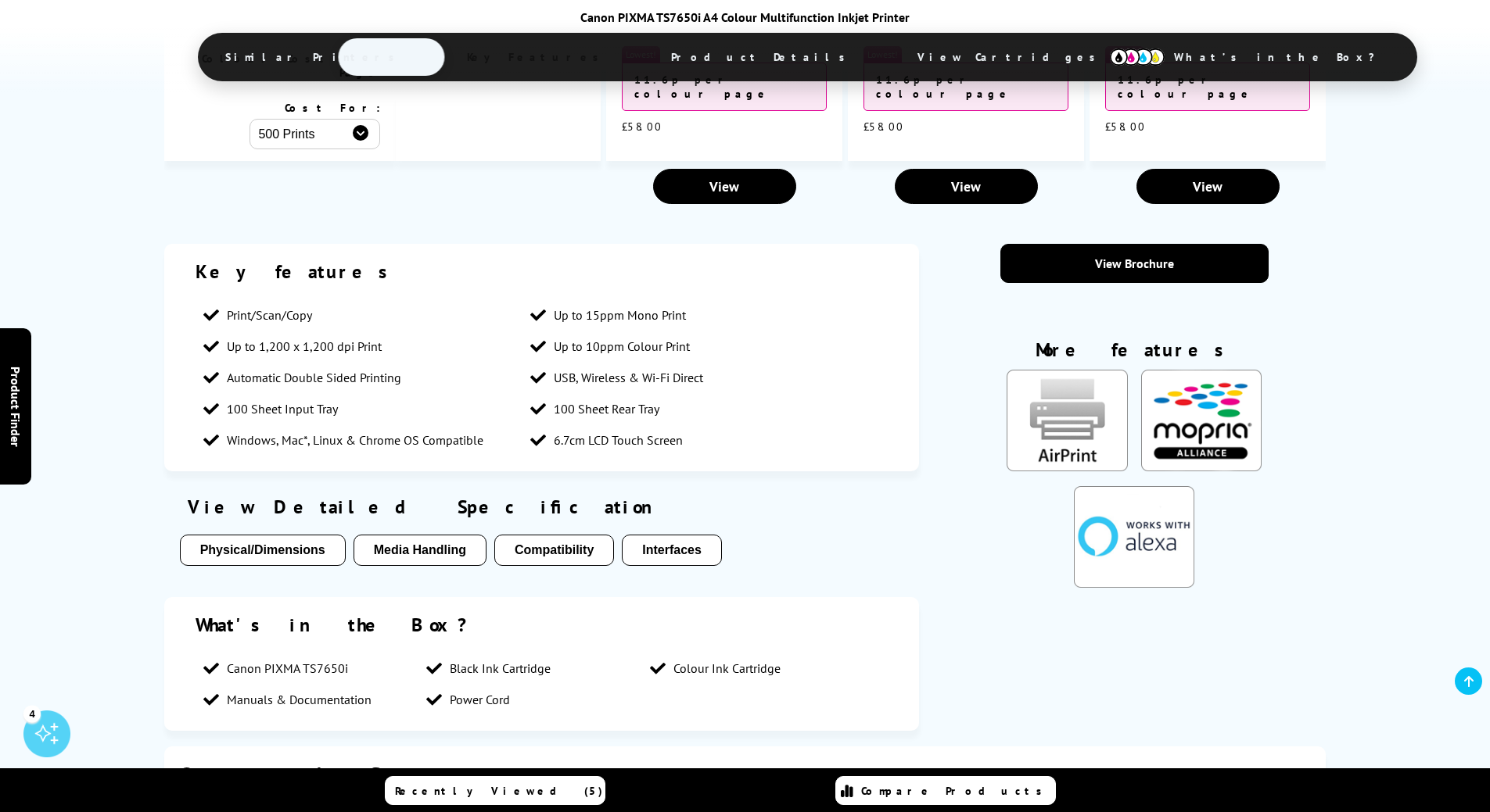
scroll to position [2069, 0]
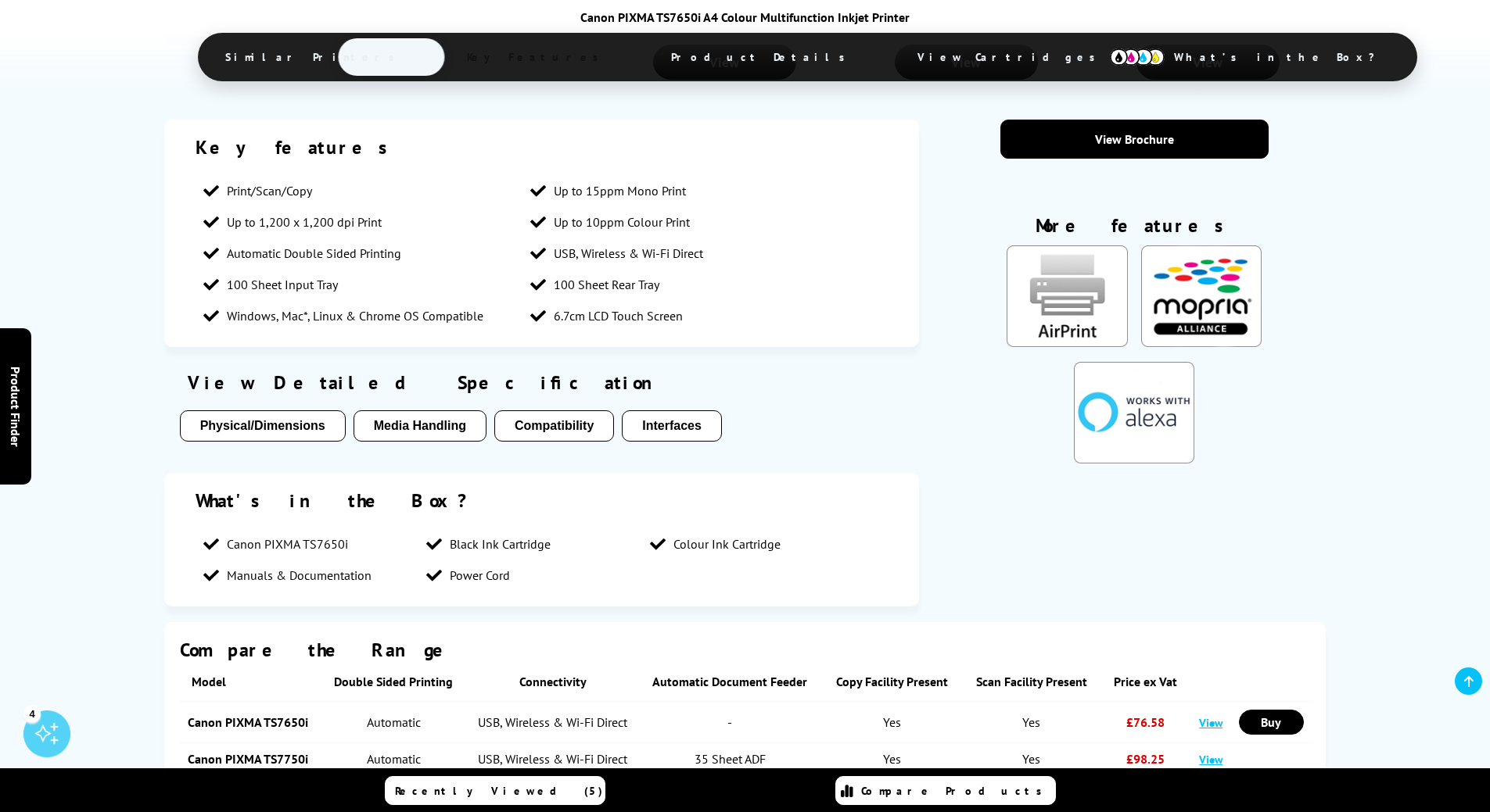
click at [384, 410] on button "Media Handling" at bounding box center [420, 426] width 133 height 31
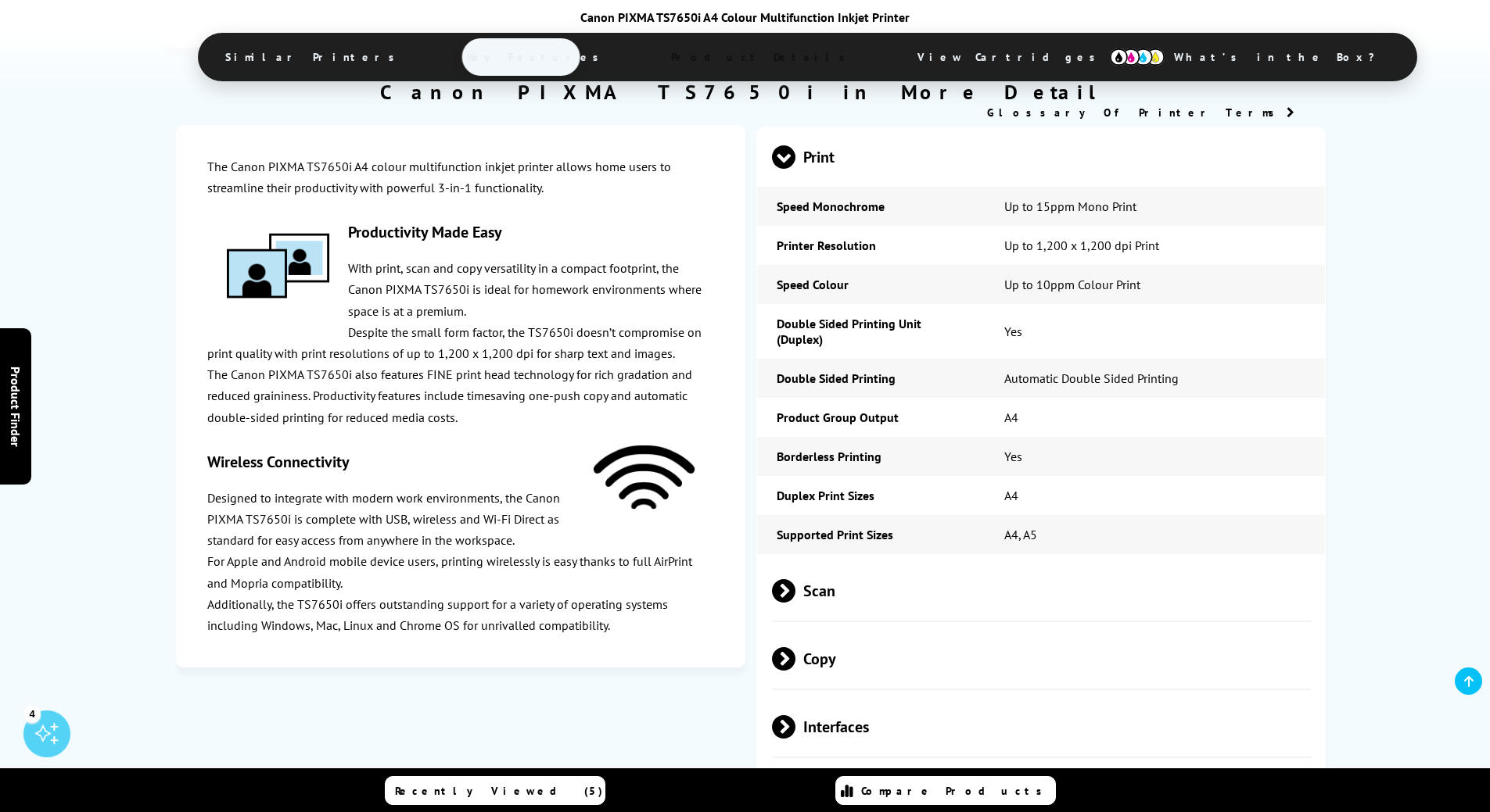
scroll to position [3390, 0]
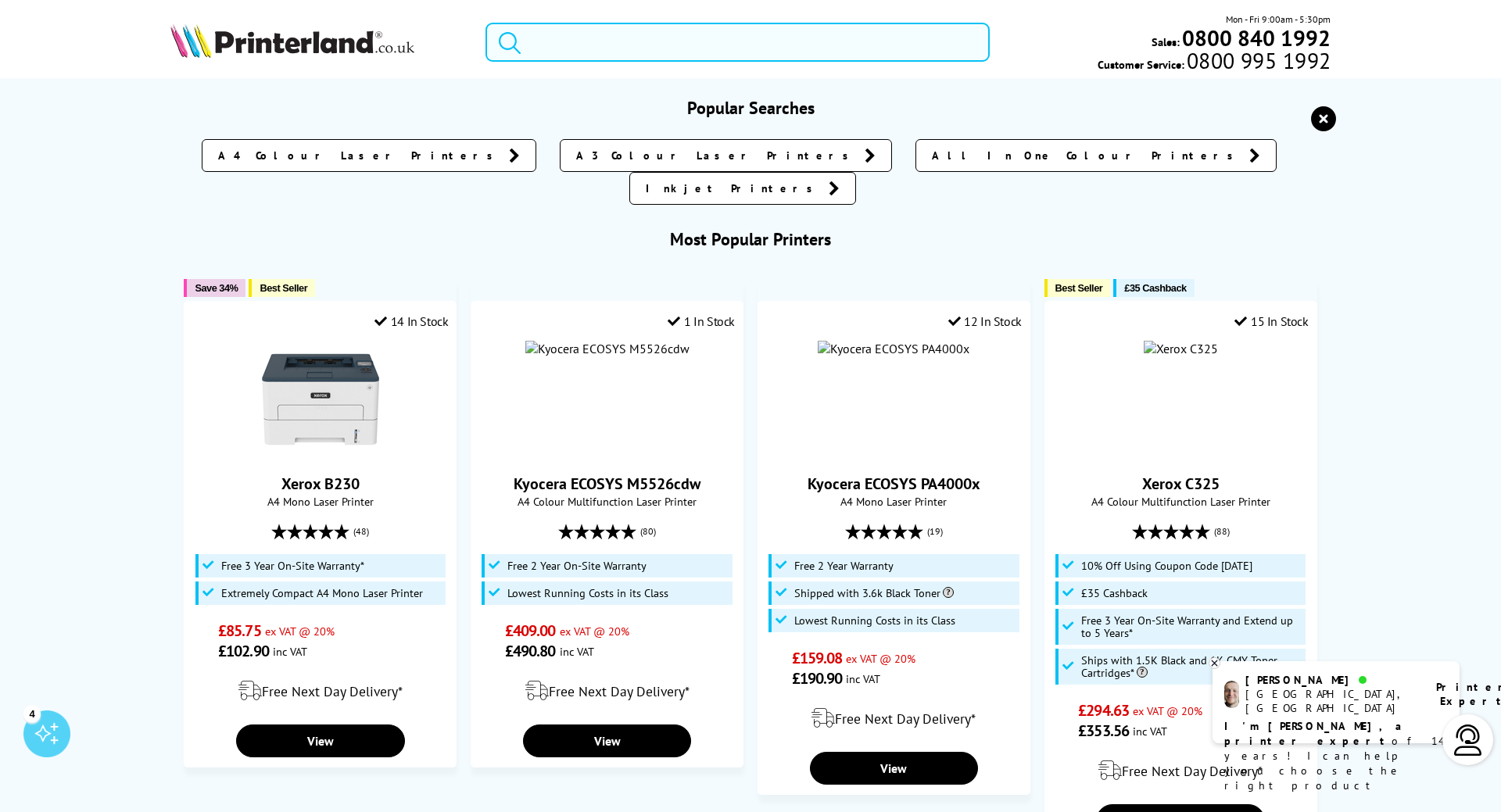
click at [563, 54] on input "search" at bounding box center [737, 42] width 505 height 39
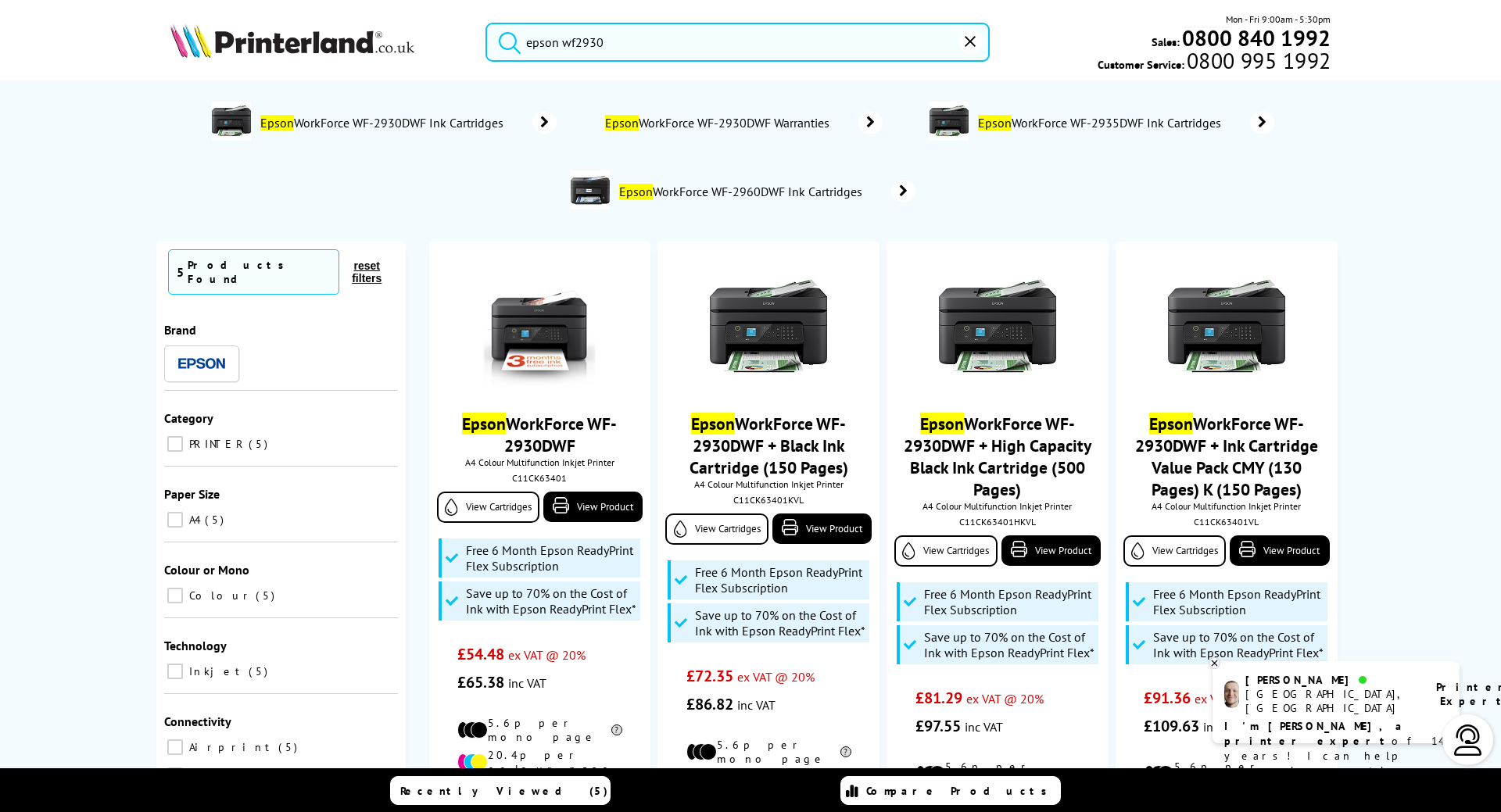
type input "epson wf2930"
click at [486, 22] on button "submit" at bounding box center [506, 39] width 39 height 34
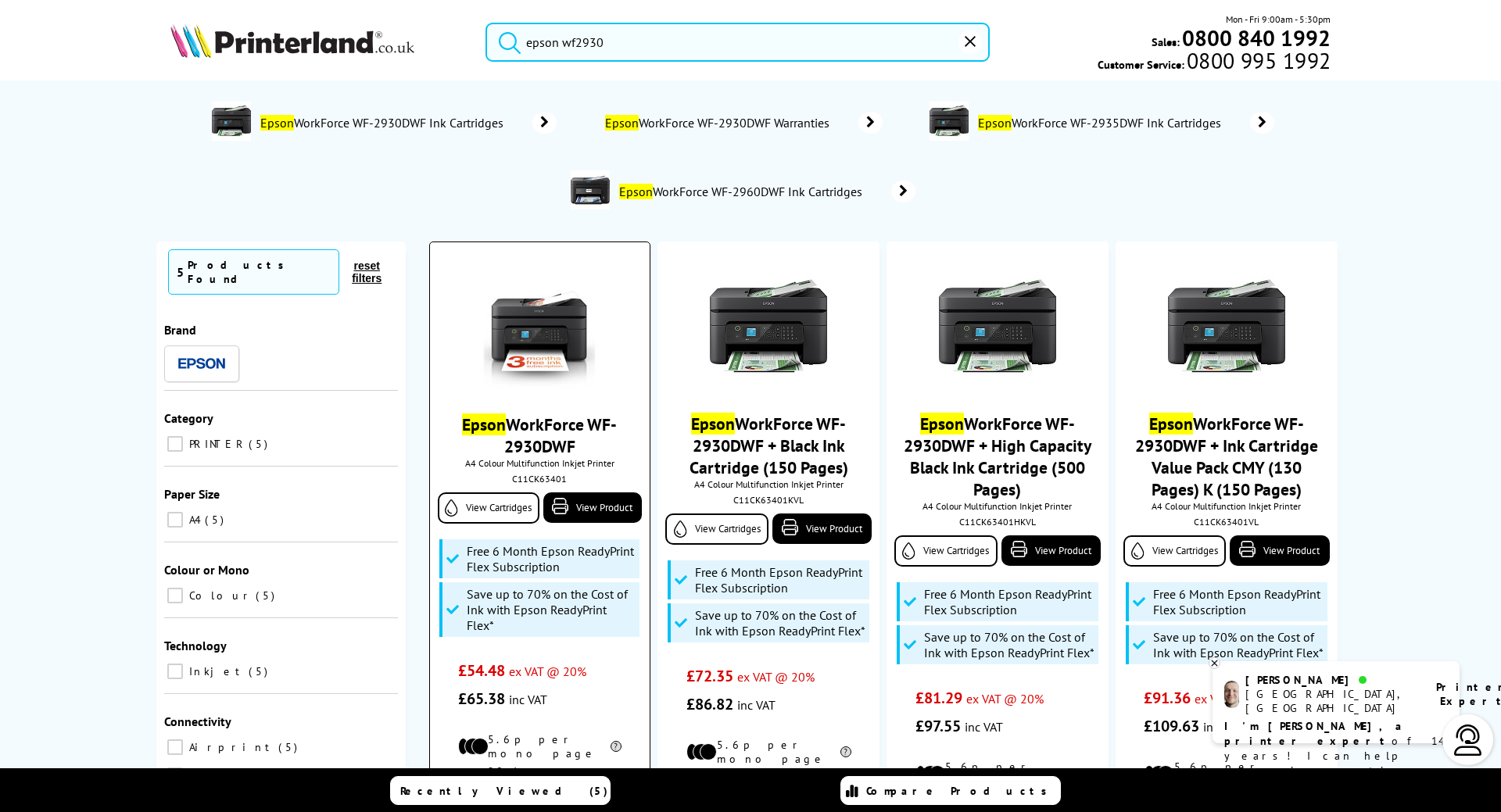
click at [526, 434] on link "Epson WorkForce WF-2930DWF" at bounding box center [539, 435] width 155 height 44
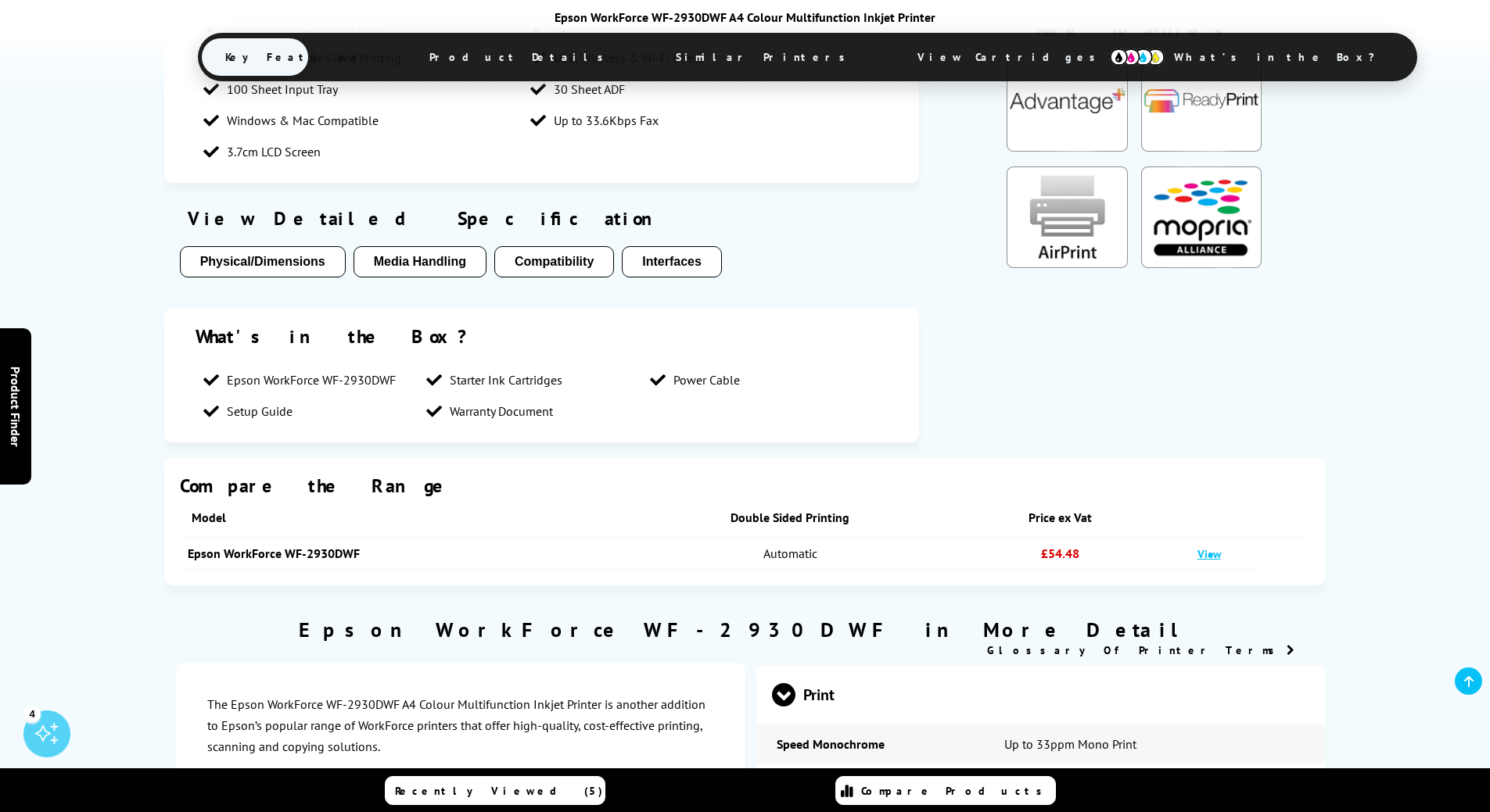
click at [394, 246] on button "Media Handling" at bounding box center [420, 262] width 133 height 31
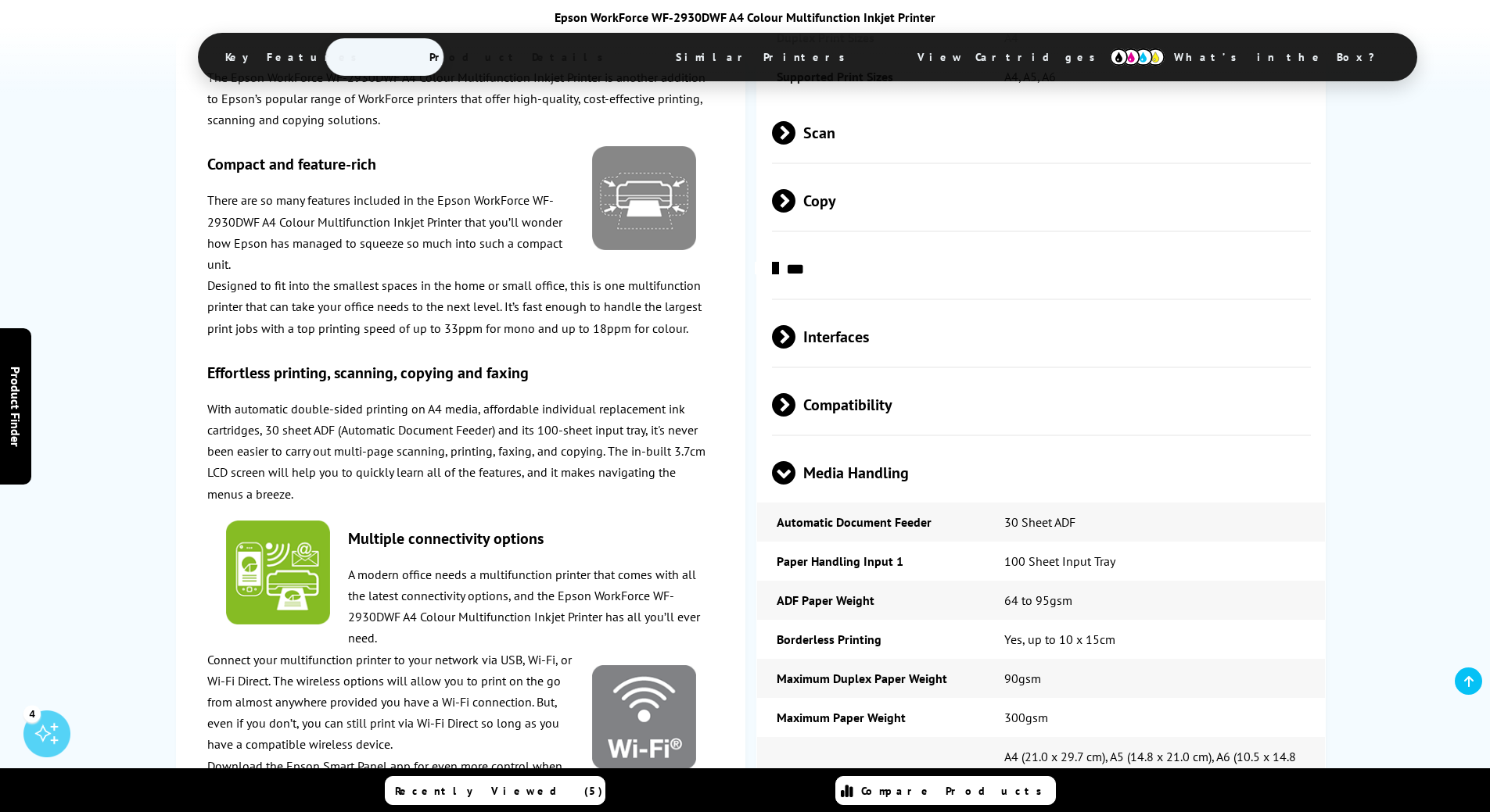
scroll to position [2722, 0]
